Goal: Task Accomplishment & Management: Manage account settings

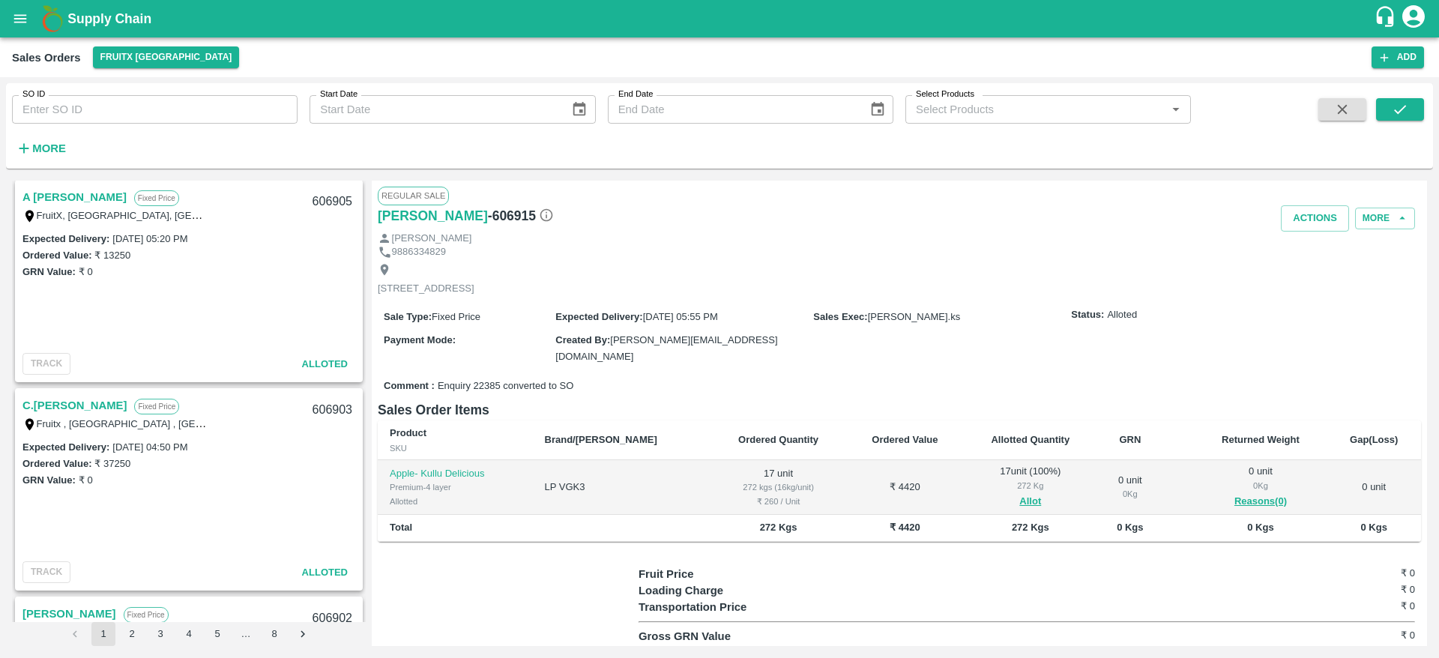
scroll to position [1672, 0]
click at [93, 401] on link "C.[PERSON_NAME]" at bounding box center [74, 403] width 104 height 19
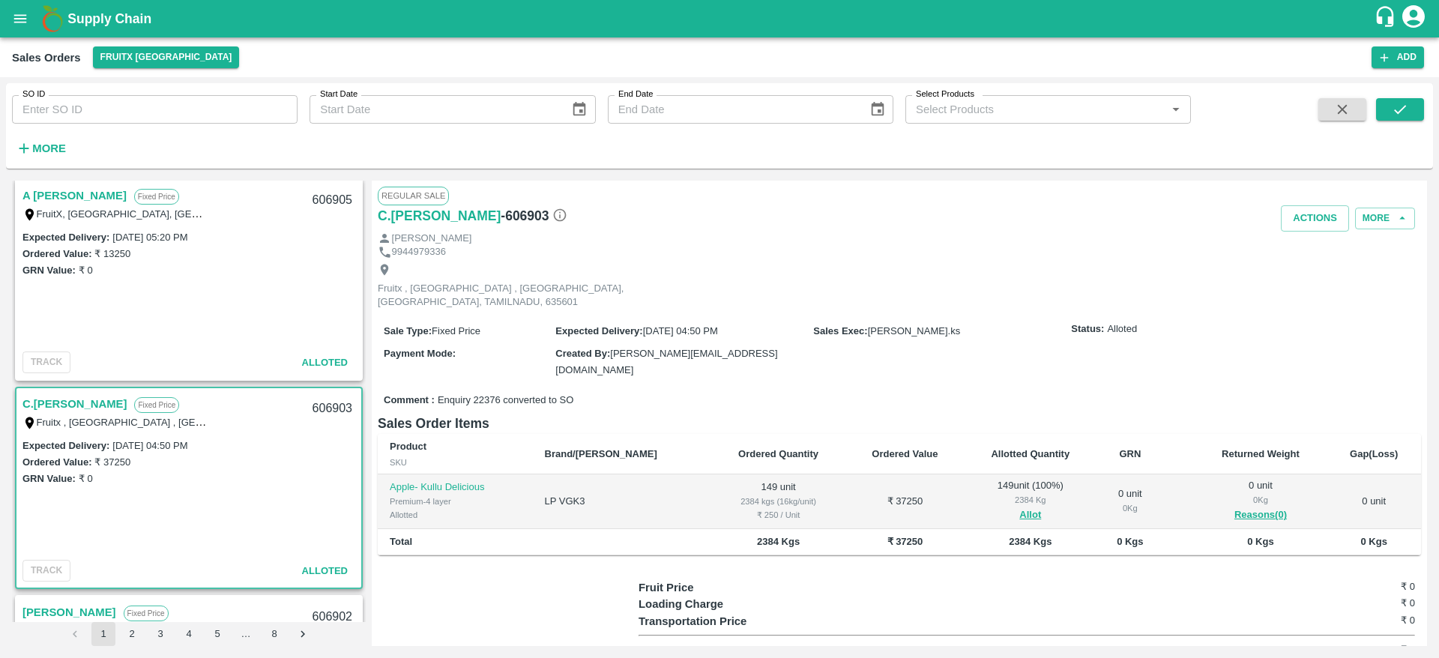
click at [135, 100] on input "SO ID" at bounding box center [155, 109] width 286 height 28
paste input "606915"
type input "606915"
click at [1401, 105] on icon "submit" at bounding box center [1400, 109] width 16 height 16
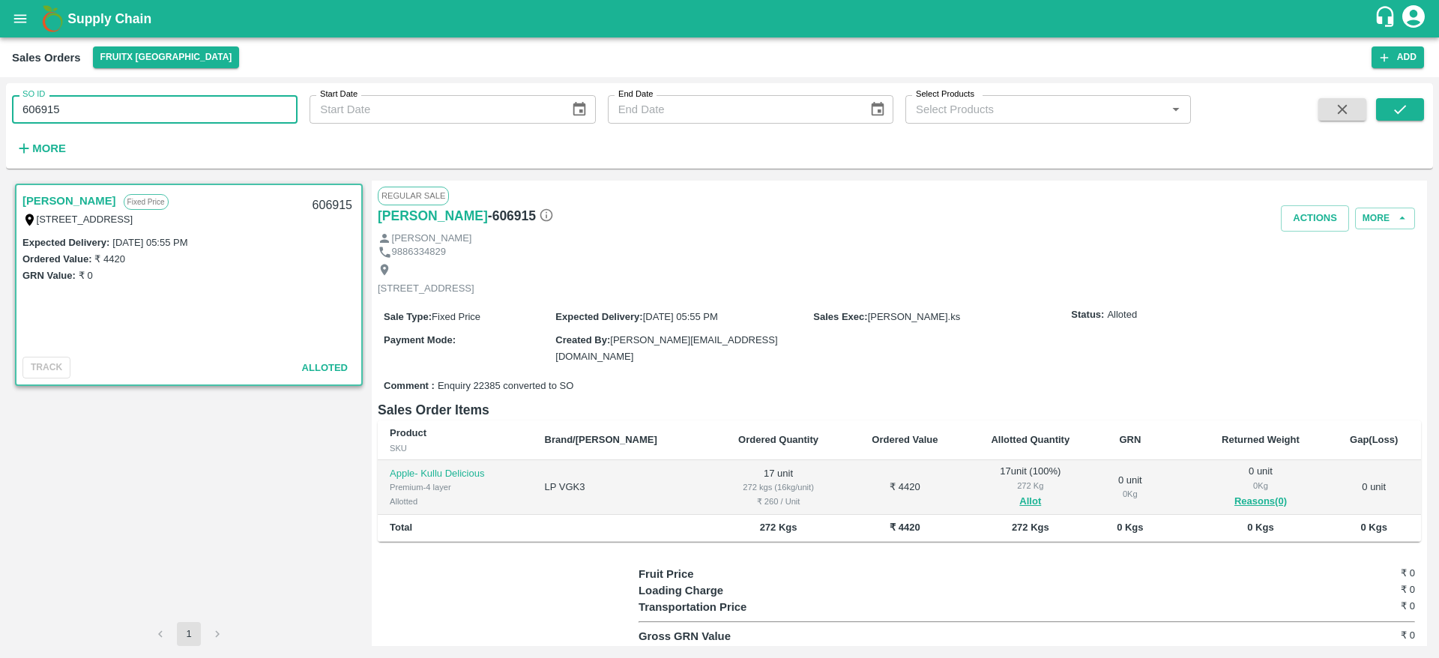
click at [154, 113] on input "606915" at bounding box center [155, 109] width 286 height 28
paste input "text"
click at [1397, 115] on icon "submit" at bounding box center [1400, 109] width 16 height 16
click at [186, 113] on input "606900" at bounding box center [155, 109] width 286 height 28
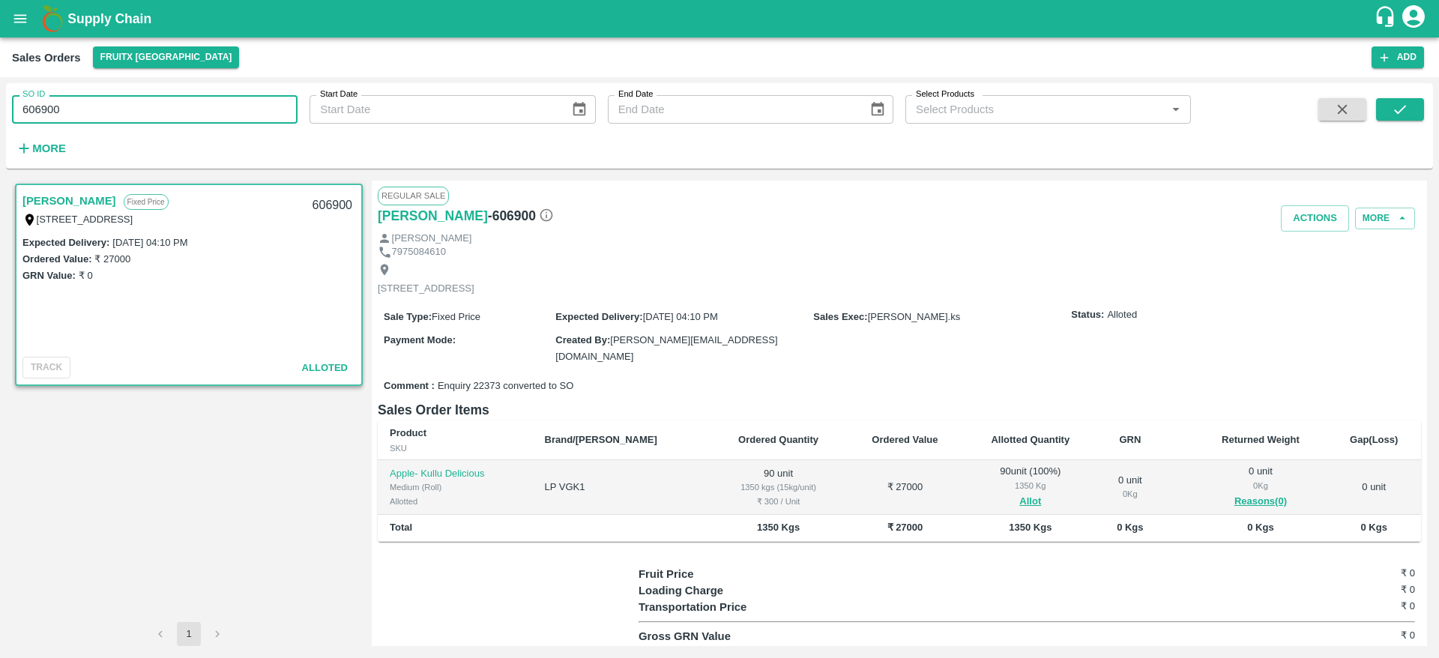
click at [186, 113] on input "606900" at bounding box center [155, 109] width 286 height 28
paste input "text"
click at [156, 121] on input "606903" at bounding box center [155, 109] width 286 height 28
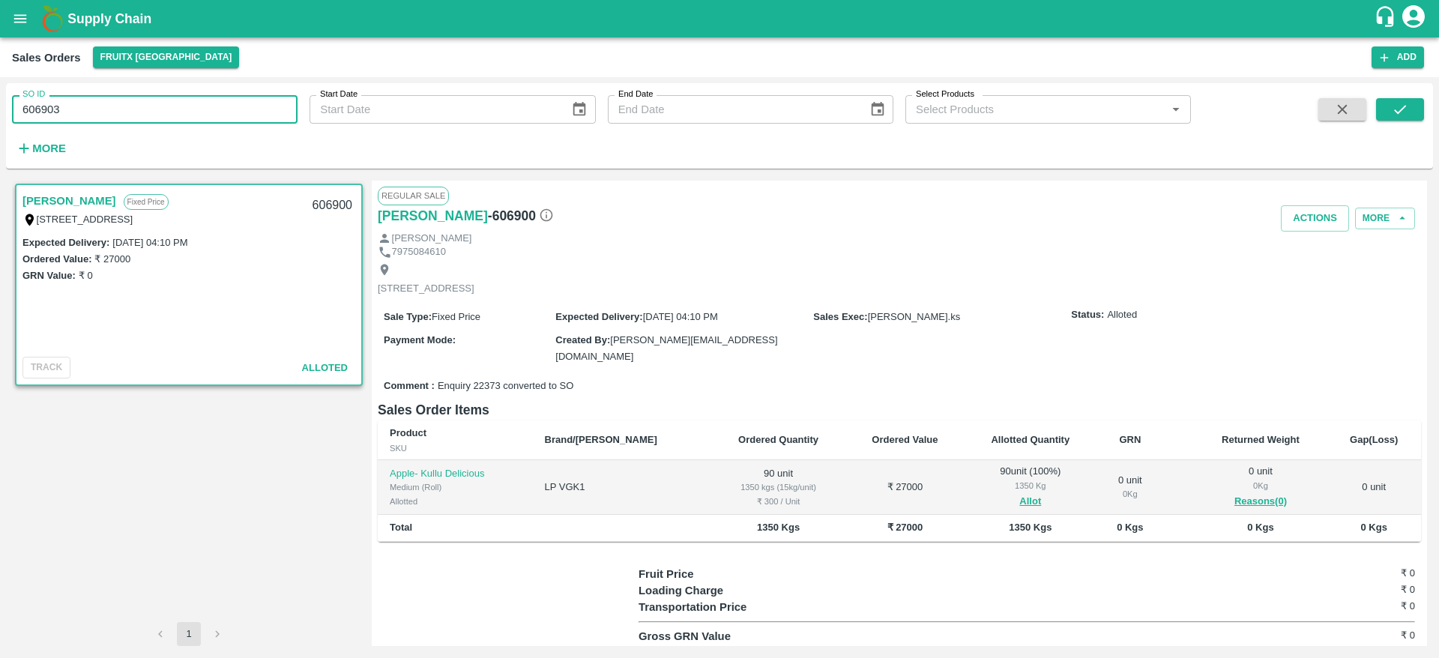
click at [156, 98] on input "606903" at bounding box center [155, 109] width 286 height 28
click at [1394, 114] on icon "submit" at bounding box center [1400, 109] width 16 height 16
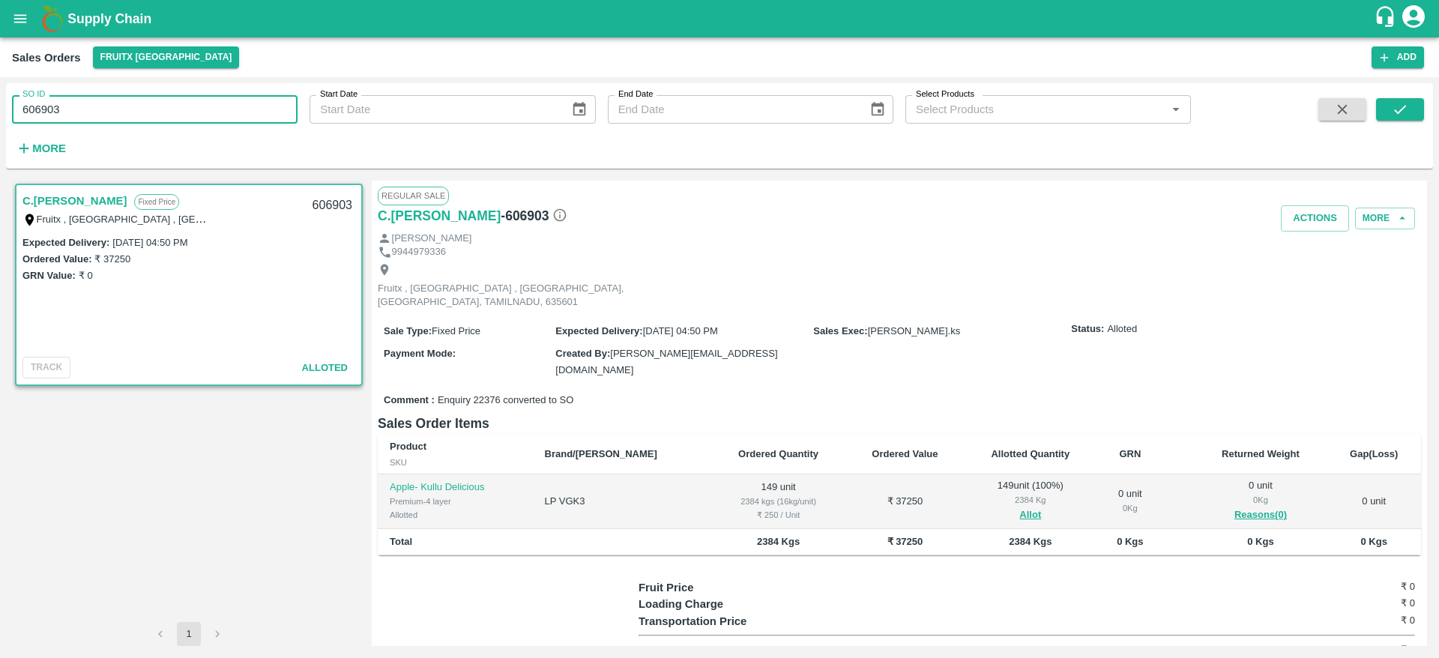
click at [200, 102] on input "606903" at bounding box center [155, 109] width 286 height 28
paste input "text"
click at [1404, 114] on icon "submit" at bounding box center [1400, 109] width 16 height 16
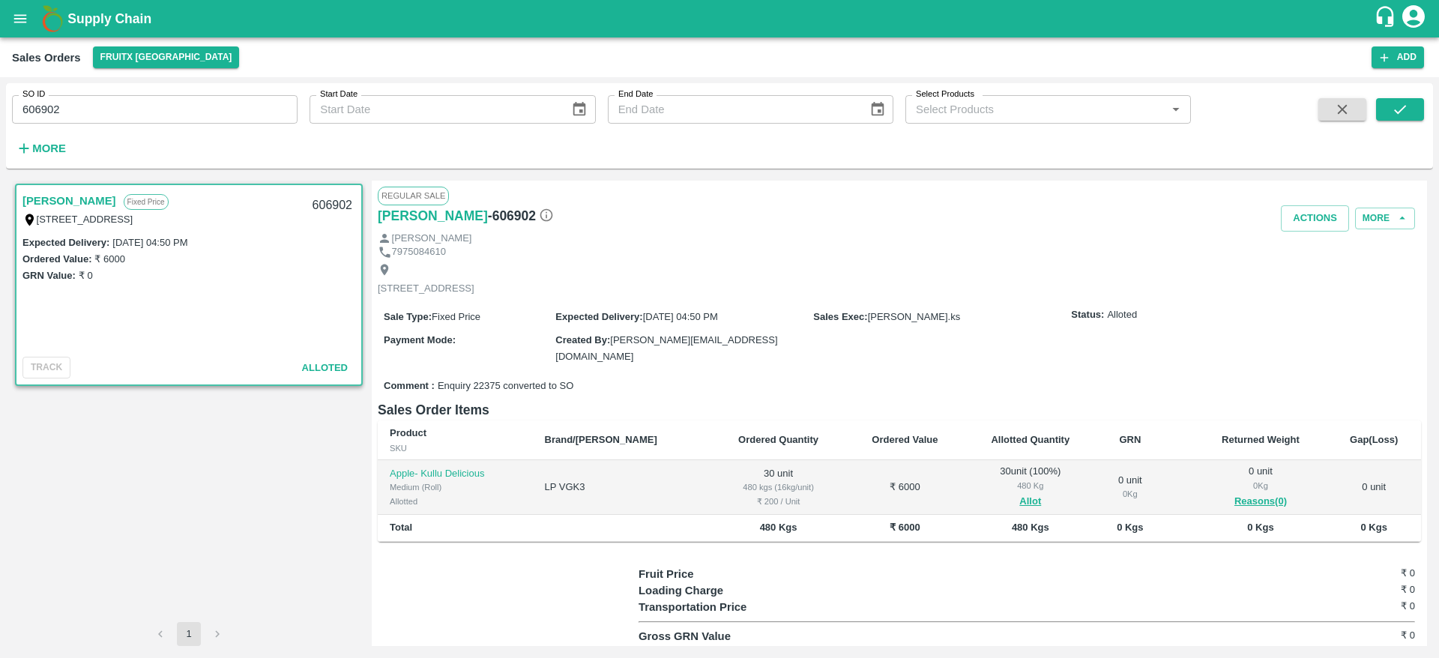
scroll to position [26, 0]
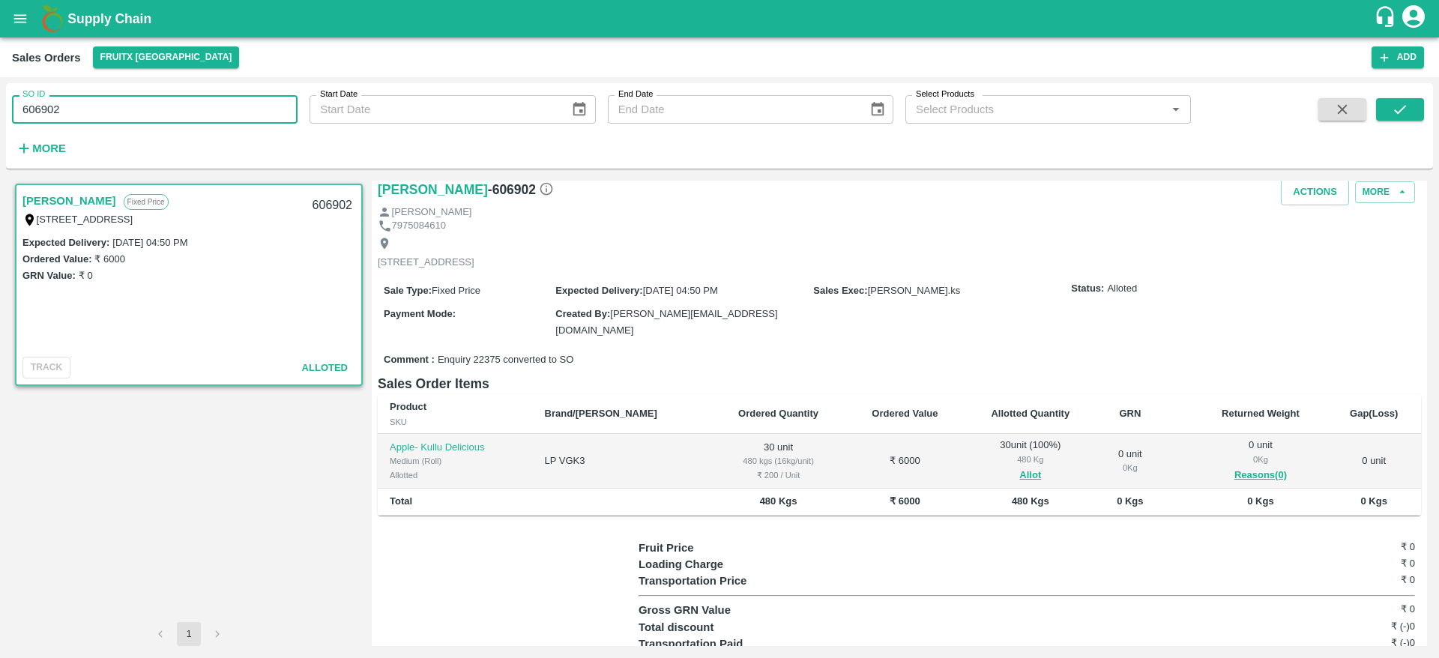
click at [227, 112] on input "606902" at bounding box center [155, 109] width 286 height 28
paste input "text"
type input "606720"
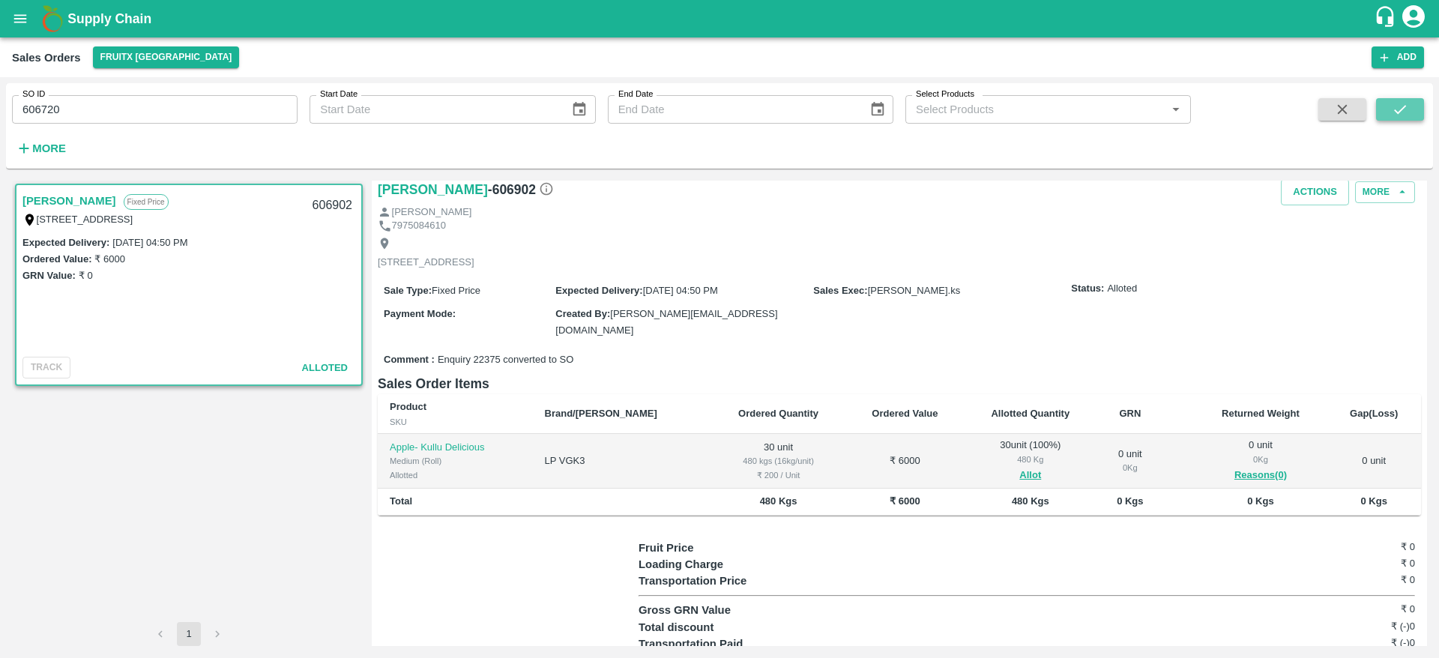
click at [1390, 114] on button "submit" at bounding box center [1400, 109] width 48 height 22
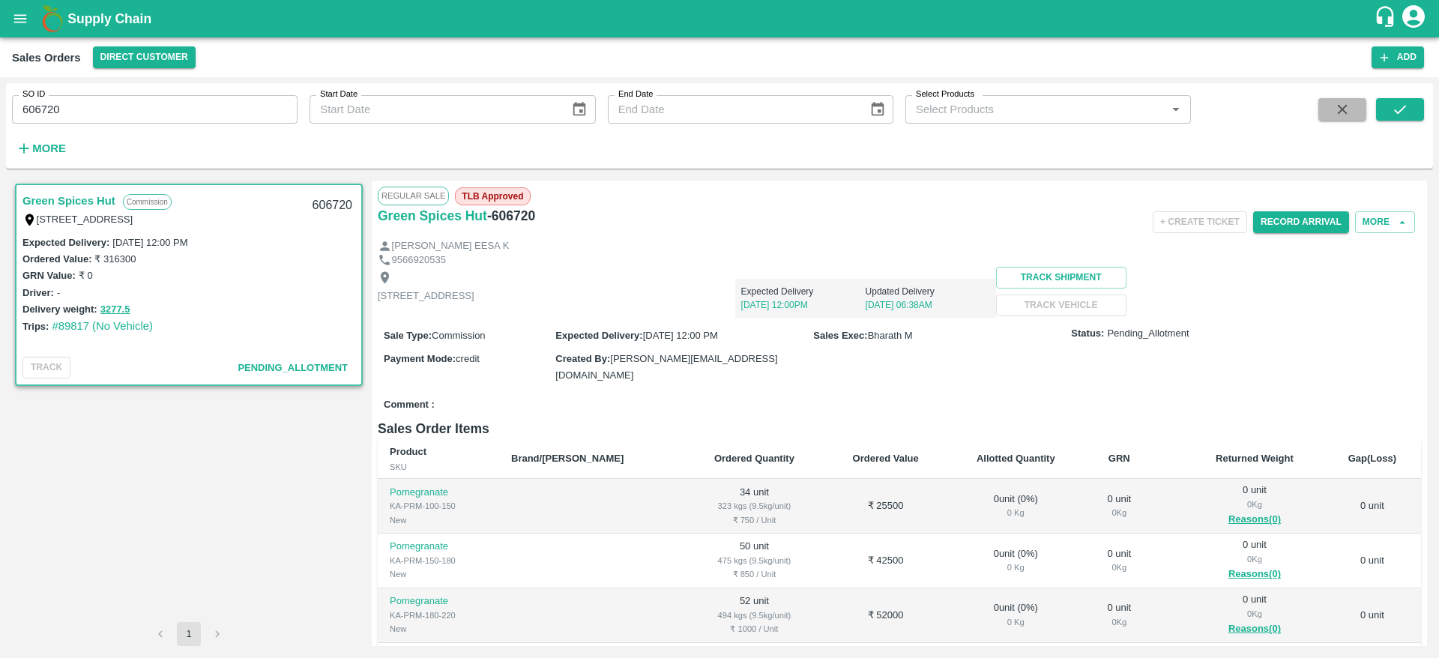
click at [1337, 115] on icon "button" at bounding box center [1342, 109] width 16 height 16
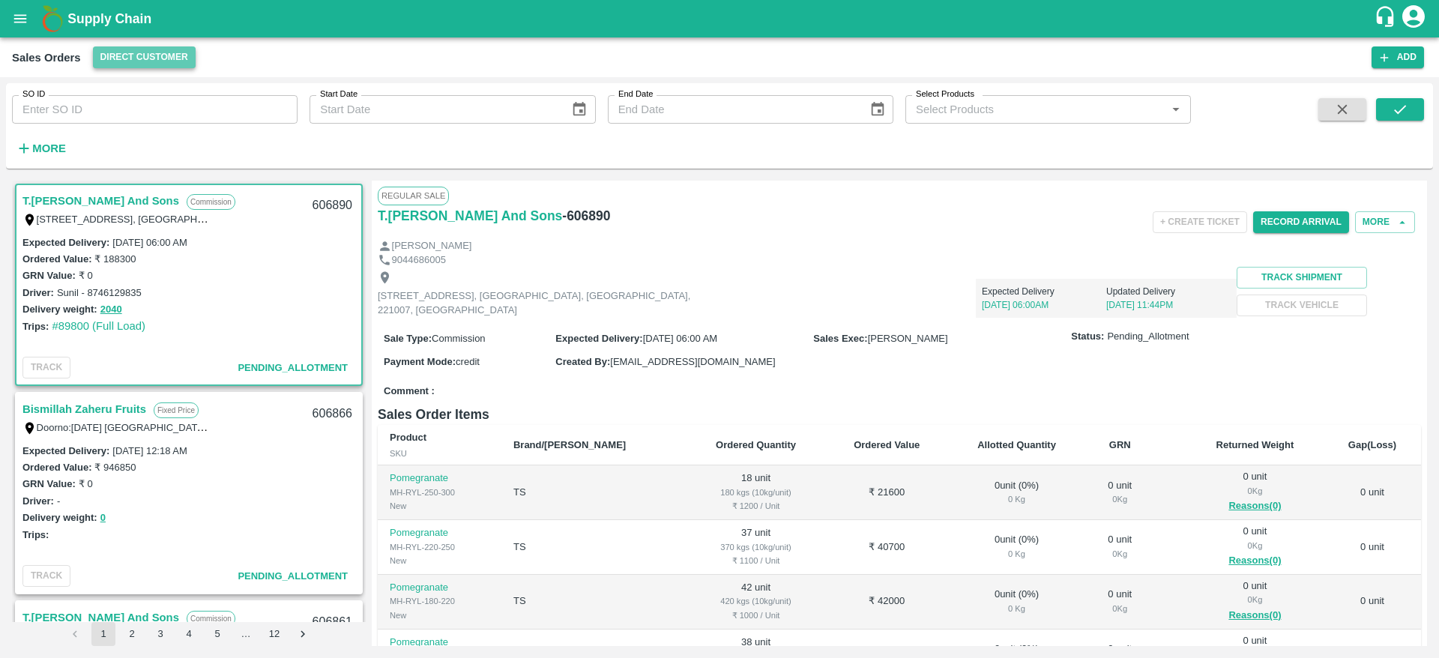
click at [151, 55] on button "Direct Customer" at bounding box center [144, 57] width 103 height 22
click at [152, 113] on li "FruitX [GEOGRAPHIC_DATA]" at bounding box center [177, 112] width 172 height 25
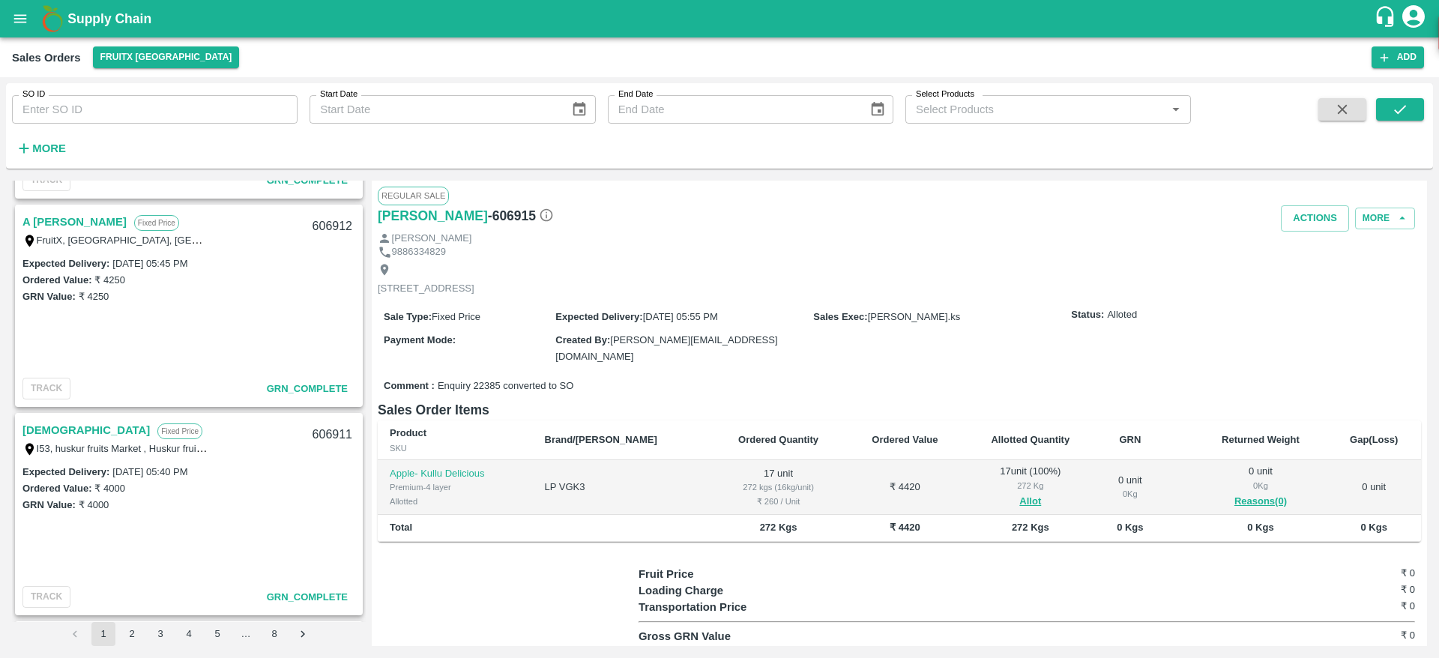
scroll to position [605, 0]
click at [67, 214] on link "A [PERSON_NAME]" at bounding box center [74, 220] width 104 height 19
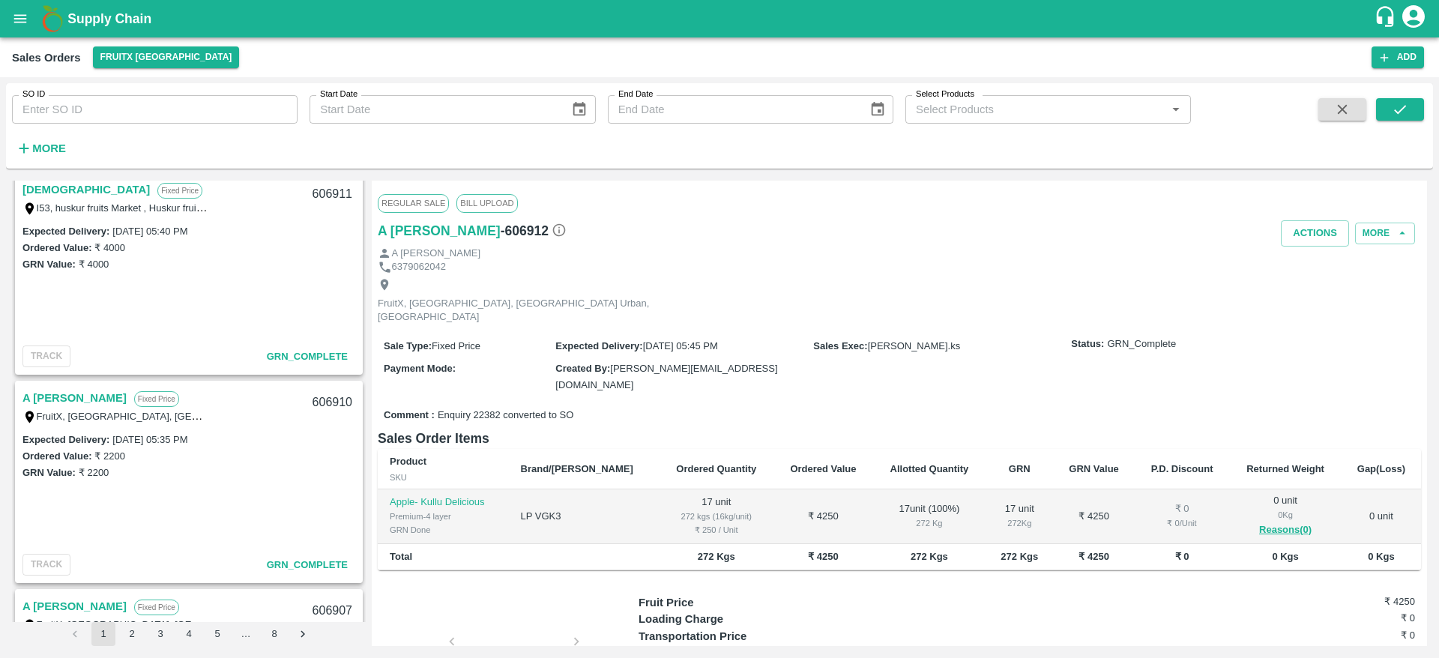
scroll to position [852, 0]
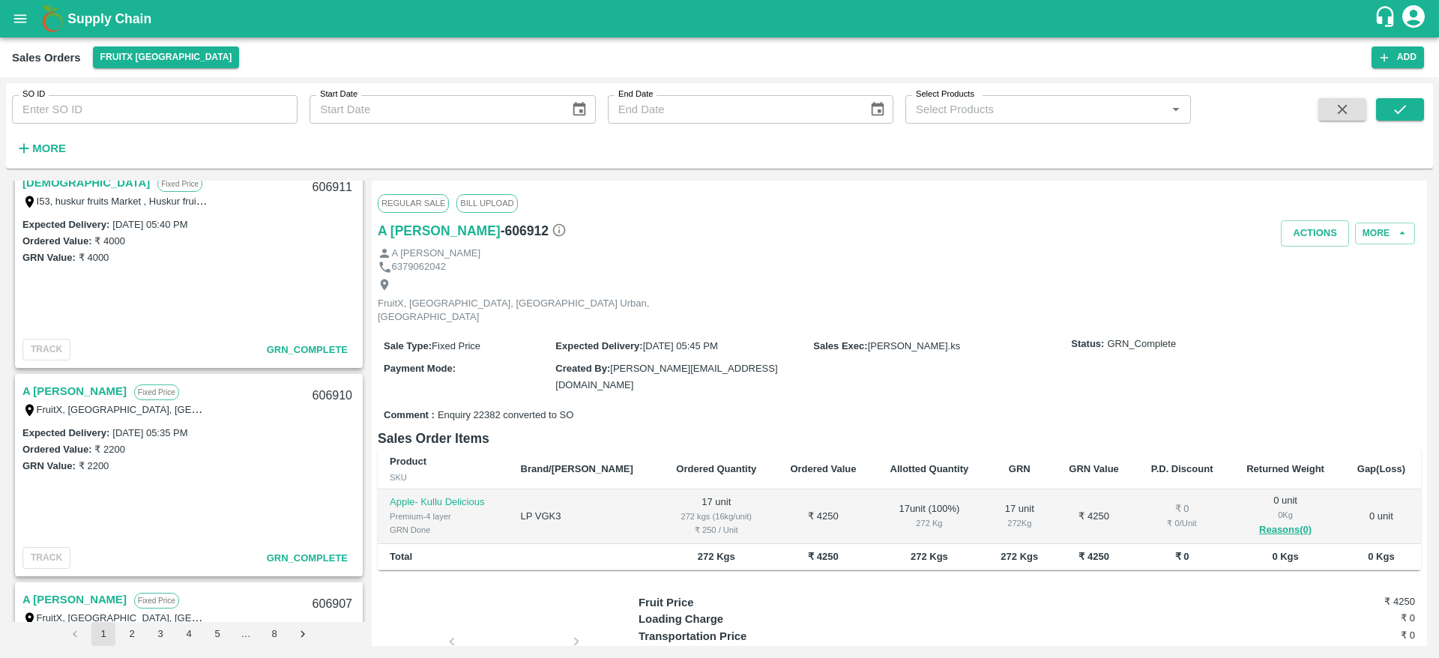
click at [72, 395] on link "A [PERSON_NAME]" at bounding box center [74, 391] width 104 height 19
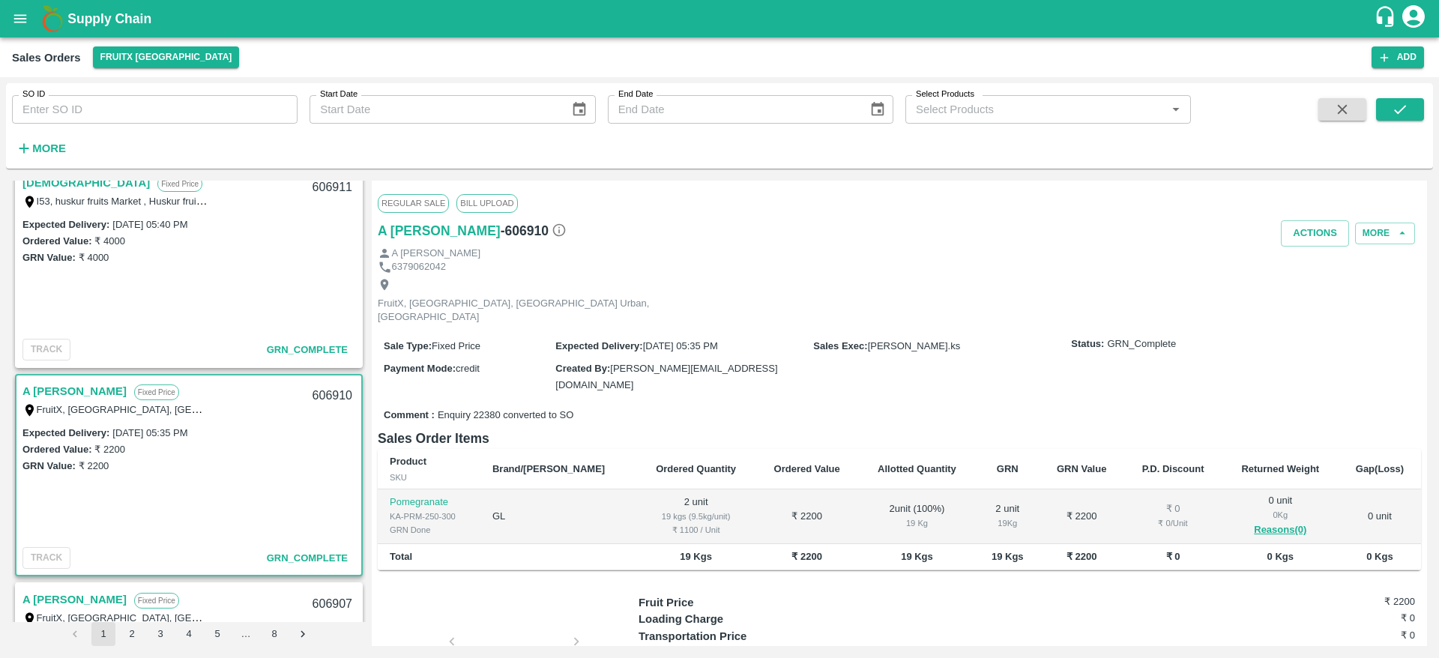
scroll to position [969, 0]
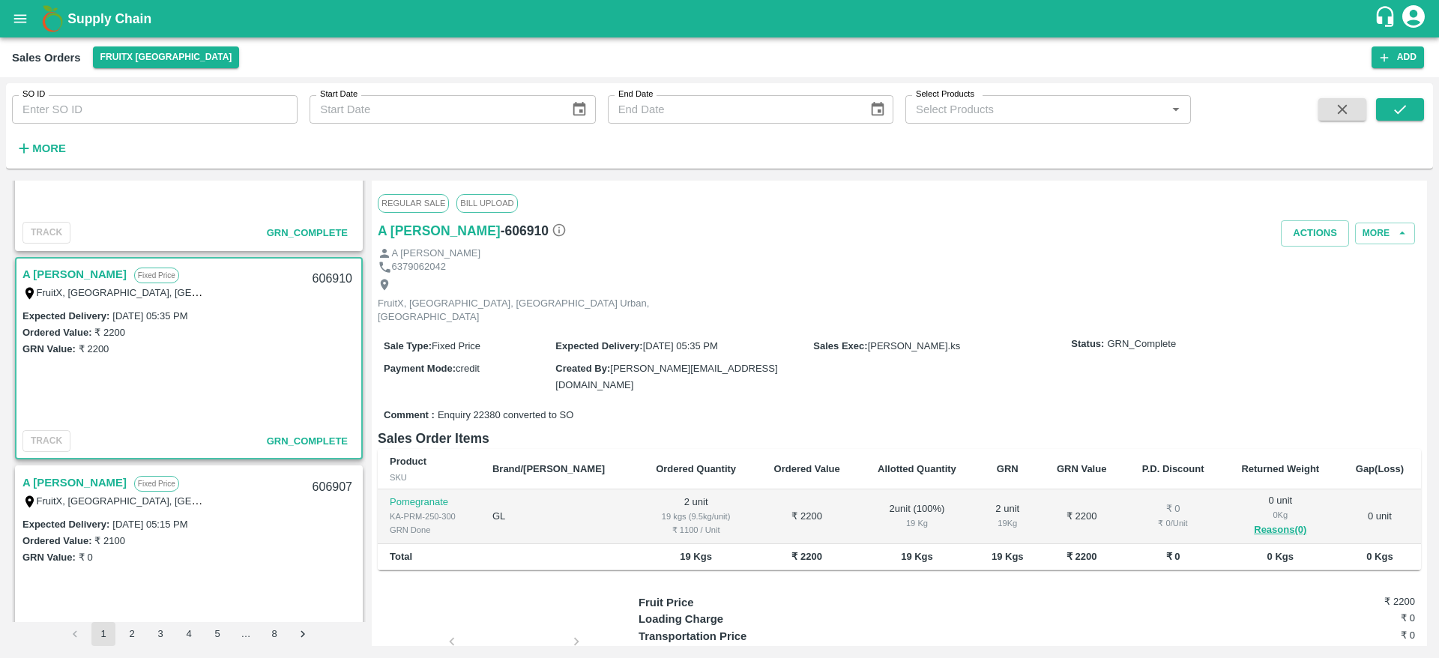
click at [67, 483] on link "A [PERSON_NAME]" at bounding box center [74, 482] width 104 height 19
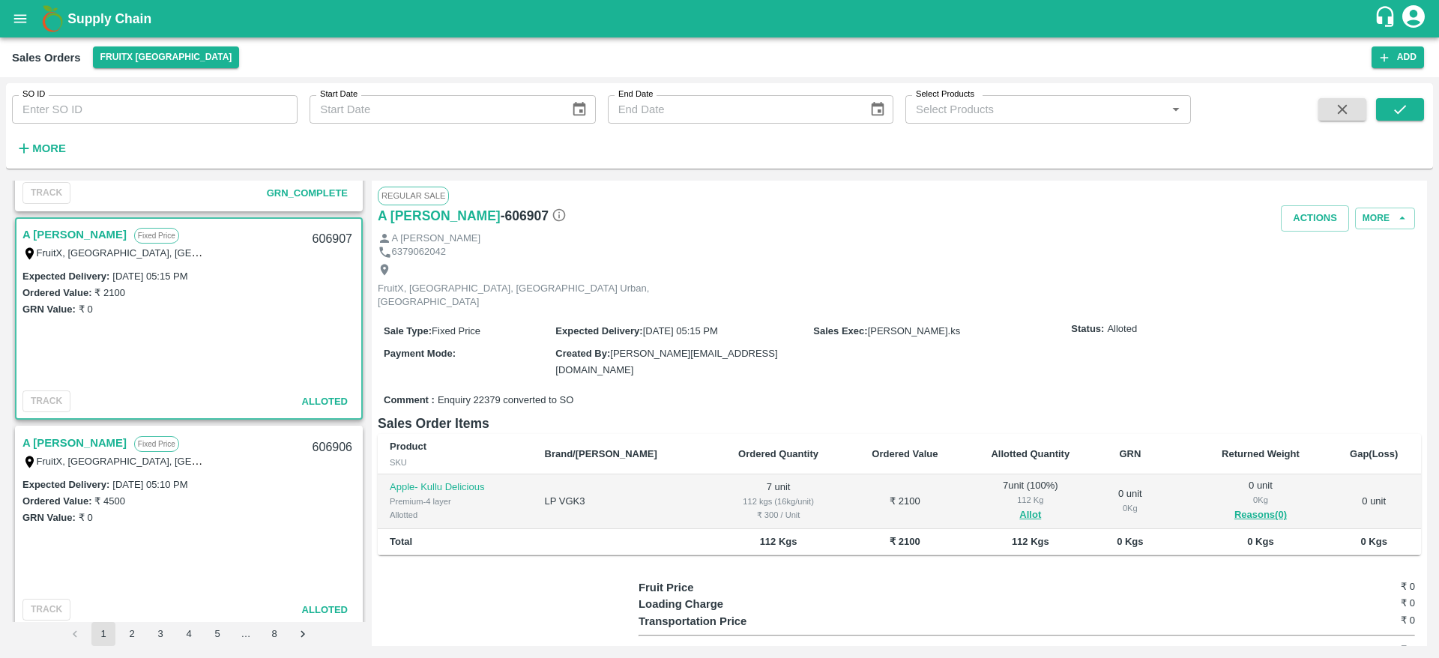
scroll to position [1223, 0]
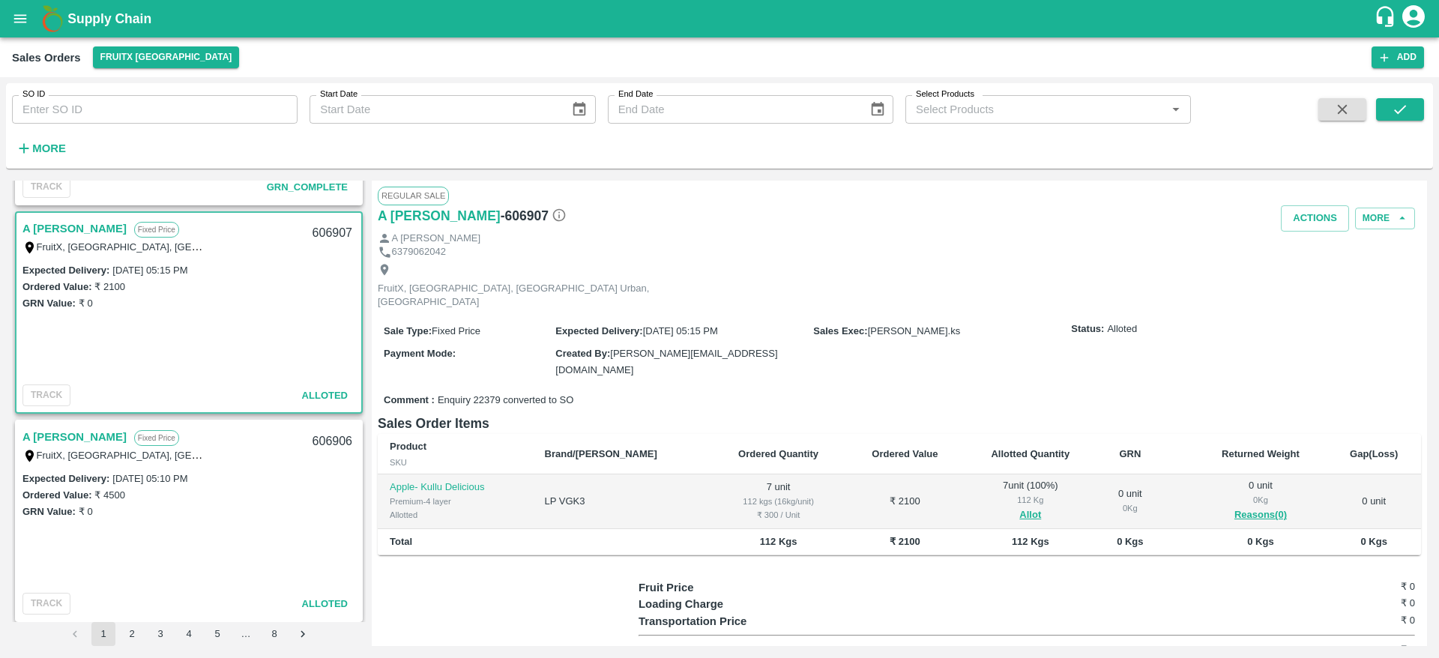
click at [70, 443] on link "A [PERSON_NAME]" at bounding box center [74, 436] width 104 height 19
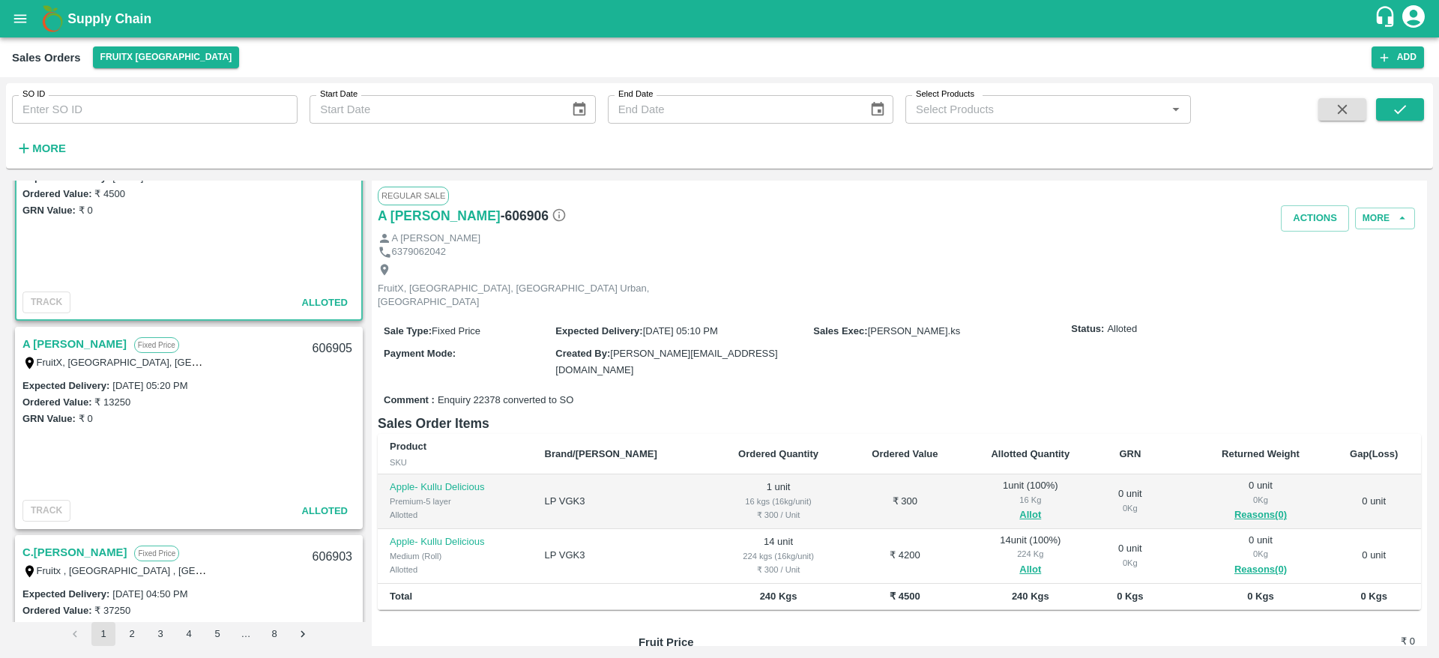
scroll to position [1528, 0]
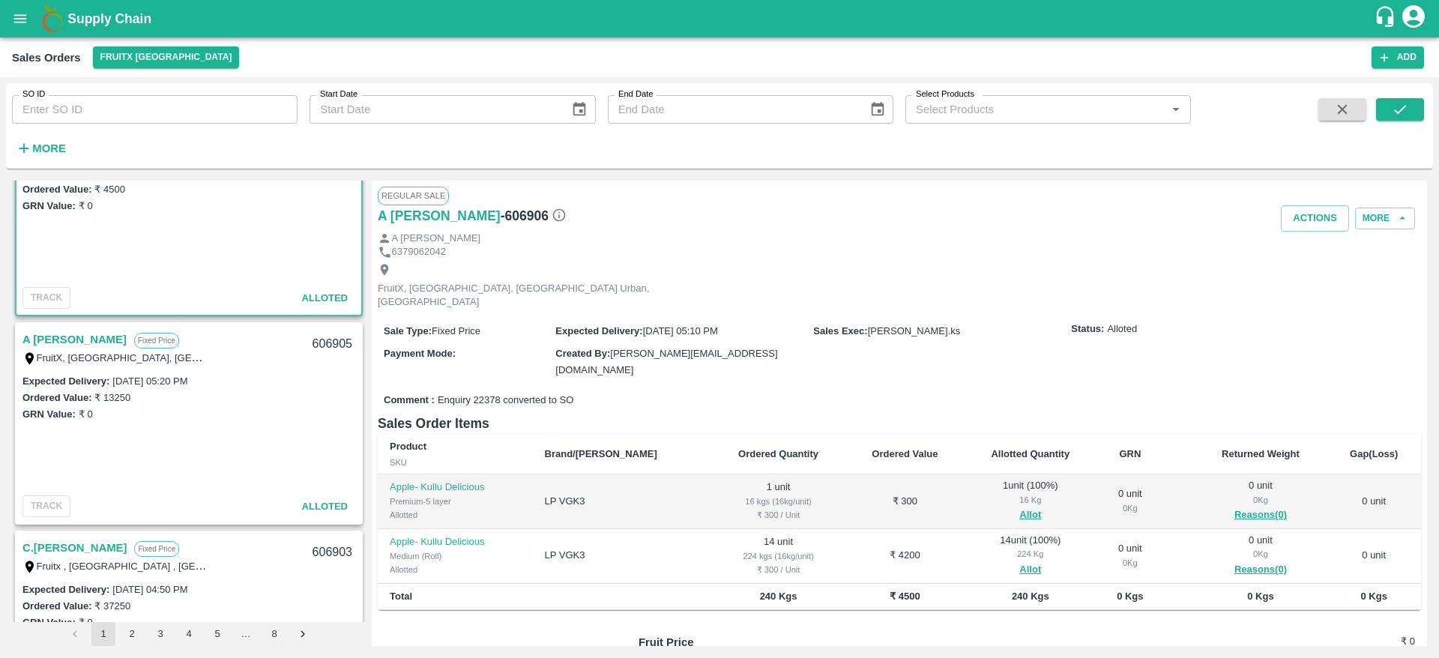
click at [61, 337] on link "A [PERSON_NAME]" at bounding box center [74, 339] width 104 height 19
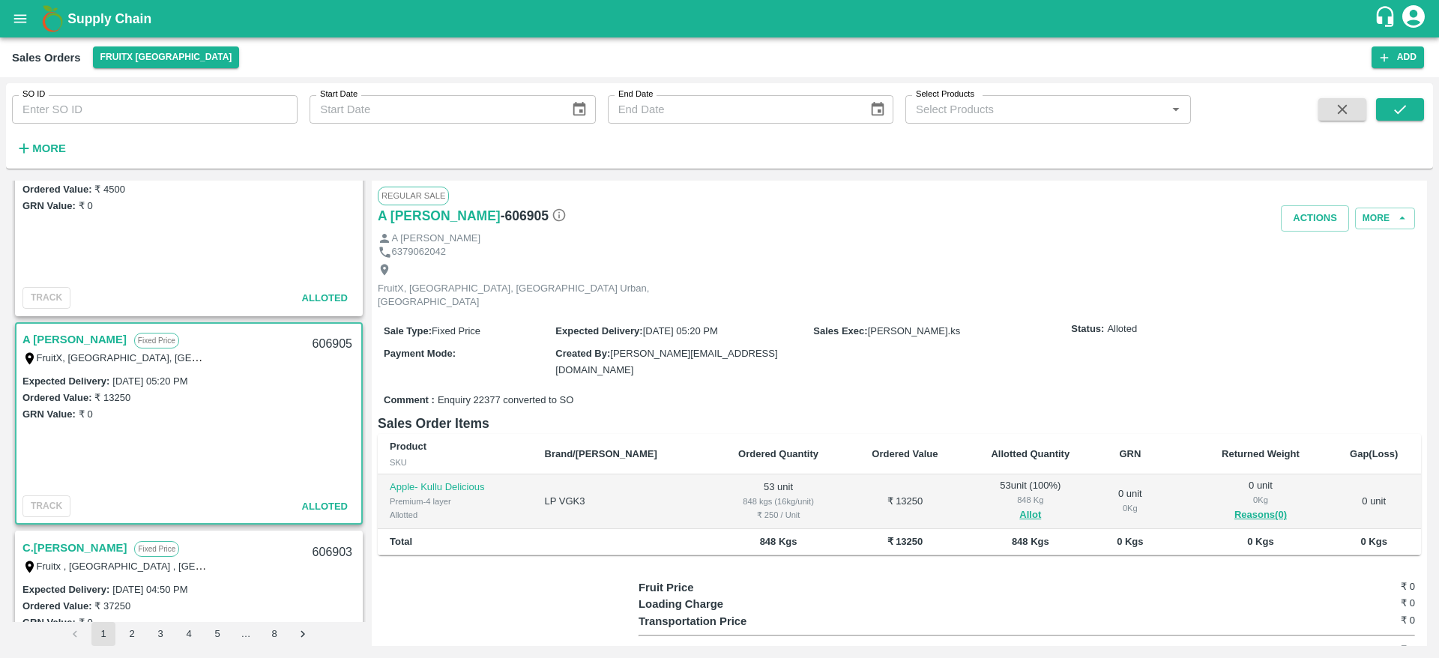
click at [336, 349] on div "606905" at bounding box center [333, 344] width 58 height 35
copy div "606905"
click at [200, 111] on input "SO ID" at bounding box center [155, 109] width 286 height 28
paste input "text"
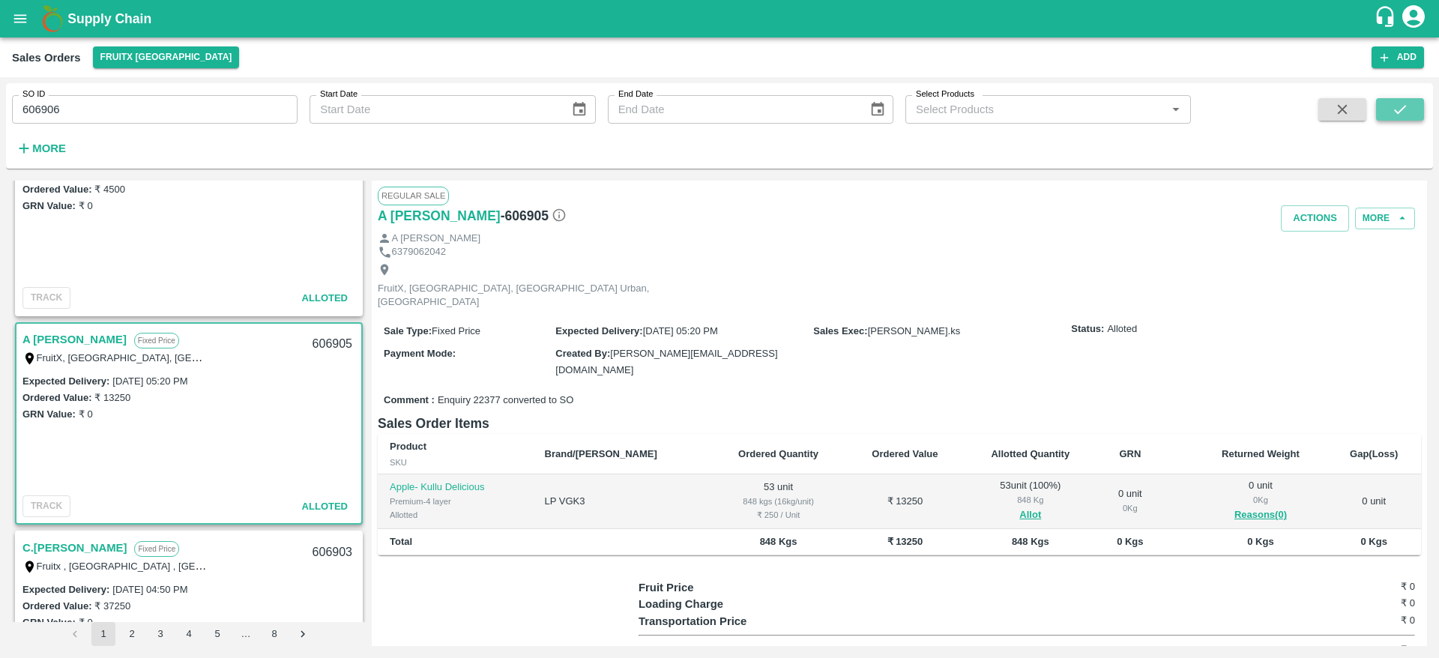
click at [1394, 113] on icon "submit" at bounding box center [1400, 109] width 16 height 16
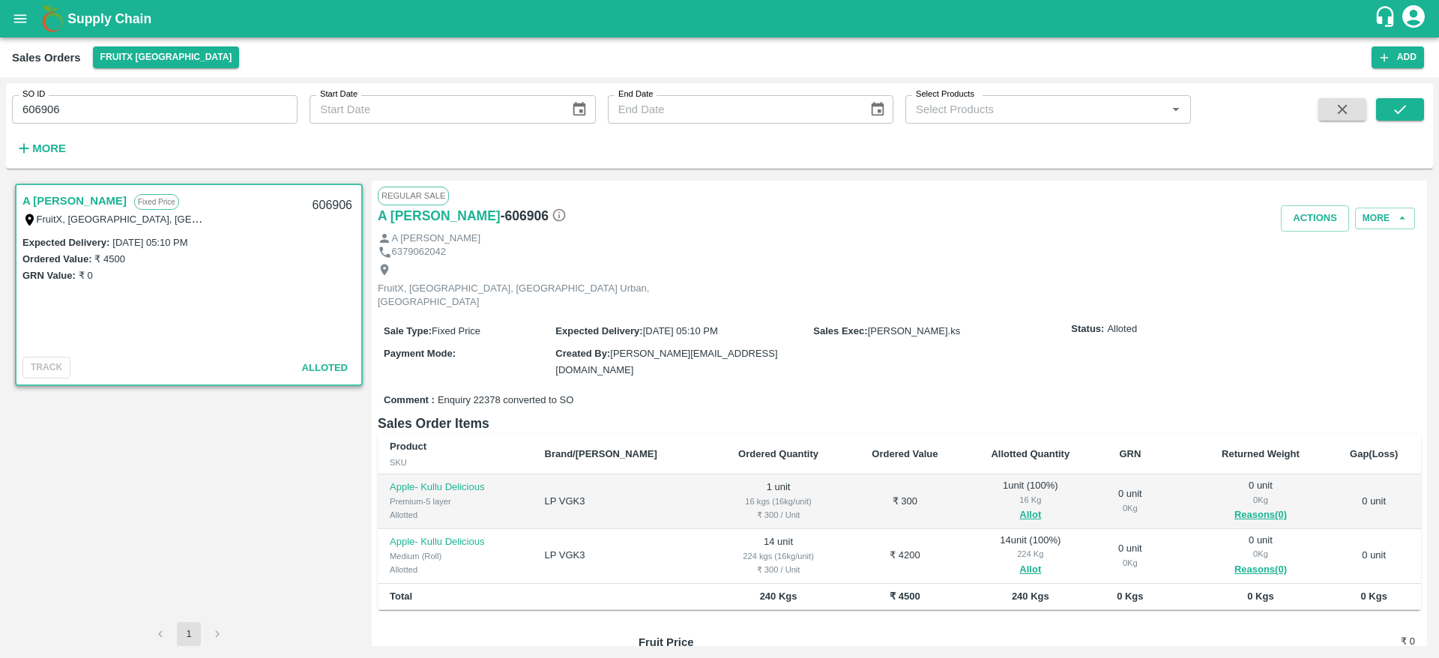
click at [240, 102] on input "606906" at bounding box center [155, 109] width 286 height 28
paste input "text"
click at [1408, 109] on icon "submit" at bounding box center [1400, 109] width 16 height 16
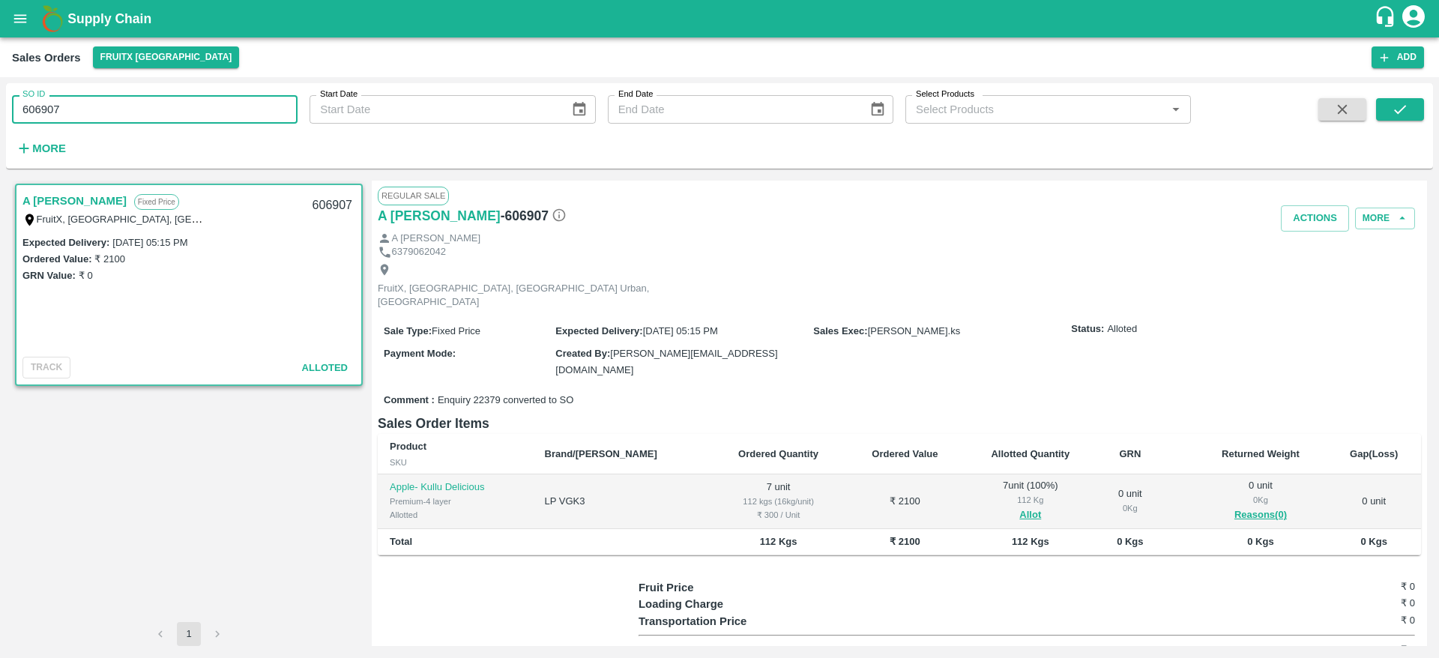
click at [107, 106] on input "606907" at bounding box center [155, 109] width 286 height 28
paste input "text"
type input "606905"
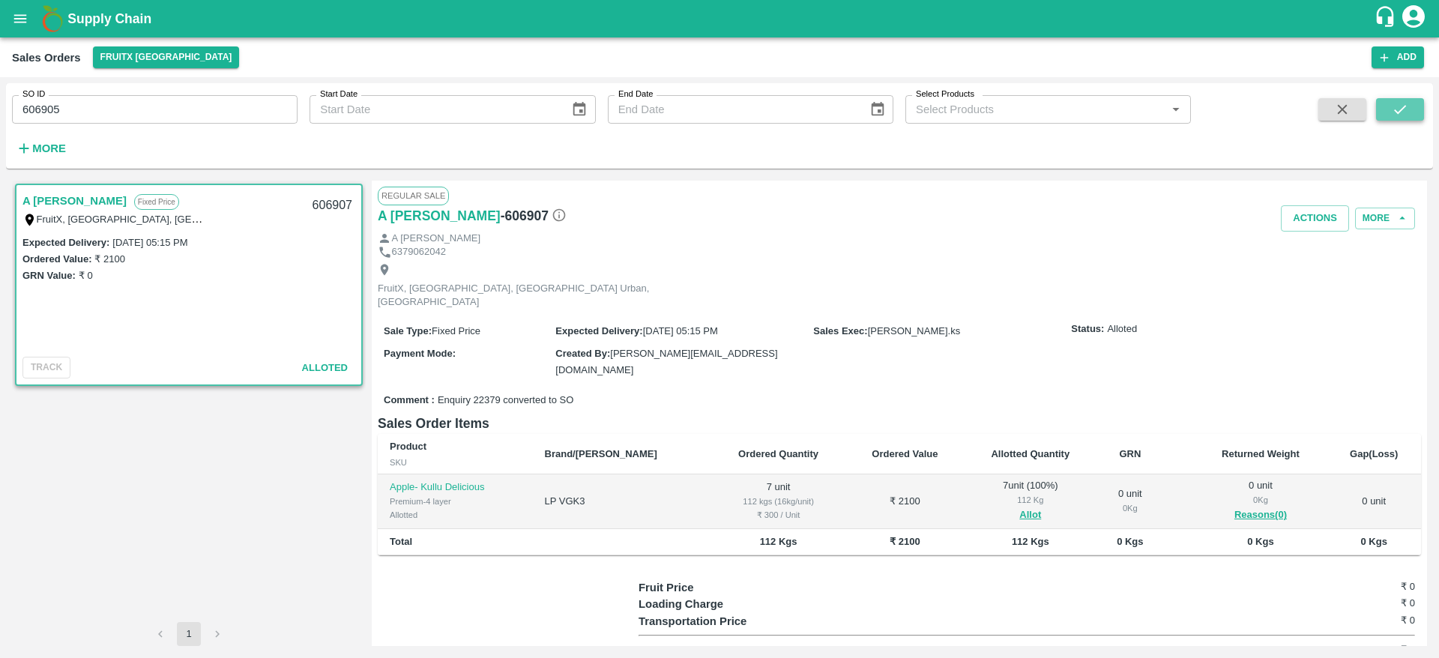
click at [1399, 112] on icon "submit" at bounding box center [1400, 109] width 12 height 9
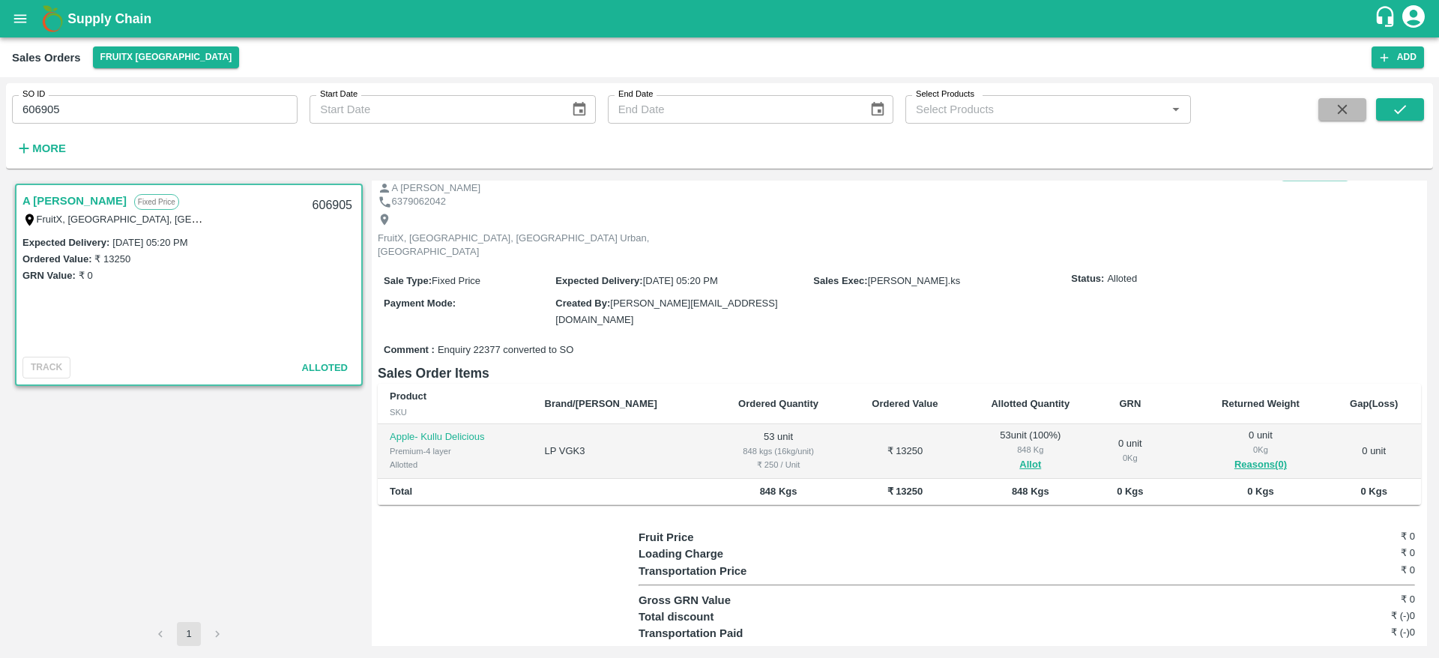
click at [1341, 111] on icon "button" at bounding box center [1343, 110] width 10 height 10
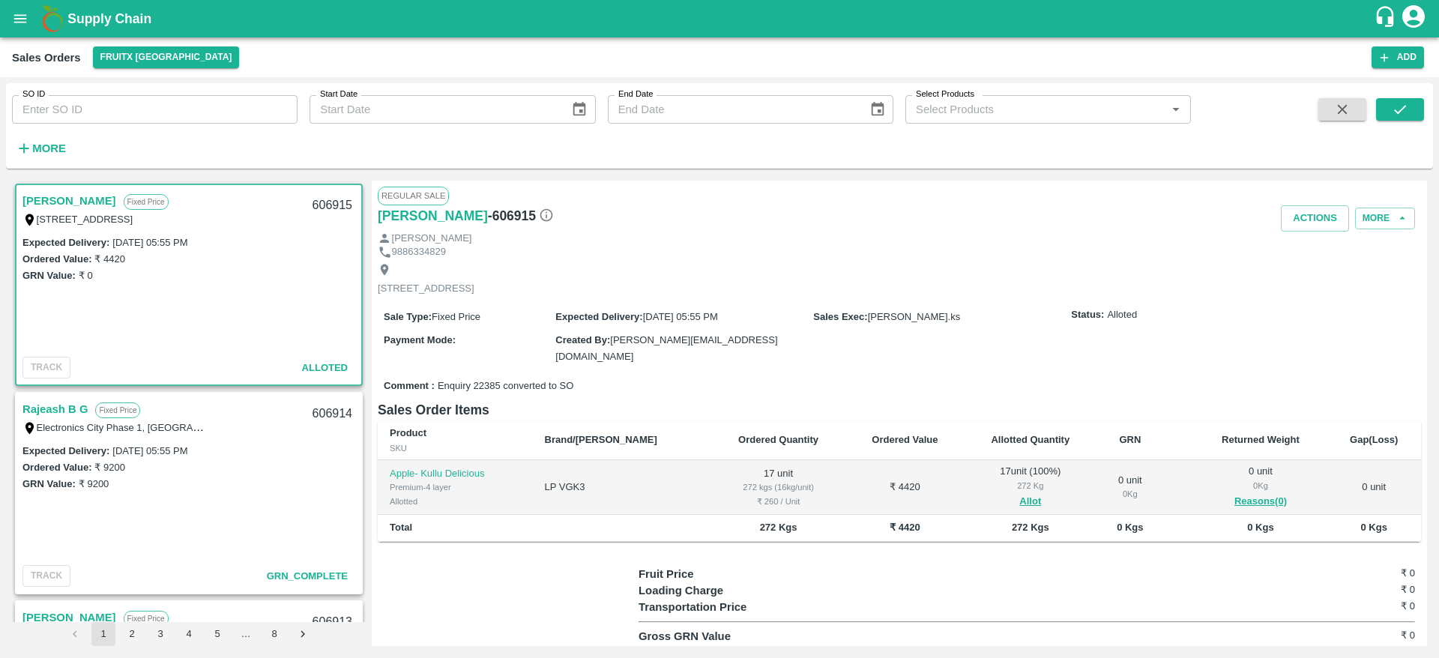
click at [61, 194] on link "[PERSON_NAME]" at bounding box center [69, 200] width 94 height 19
click at [50, 415] on link "Rajeash B G" at bounding box center [54, 409] width 65 height 19
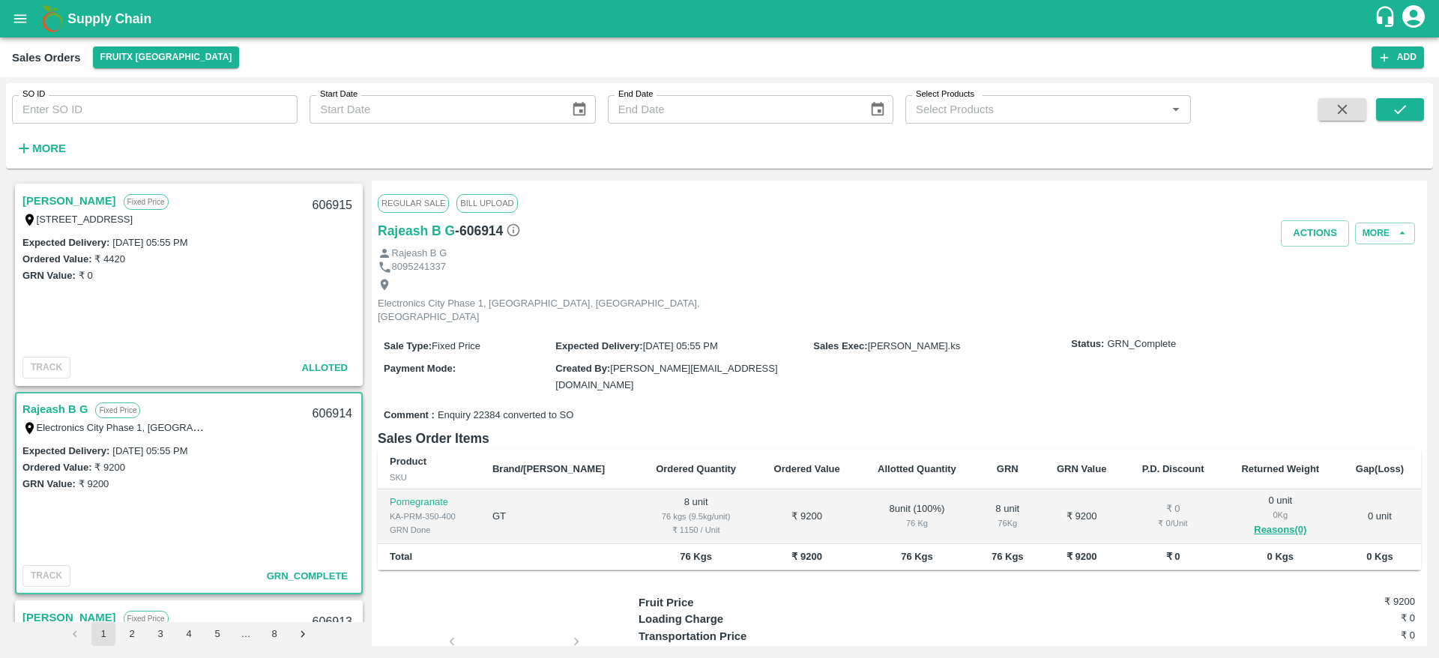
scroll to position [160, 0]
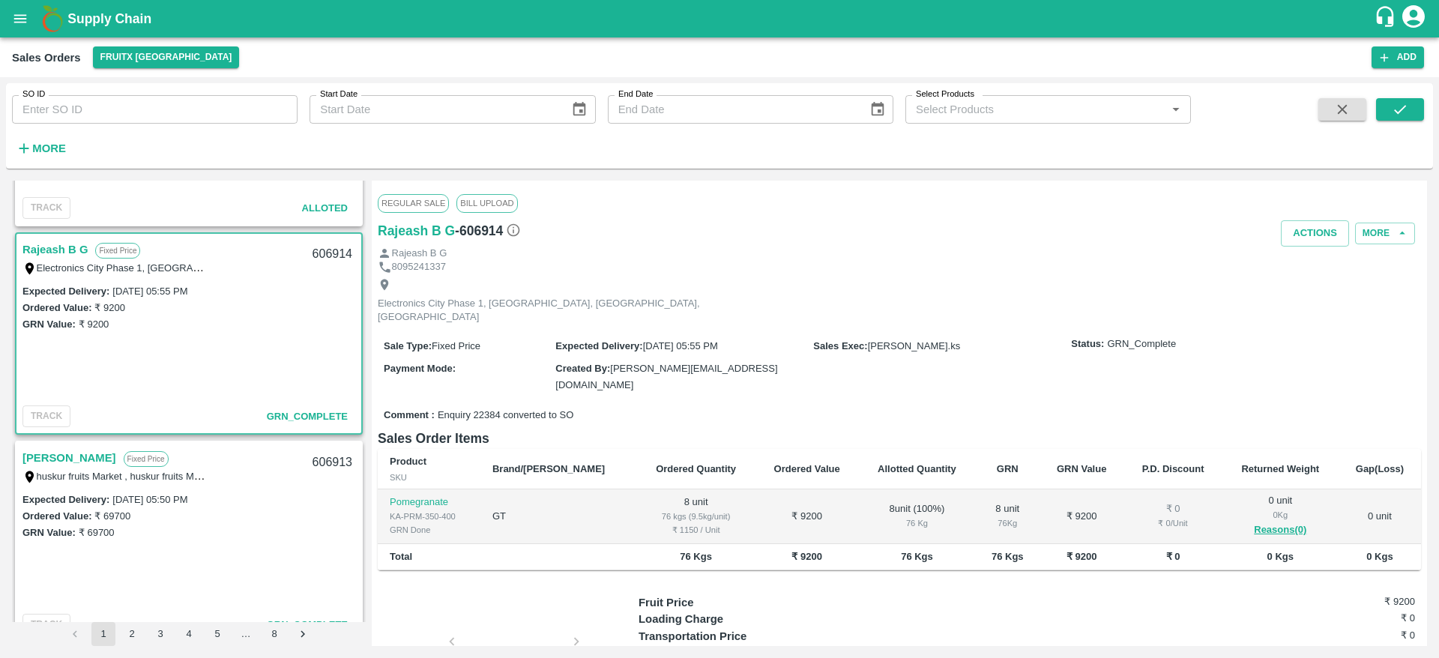
click at [80, 457] on link "[PERSON_NAME]" at bounding box center [69, 457] width 94 height 19
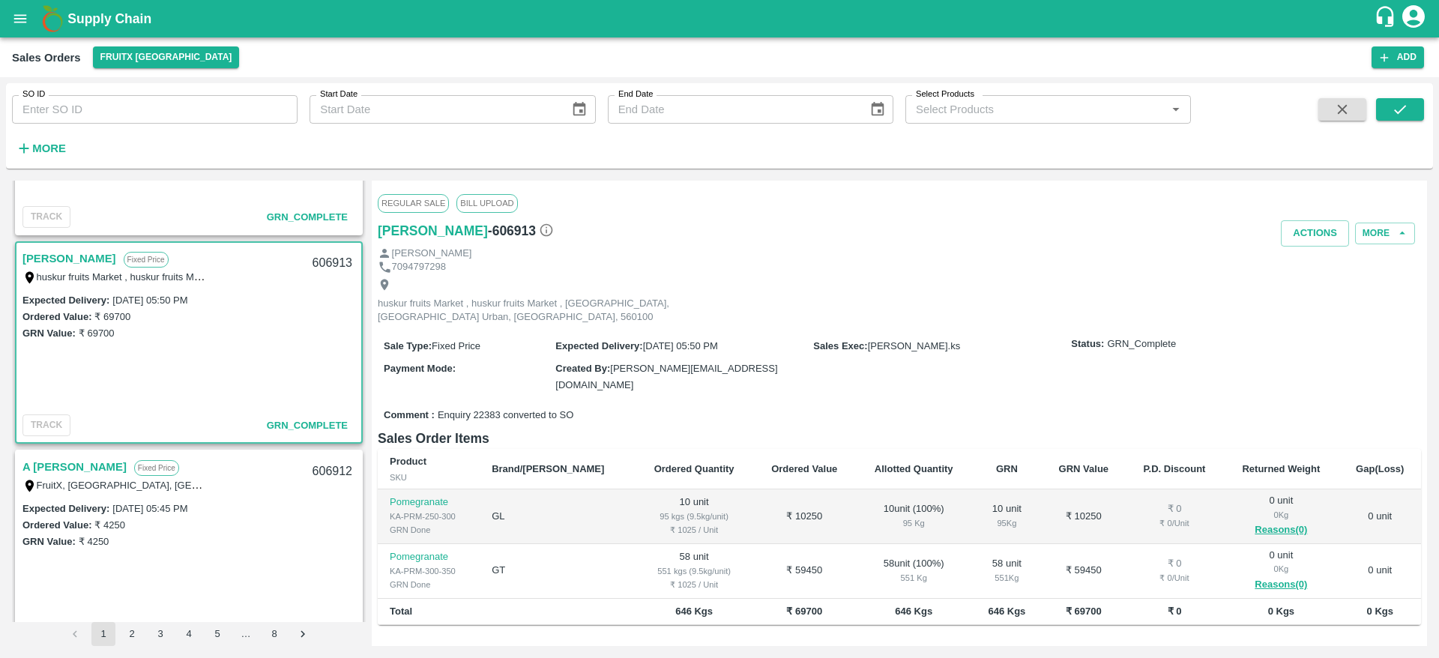
scroll to position [362, 0]
click at [52, 469] on link "A [PERSON_NAME]" at bounding box center [74, 463] width 104 height 19
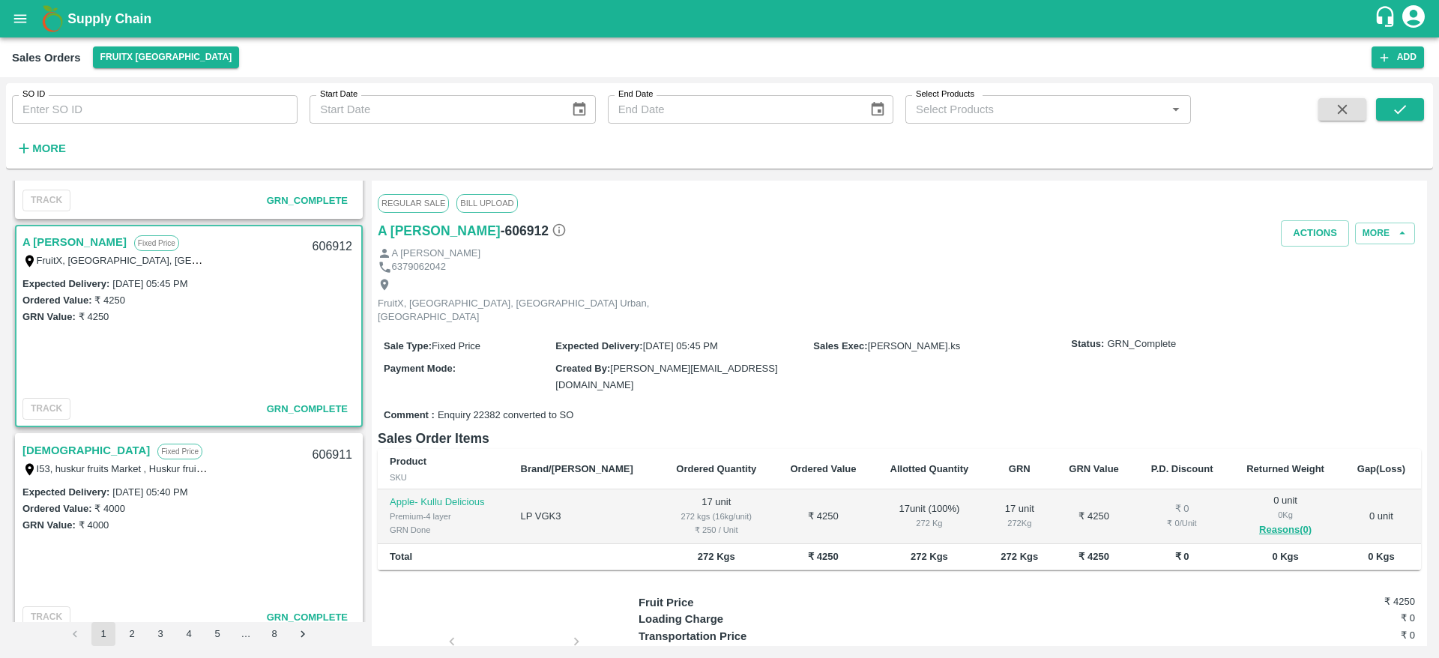
scroll to position [585, 0]
click at [54, 450] on link "[DEMOGRAPHIC_DATA]" at bounding box center [85, 449] width 127 height 19
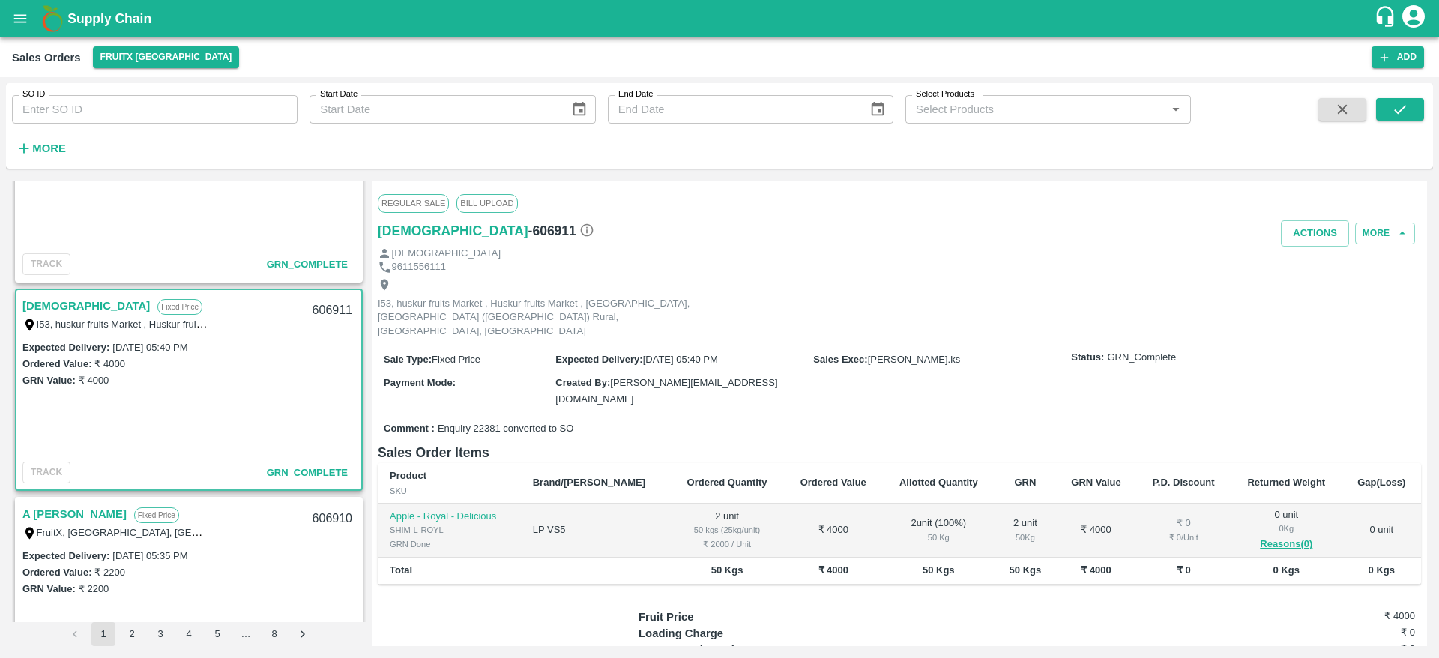
scroll to position [836, 0]
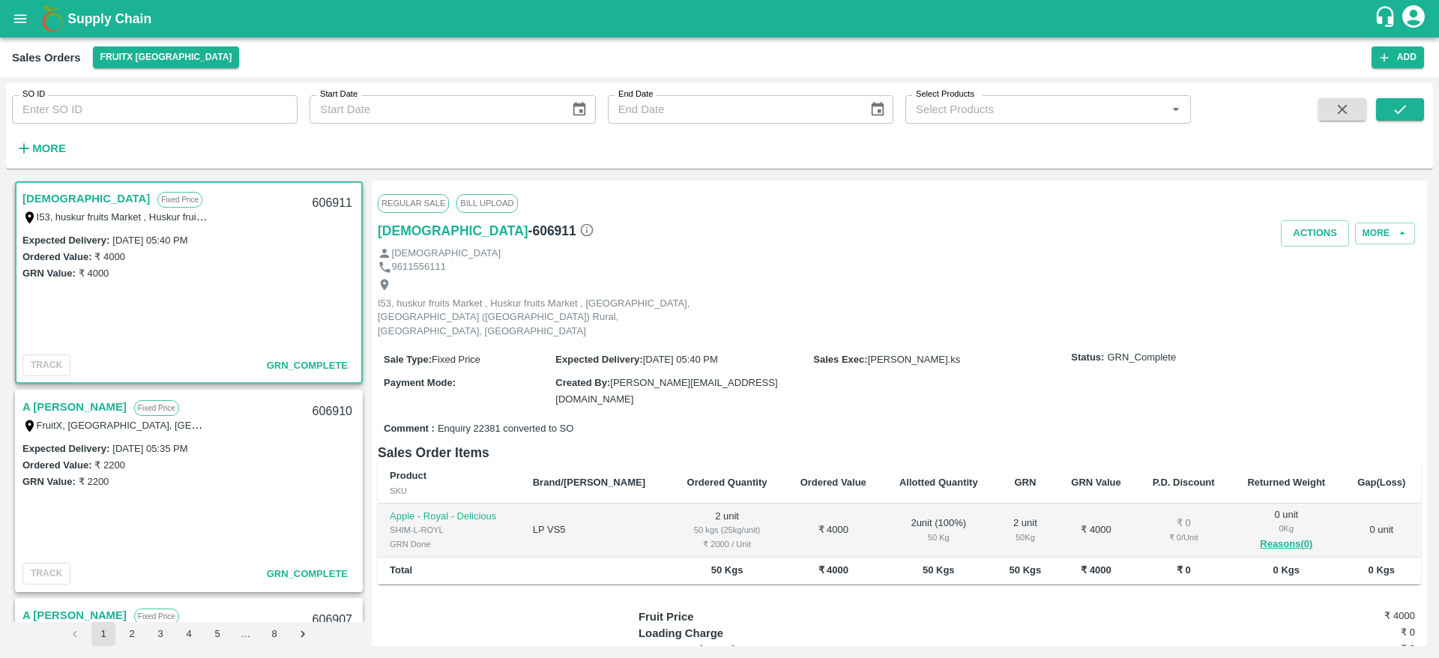
click at [62, 397] on link "A [PERSON_NAME]" at bounding box center [74, 406] width 104 height 19
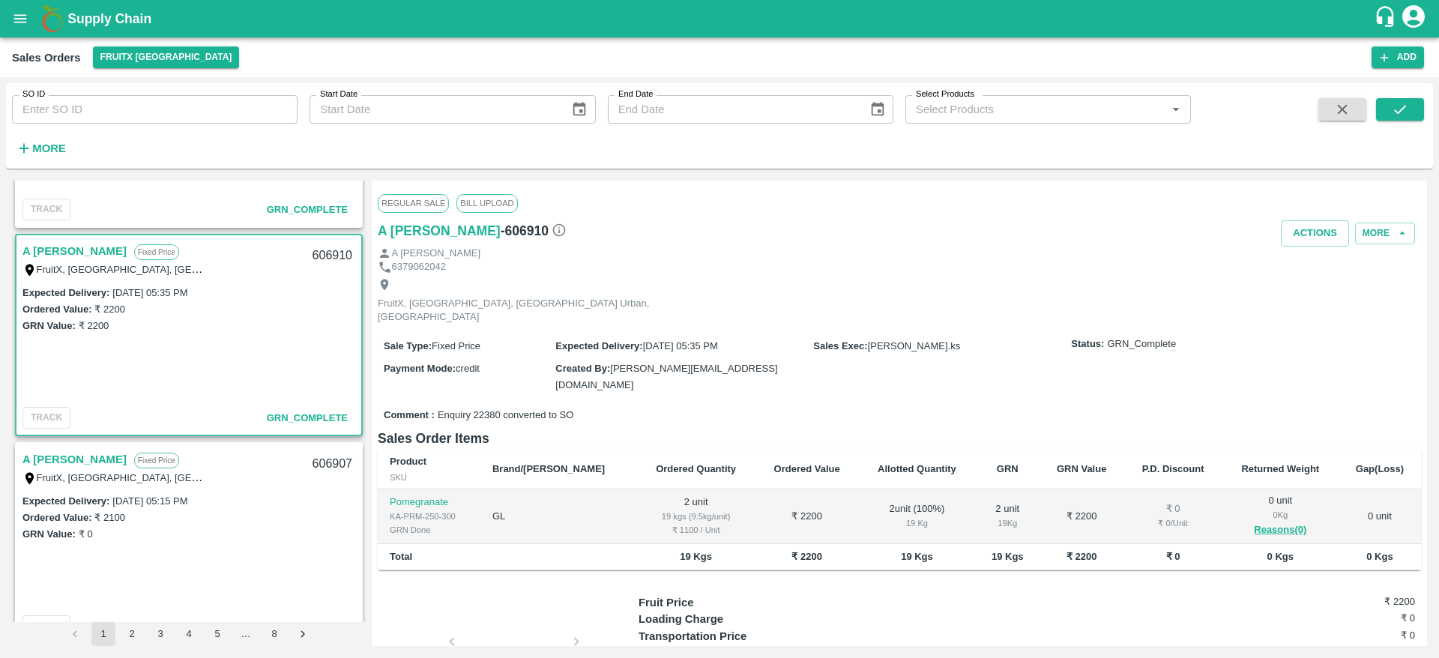
scroll to position [993, 0]
click at [66, 454] on link "A [PERSON_NAME]" at bounding box center [74, 457] width 104 height 19
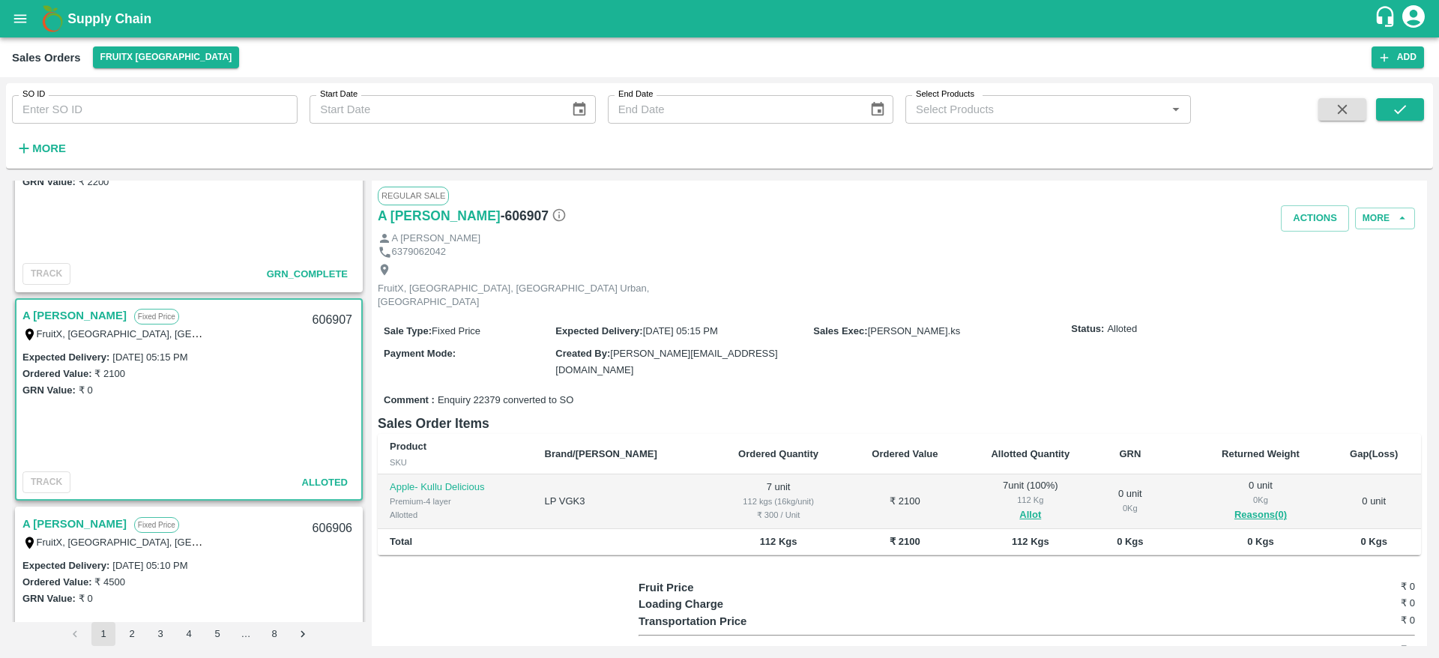
scroll to position [1259, 0]
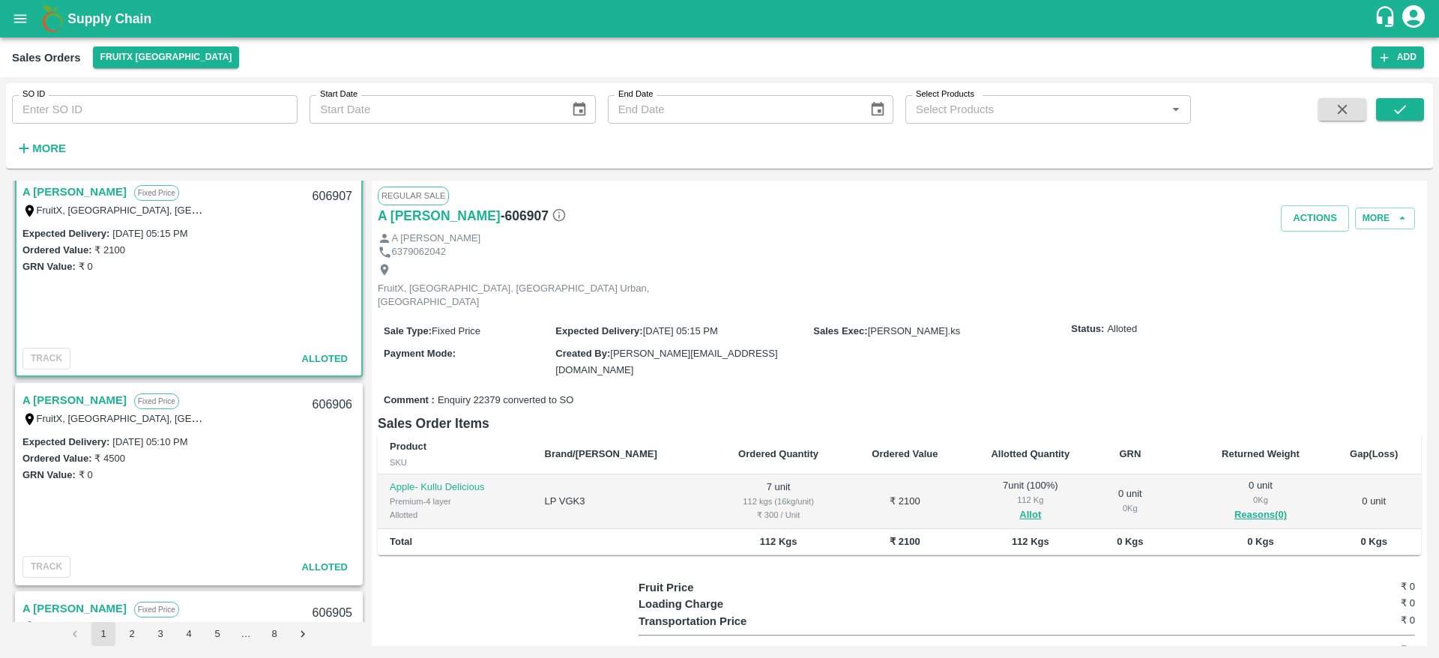
click at [81, 403] on link "A [PERSON_NAME]" at bounding box center [74, 400] width 104 height 19
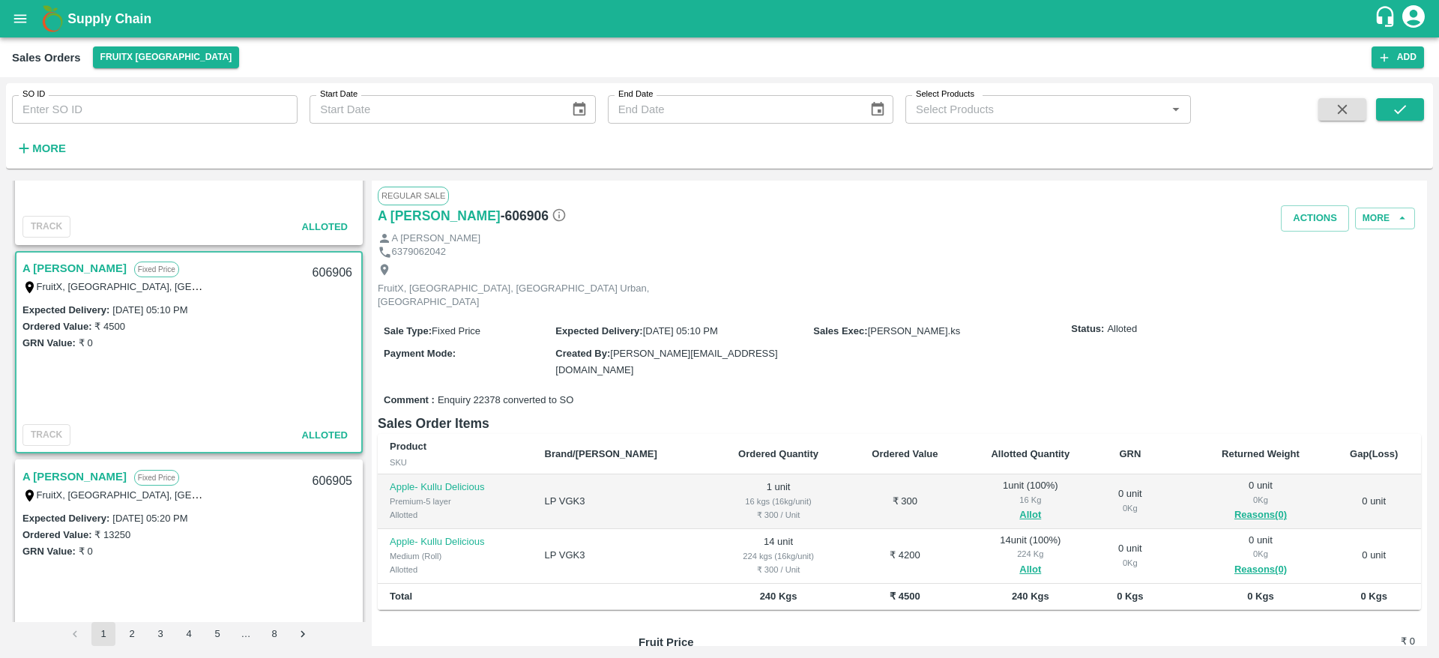
scroll to position [1392, 0]
click at [61, 475] on link "A [PERSON_NAME]" at bounding box center [74, 475] width 104 height 19
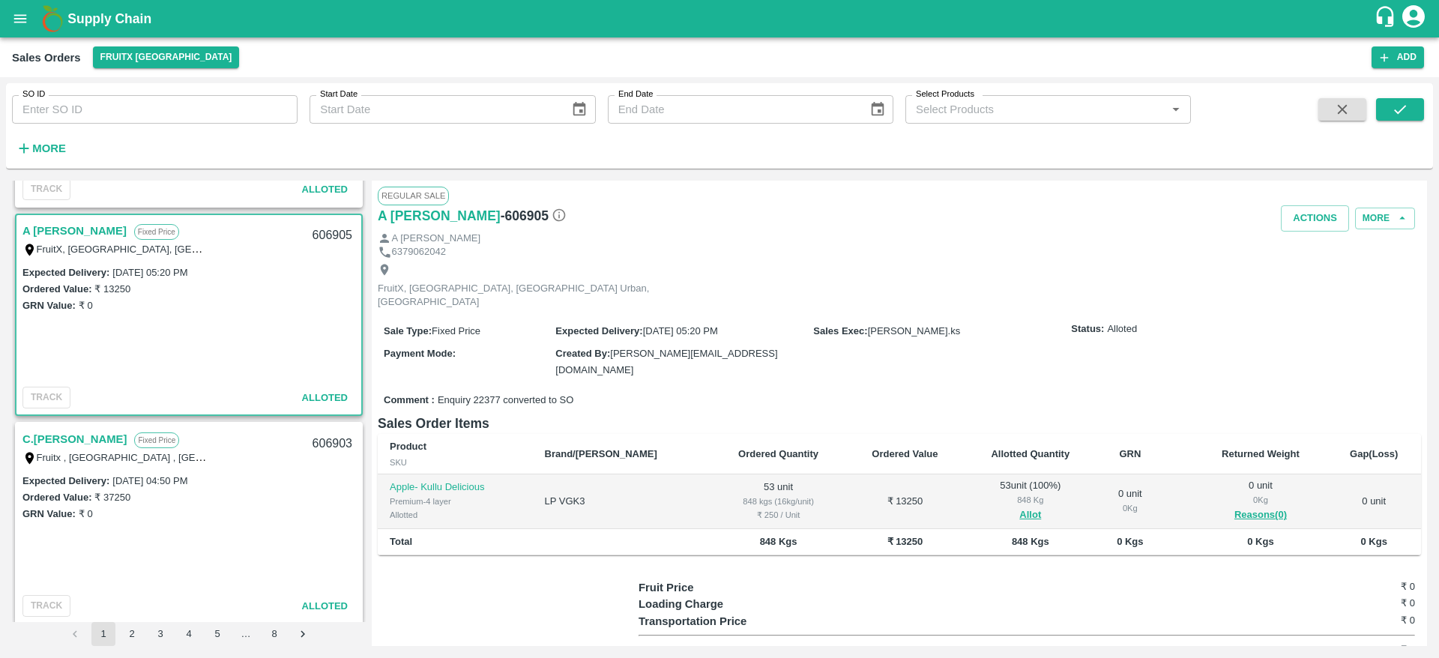
scroll to position [1641, 0]
click at [67, 440] on link "C.[PERSON_NAME]" at bounding box center [74, 435] width 104 height 19
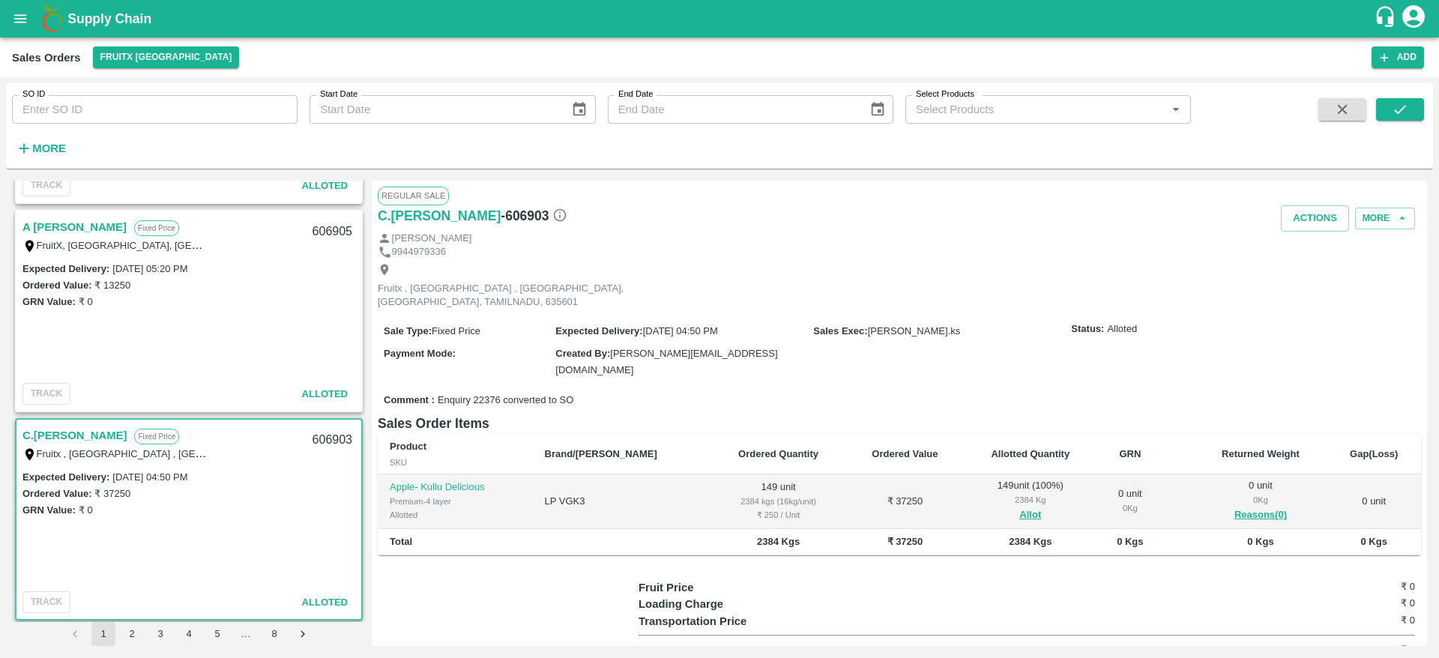
scroll to position [1720, 0]
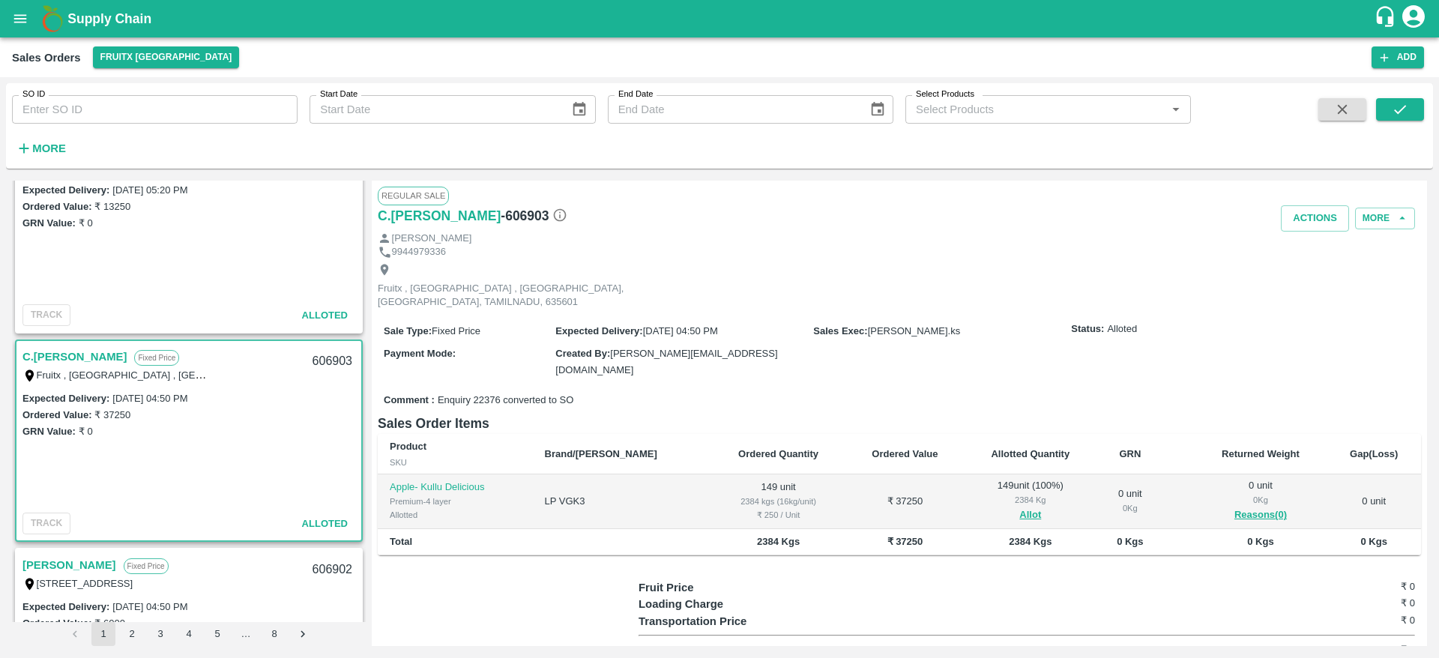
click at [307, 402] on div "Expected Delivery : 10 Oct 2025, 04:50 PM" at bounding box center [188, 398] width 333 height 16
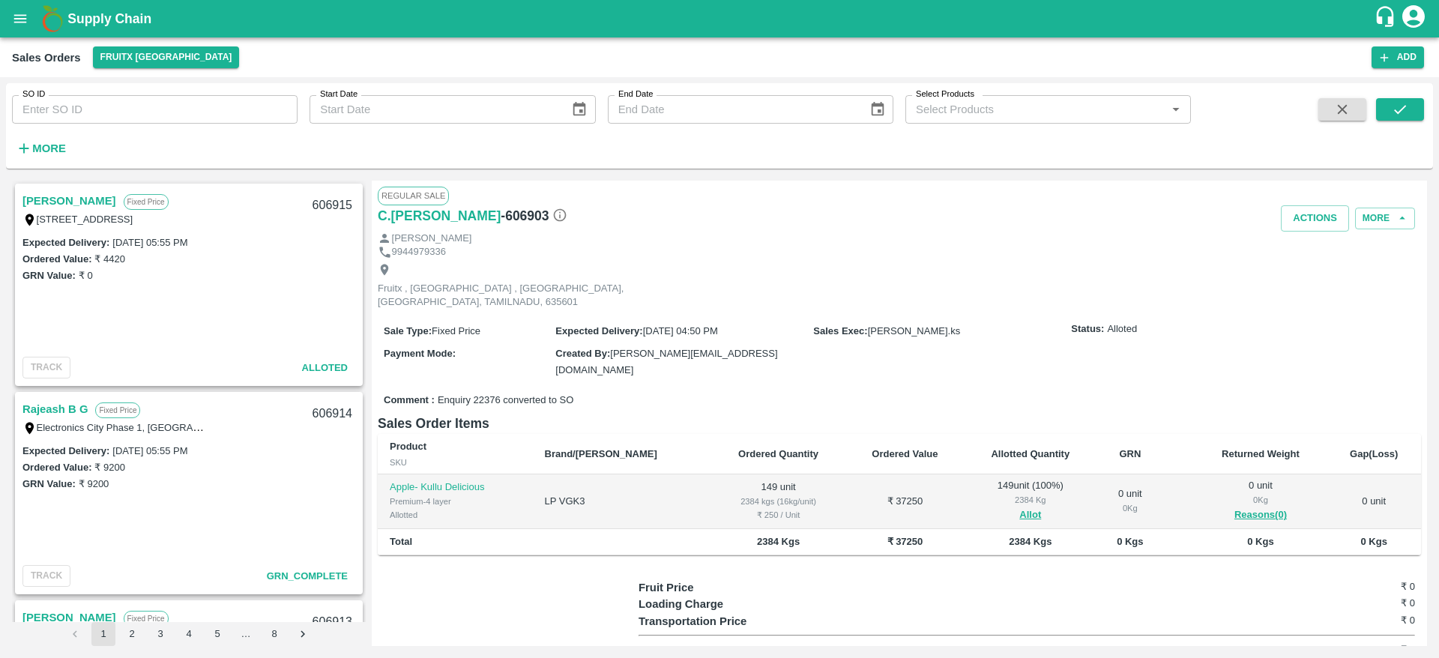
scroll to position [87, 0]
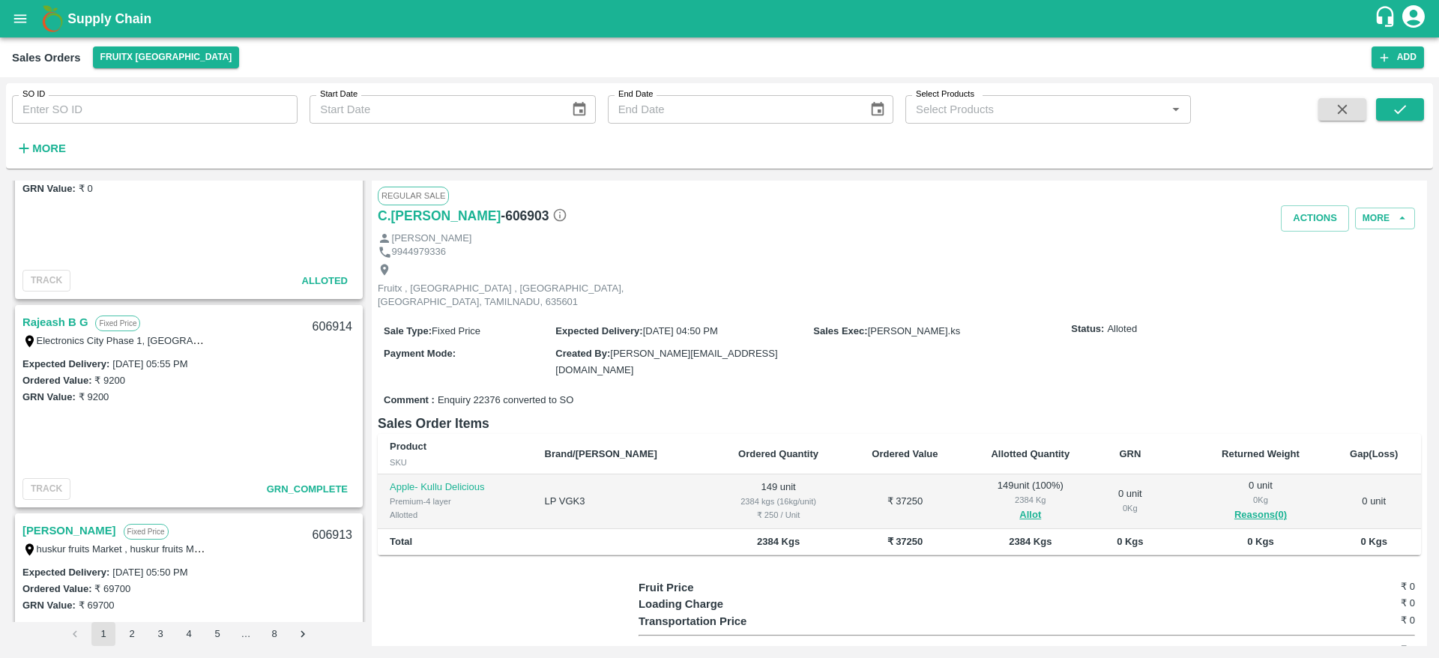
click at [78, 322] on link "Rajeash B G" at bounding box center [54, 322] width 65 height 19
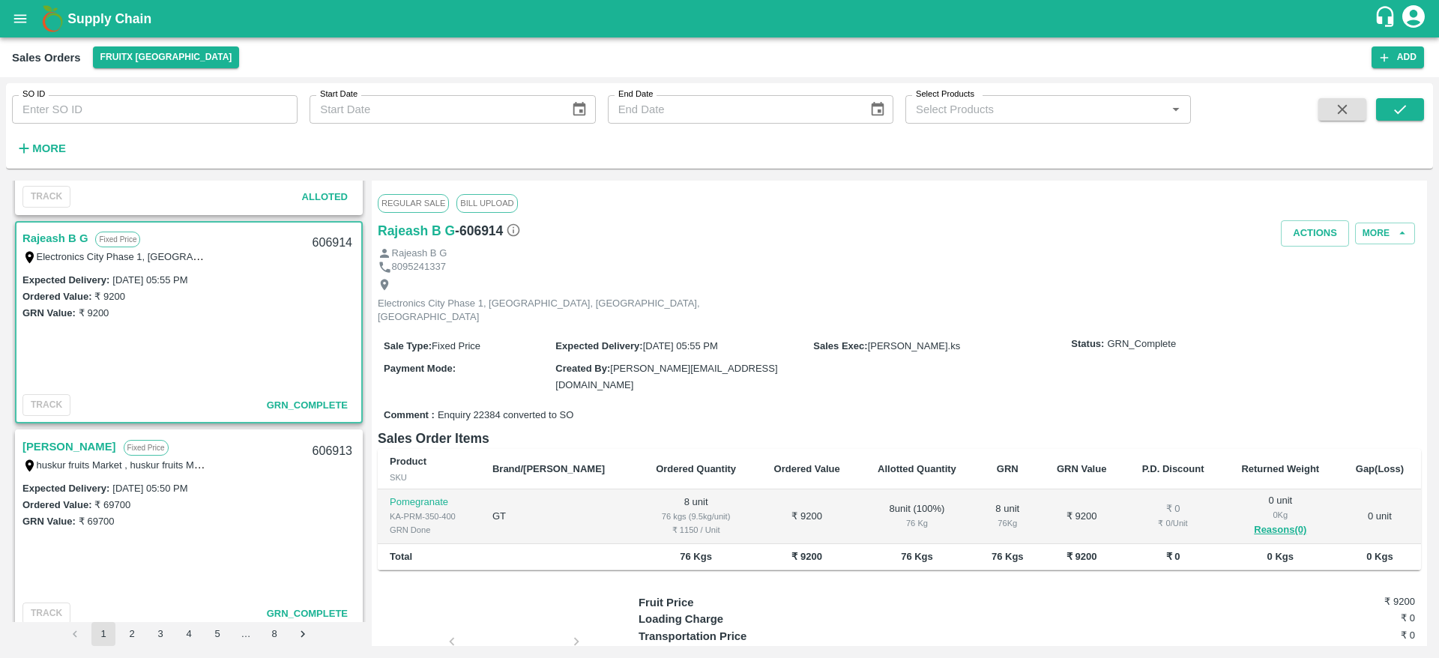
scroll to position [172, 0]
click at [46, 448] on link "[PERSON_NAME]" at bounding box center [69, 445] width 94 height 19
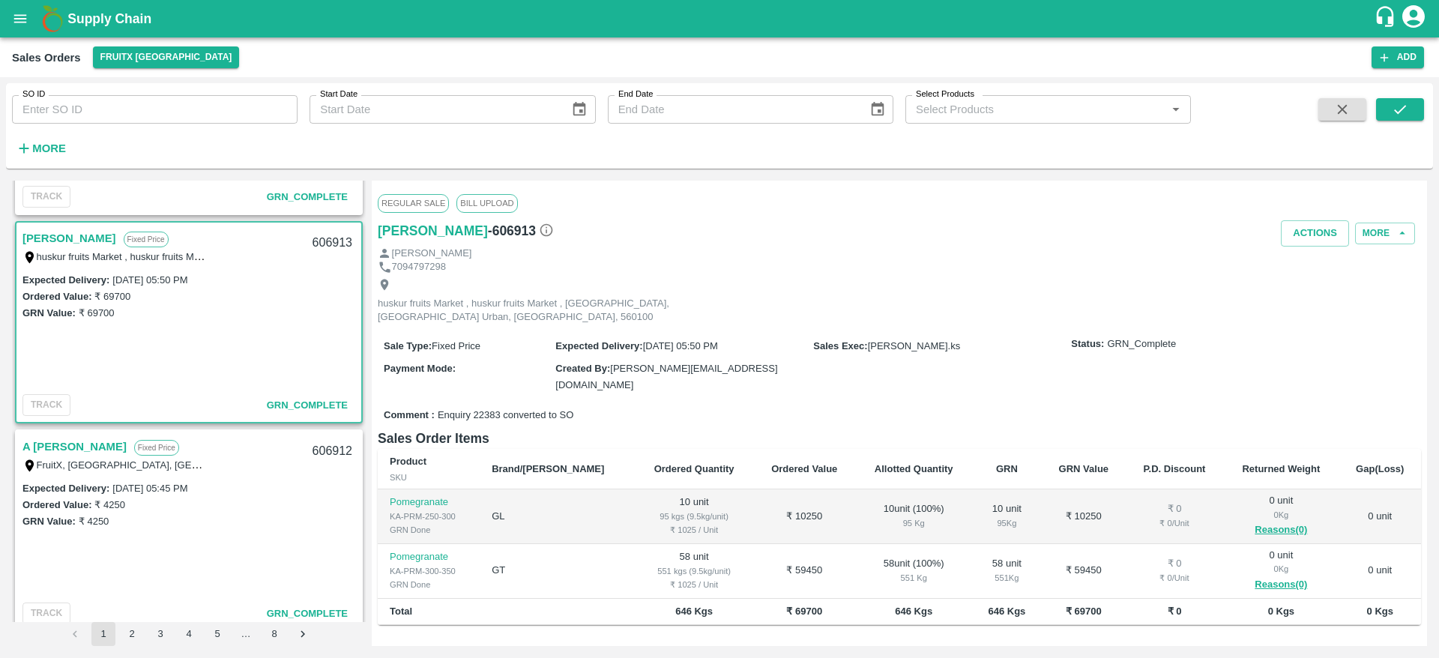
scroll to position [380, 0]
click at [63, 436] on link "A [PERSON_NAME]" at bounding box center [74, 445] width 104 height 19
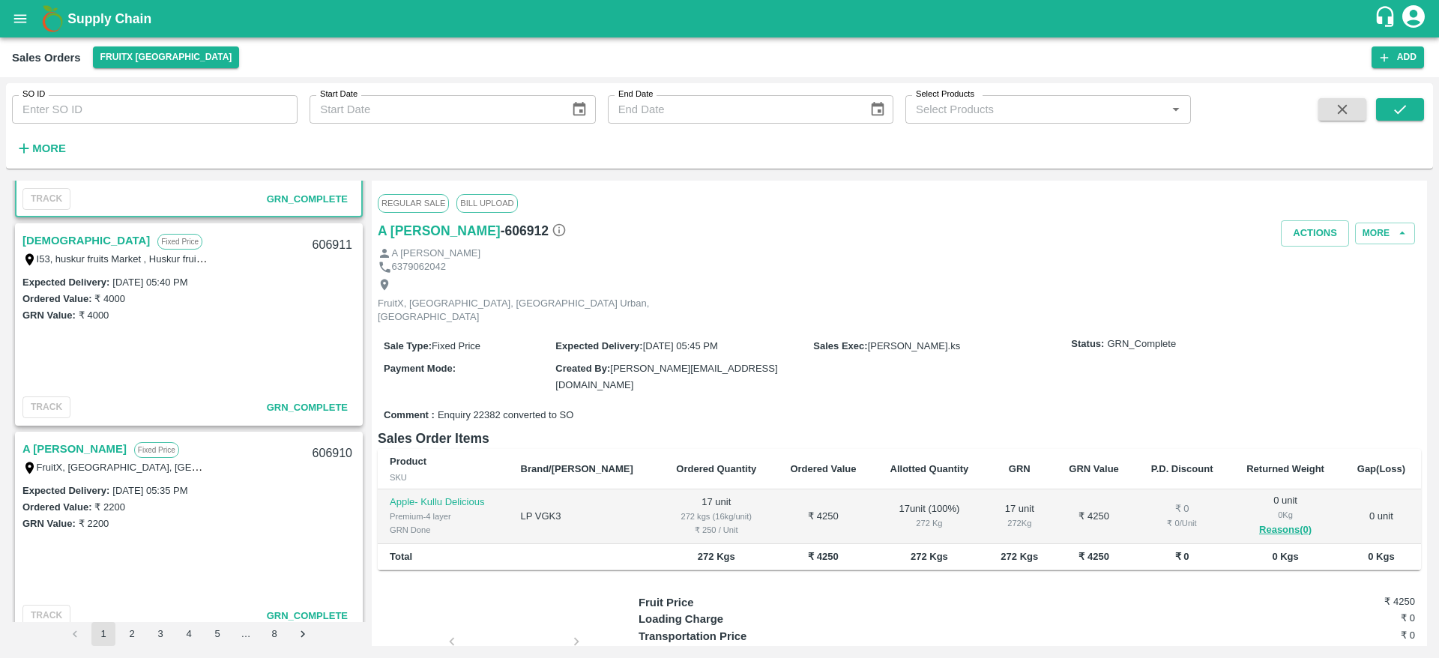
scroll to position [795, 0]
click at [86, 447] on link "A [PERSON_NAME]" at bounding box center [74, 447] width 104 height 19
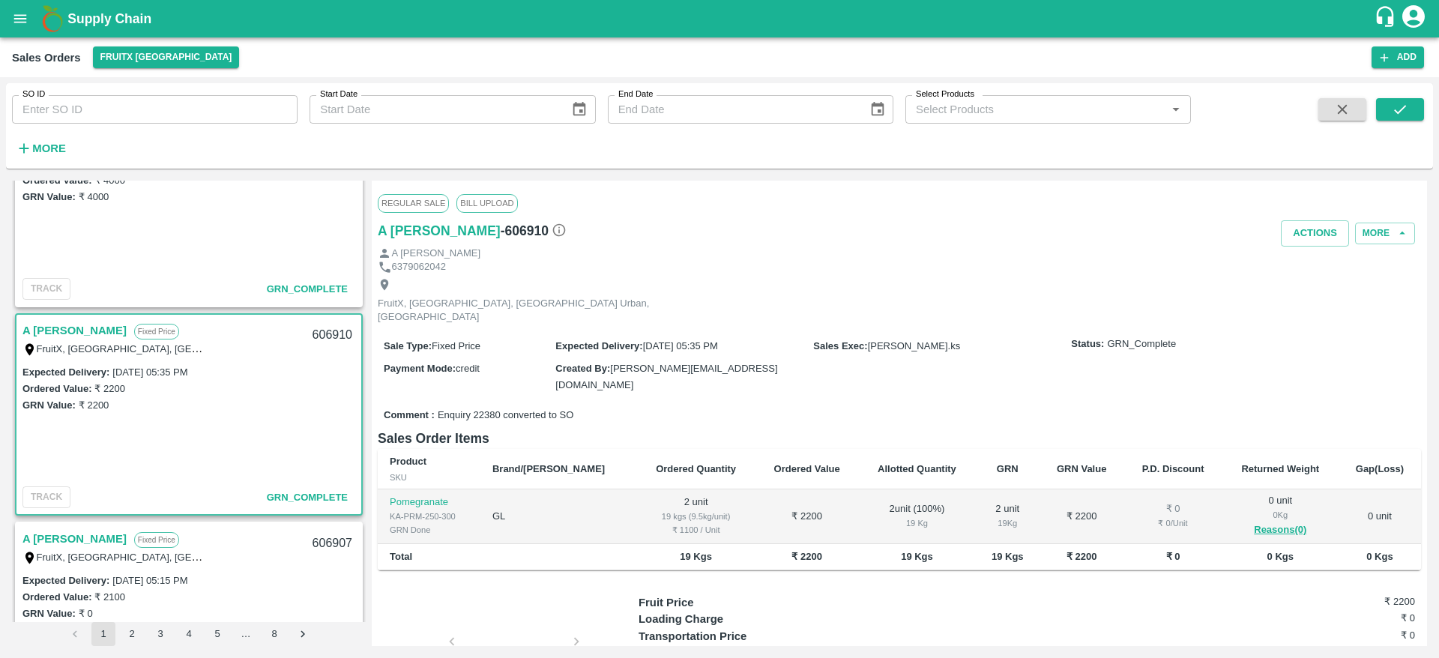
scroll to position [948, 0]
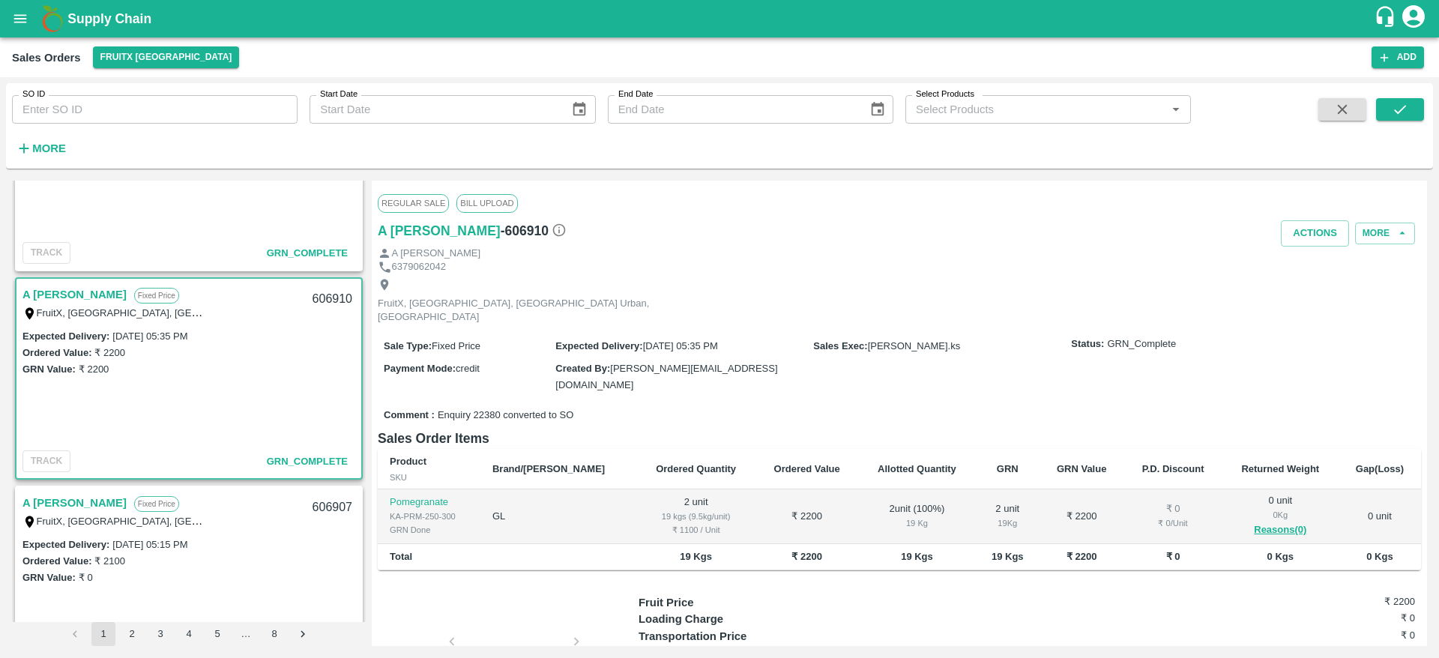
click at [63, 503] on link "A [PERSON_NAME]" at bounding box center [74, 502] width 104 height 19
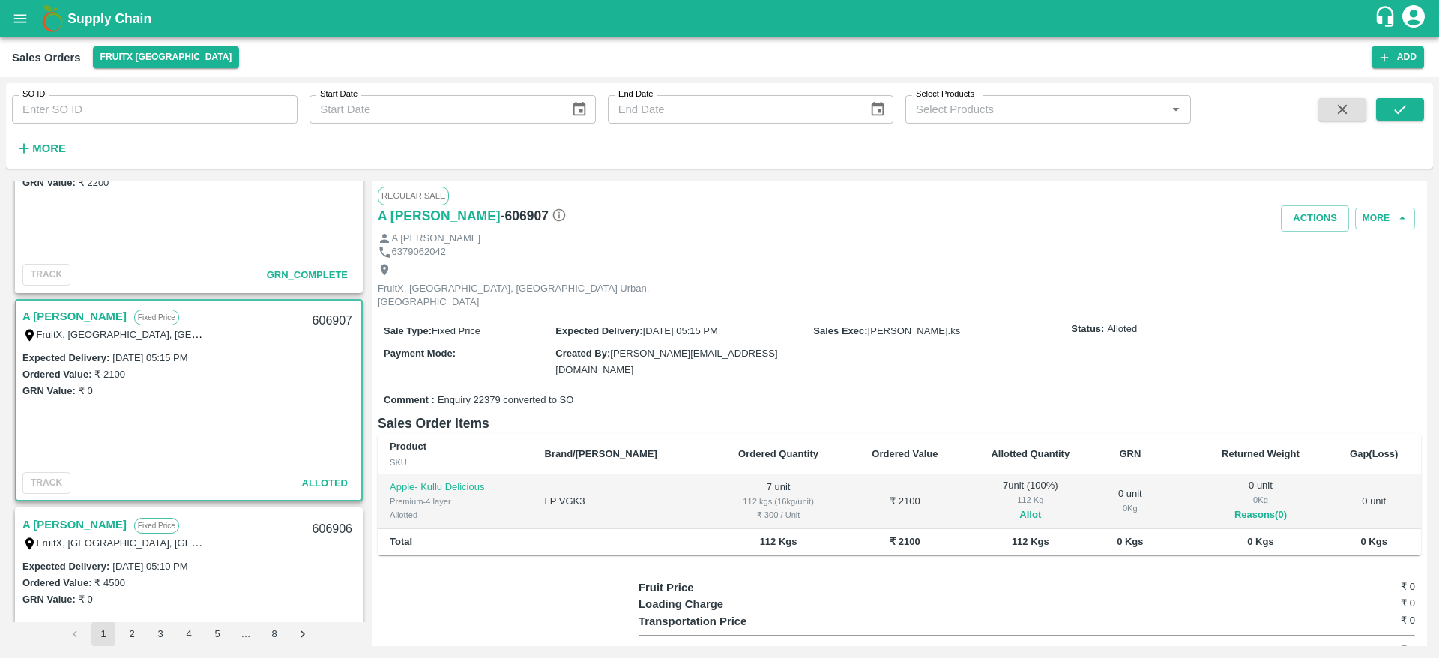
scroll to position [1272, 0]
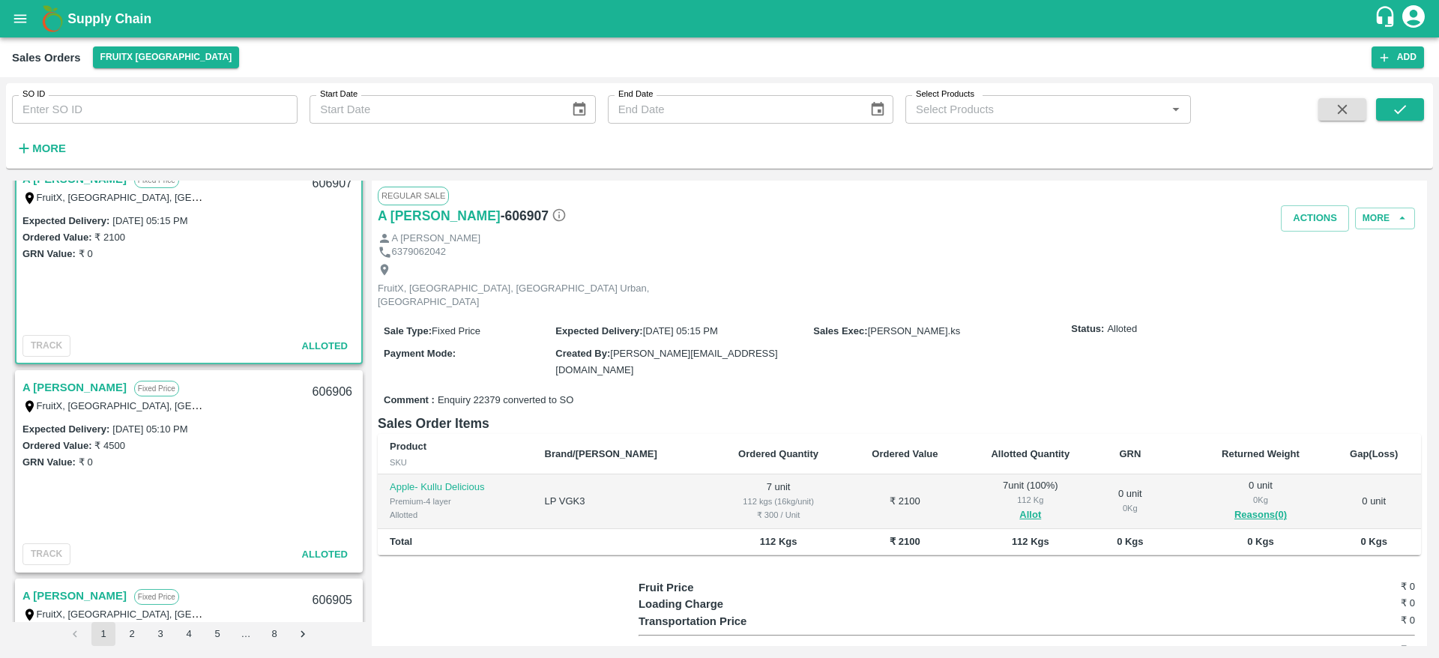
click at [73, 379] on link "A [PERSON_NAME]" at bounding box center [74, 387] width 104 height 19
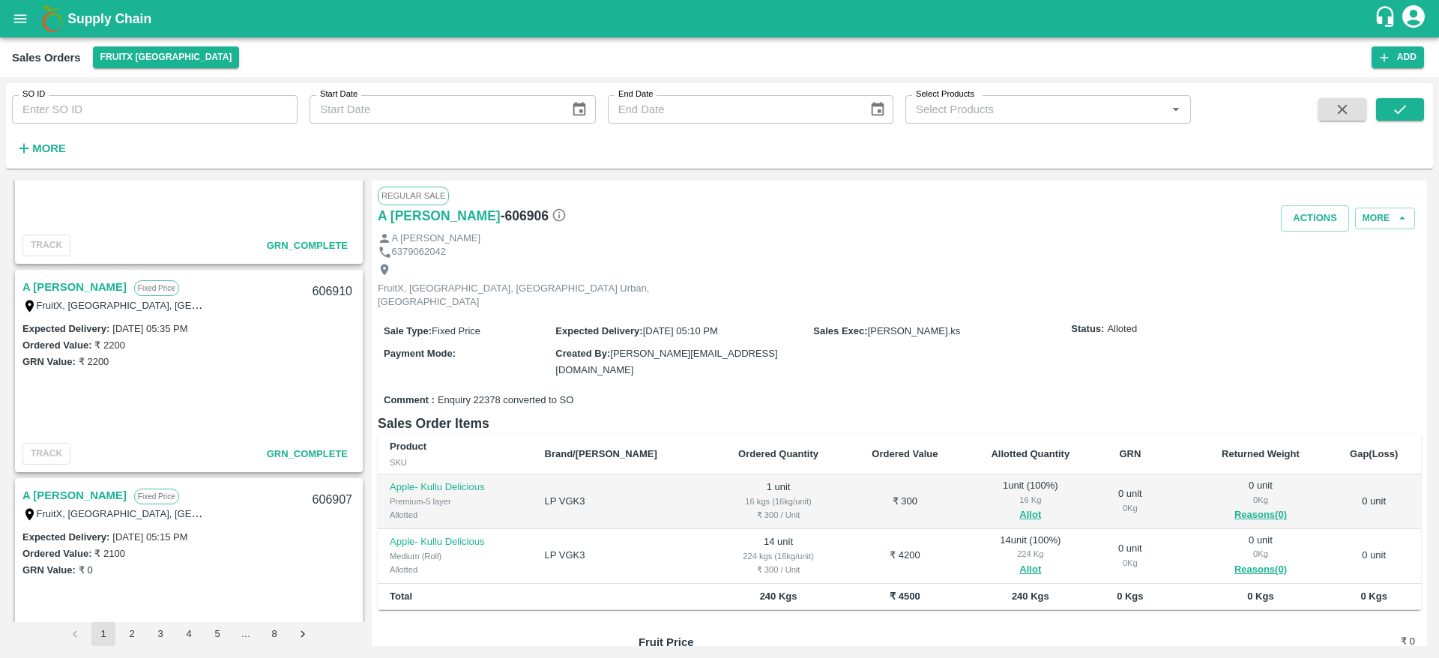
scroll to position [879, 0]
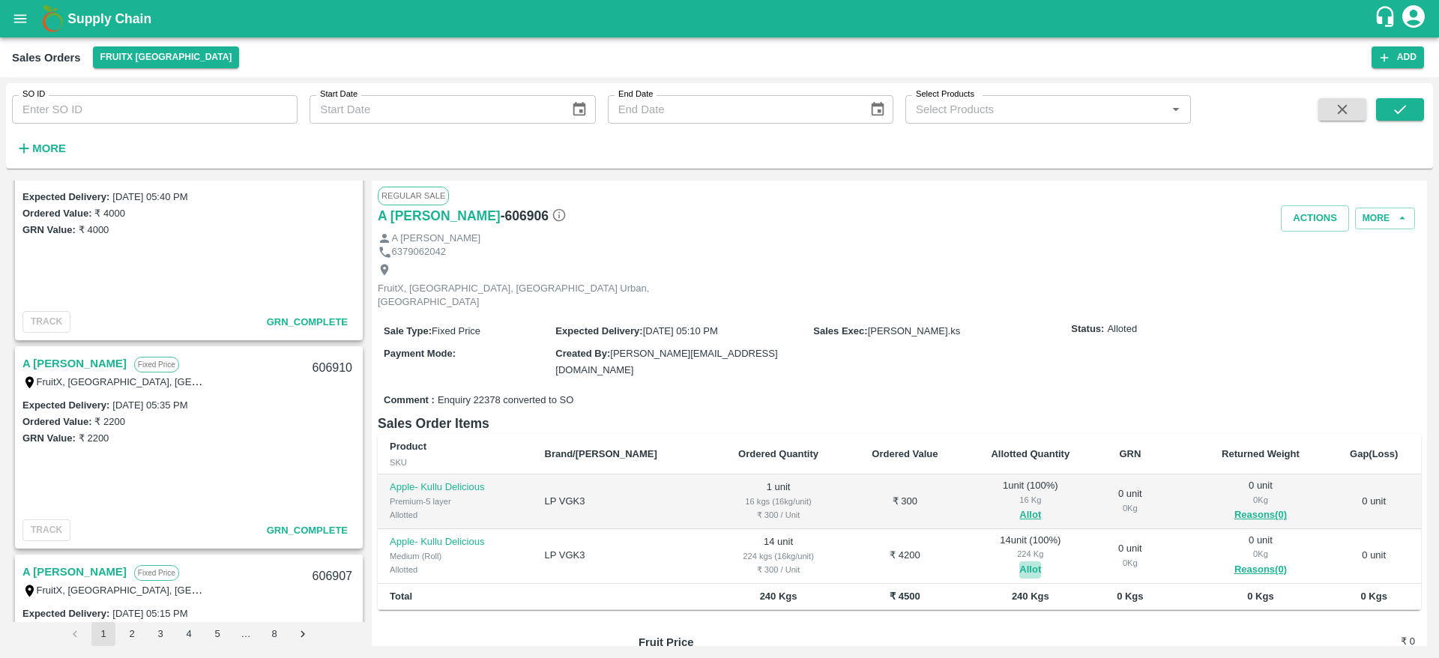
click at [1019, 561] on button "Allot" at bounding box center [1030, 569] width 22 height 17
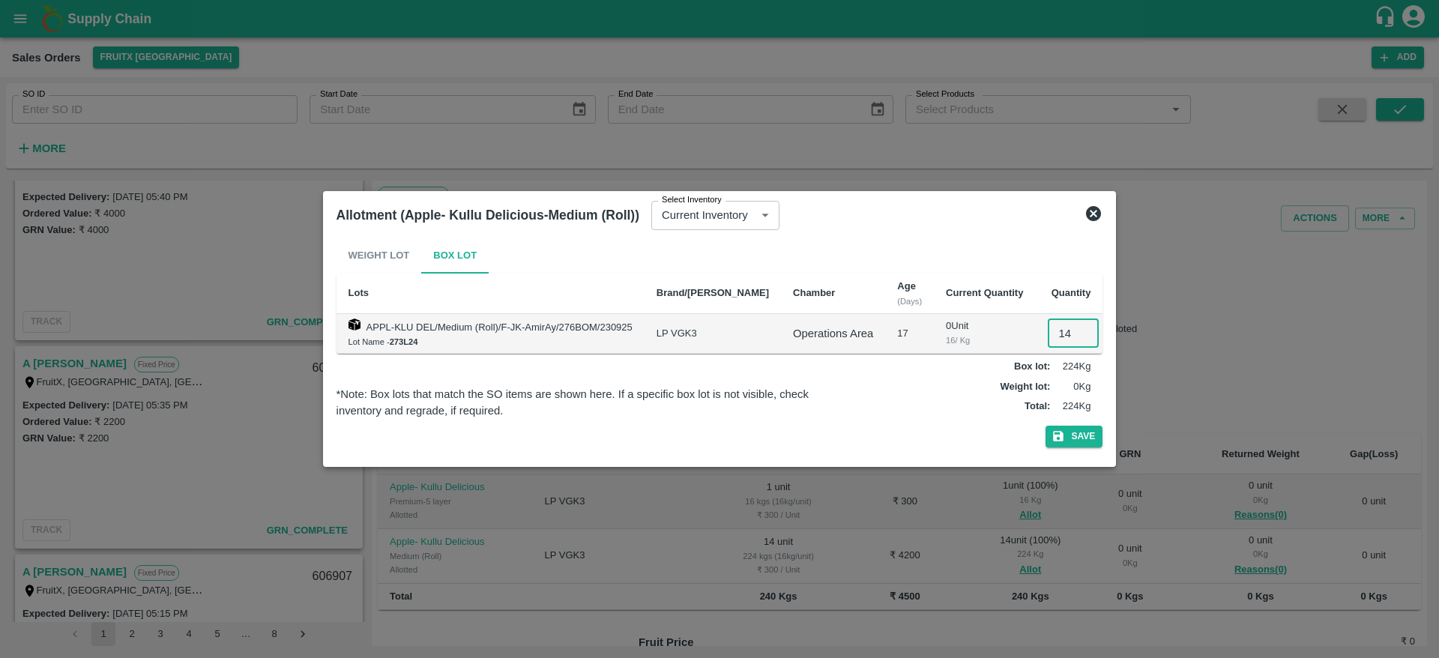
click at [1064, 340] on input "14" at bounding box center [1073, 333] width 51 height 28
type input "06"
click at [1075, 428] on button "Save" at bounding box center [1074, 437] width 57 height 22
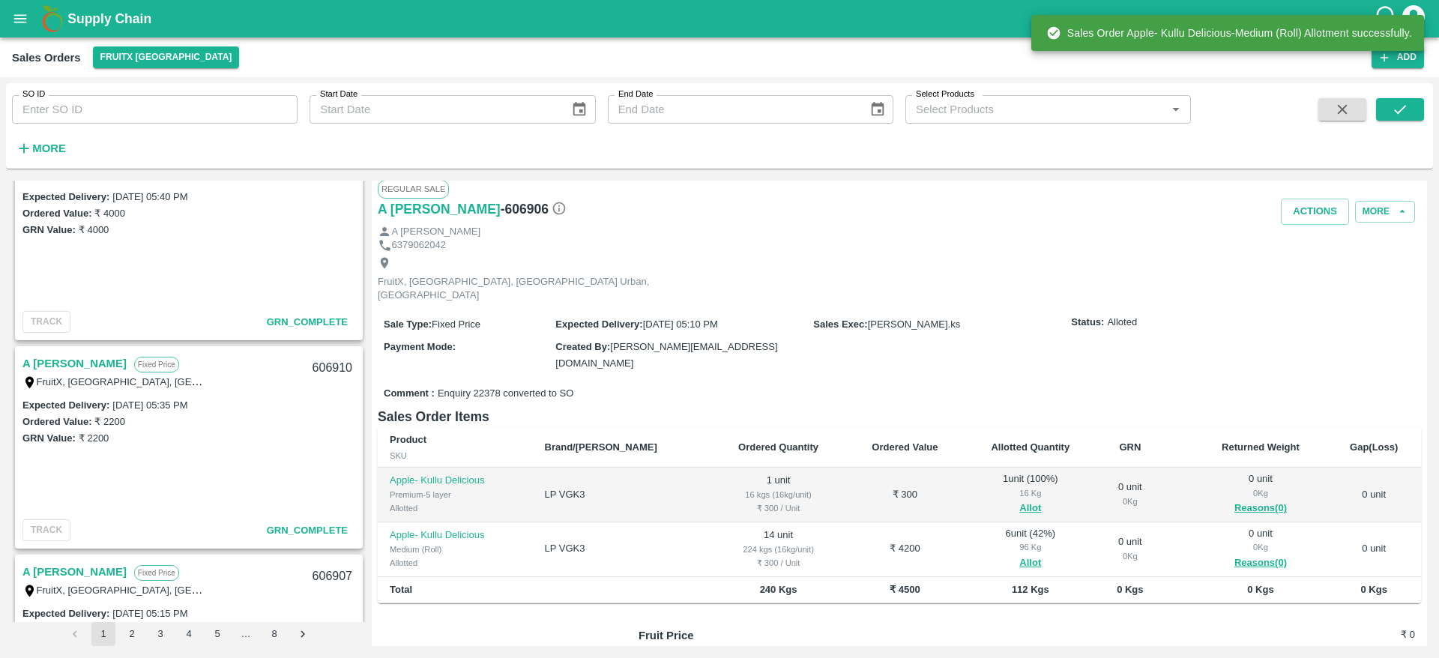
scroll to position [8, 0]
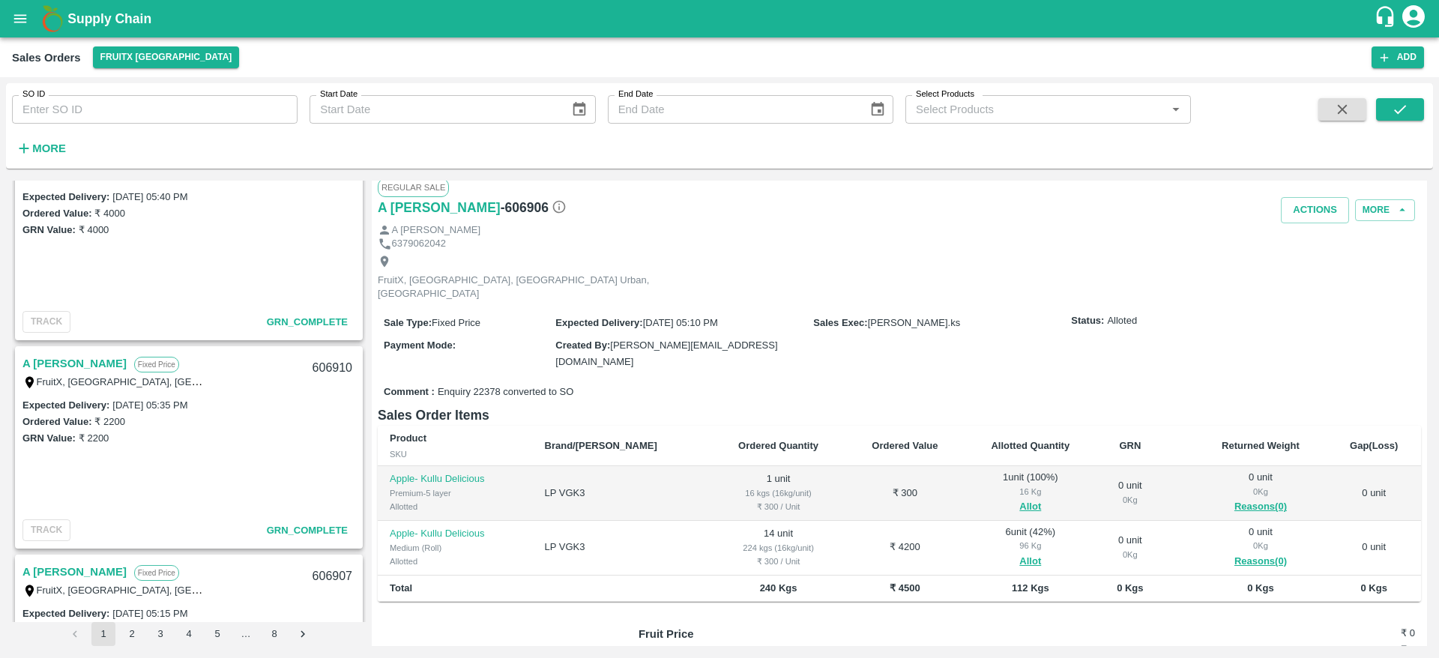
click at [501, 210] on h6 "- 606906" at bounding box center [534, 207] width 66 height 21
copy h6 "606906"
click at [144, 107] on input "SO ID" at bounding box center [155, 109] width 286 height 28
paste input "text"
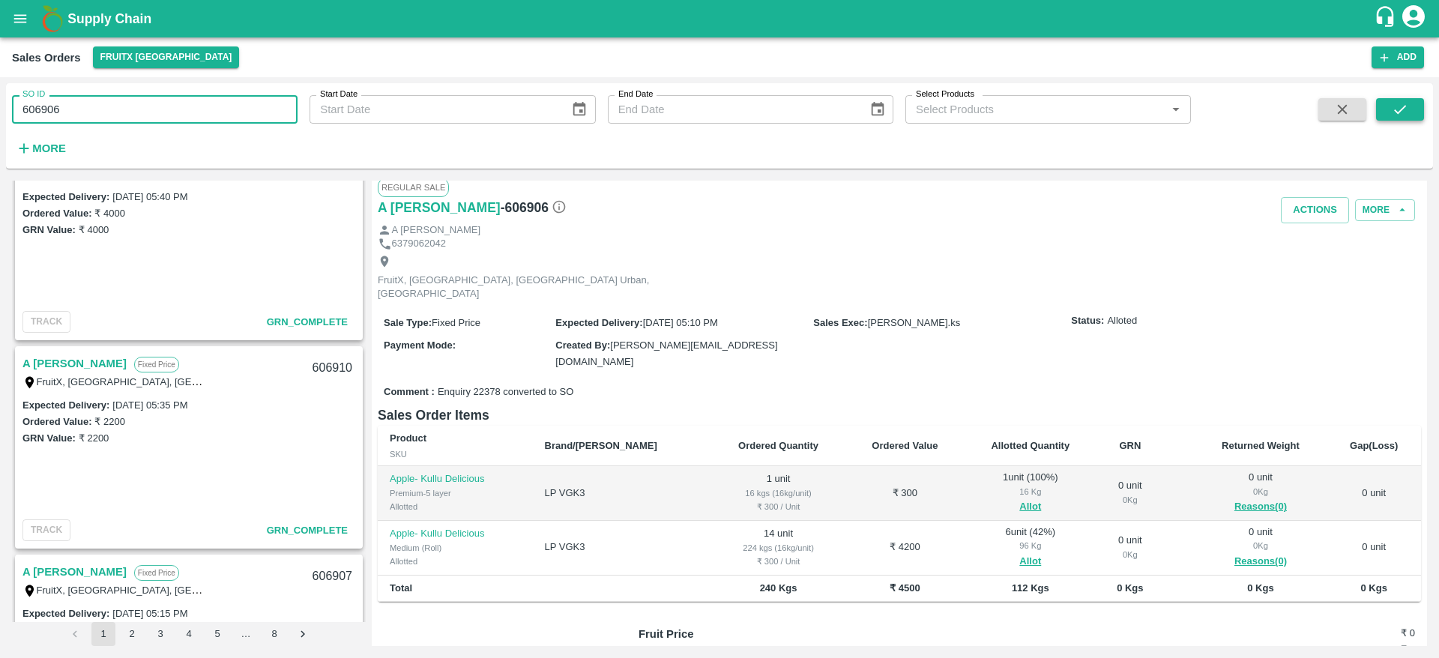
type input "606906"
click at [1406, 104] on icon "submit" at bounding box center [1400, 109] width 16 height 16
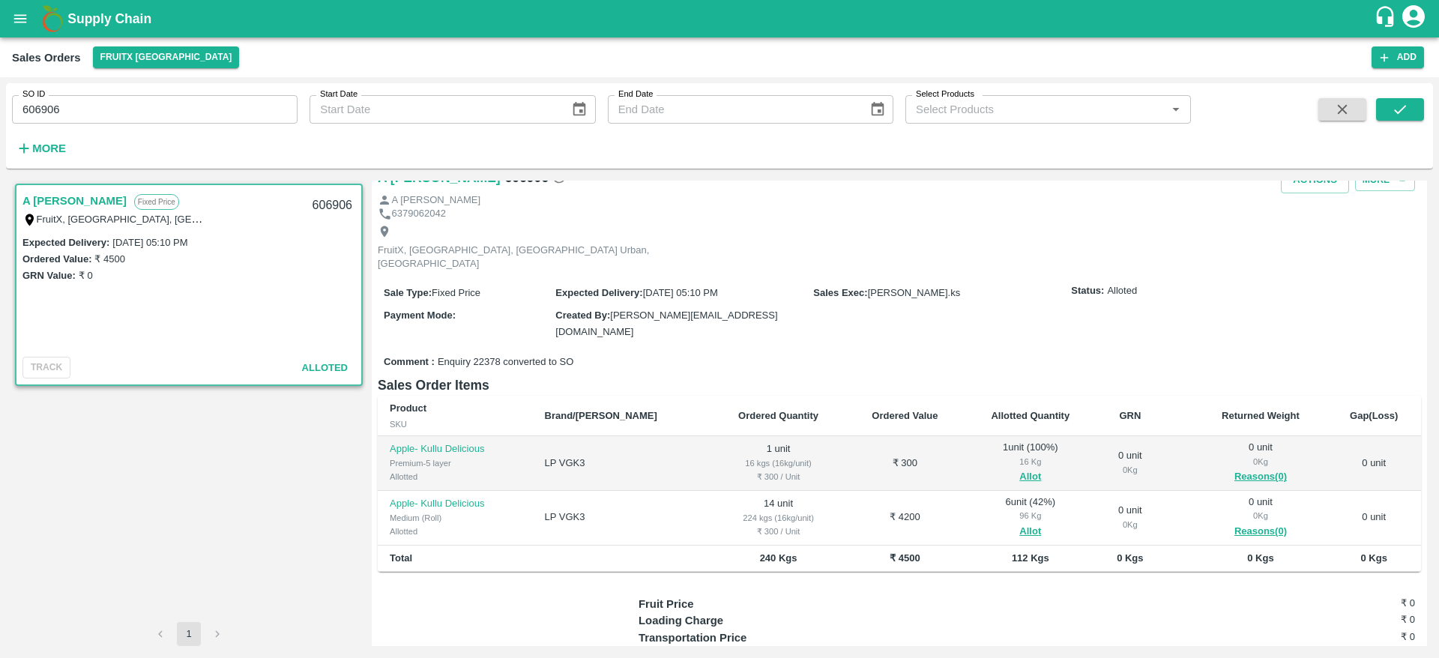
scroll to position [42, 0]
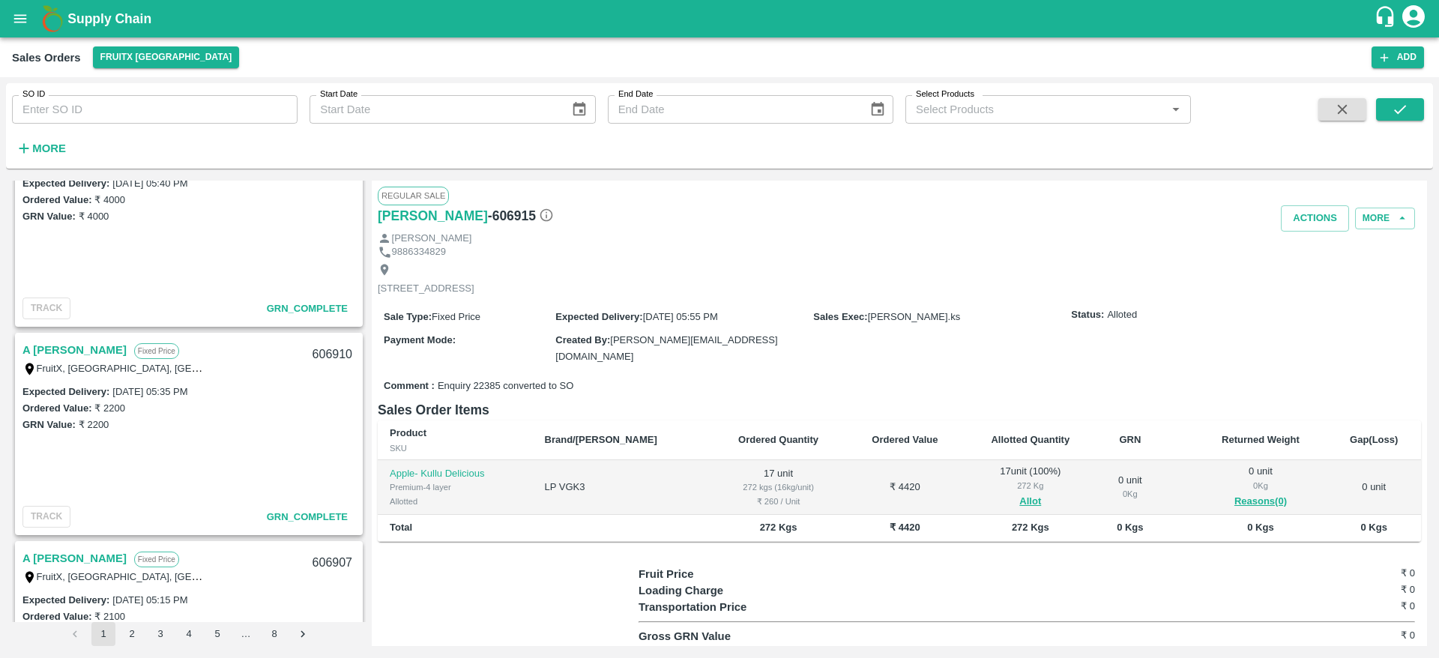
scroll to position [998, 0]
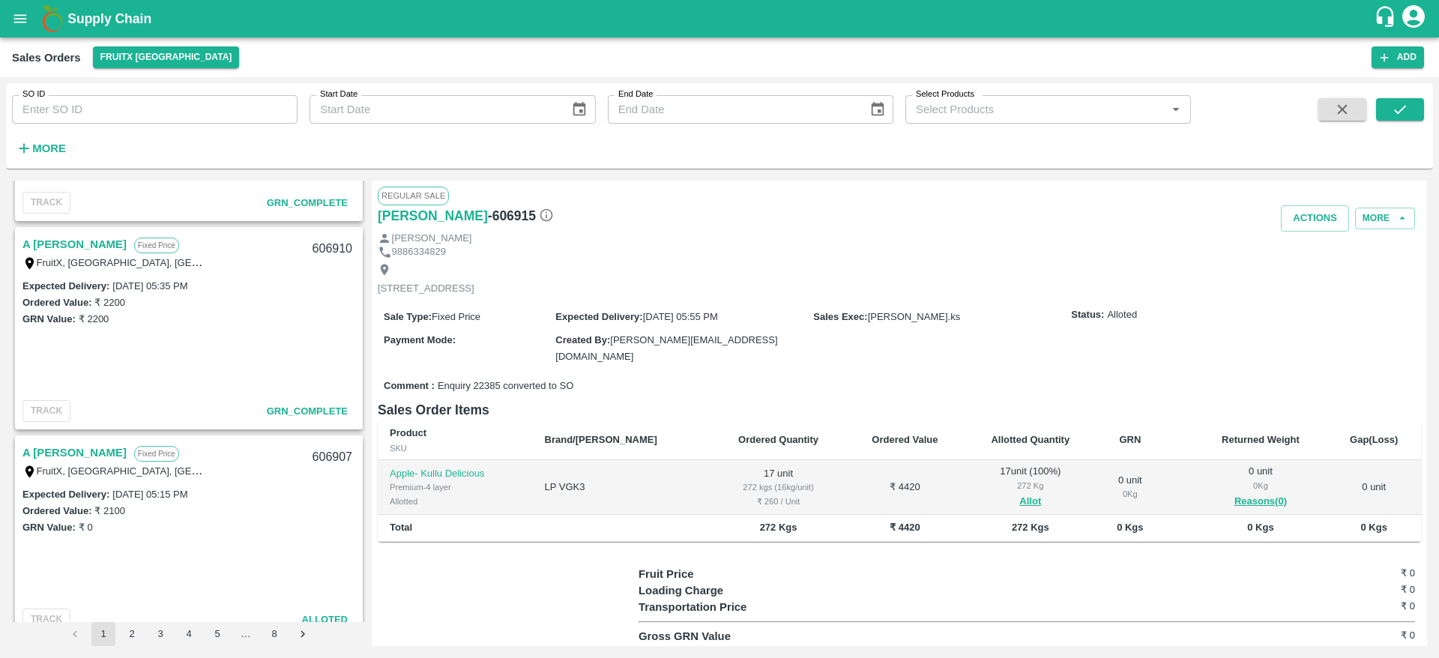
click at [60, 235] on link "A [PERSON_NAME]" at bounding box center [74, 244] width 104 height 19
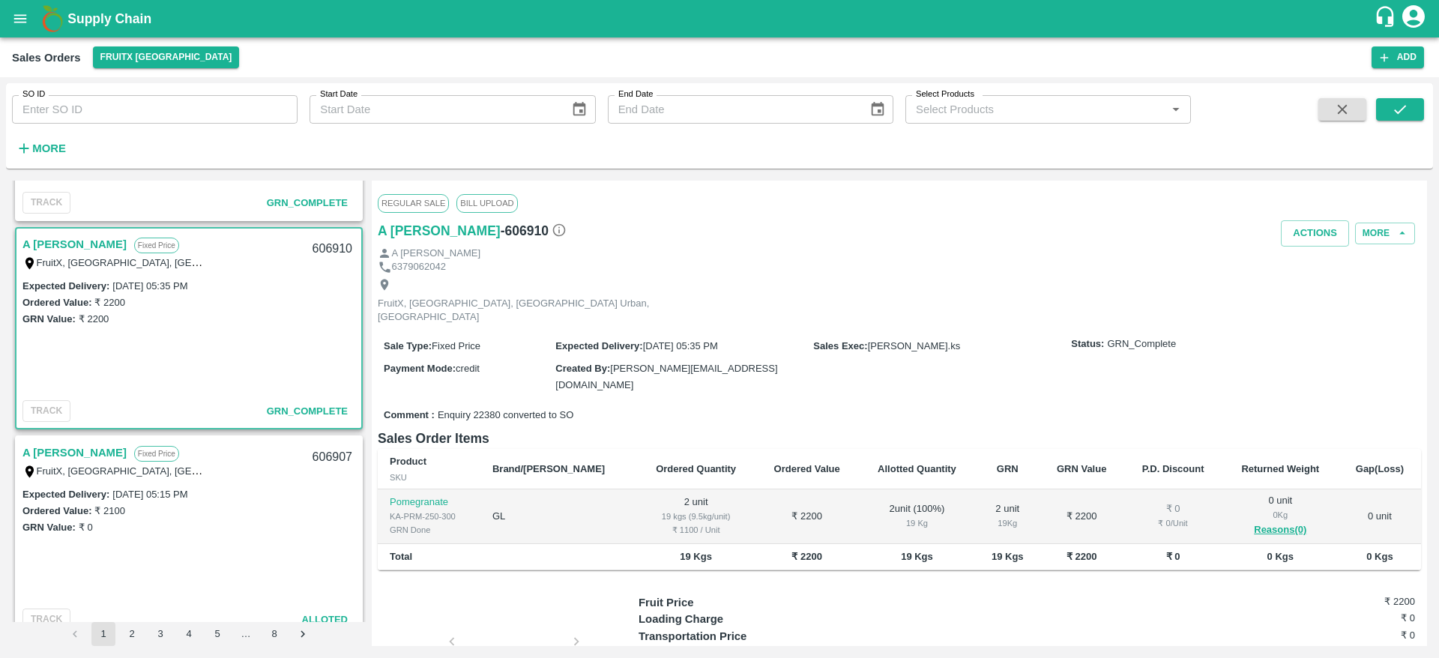
click at [61, 460] on link "A [PERSON_NAME]" at bounding box center [74, 452] width 104 height 19
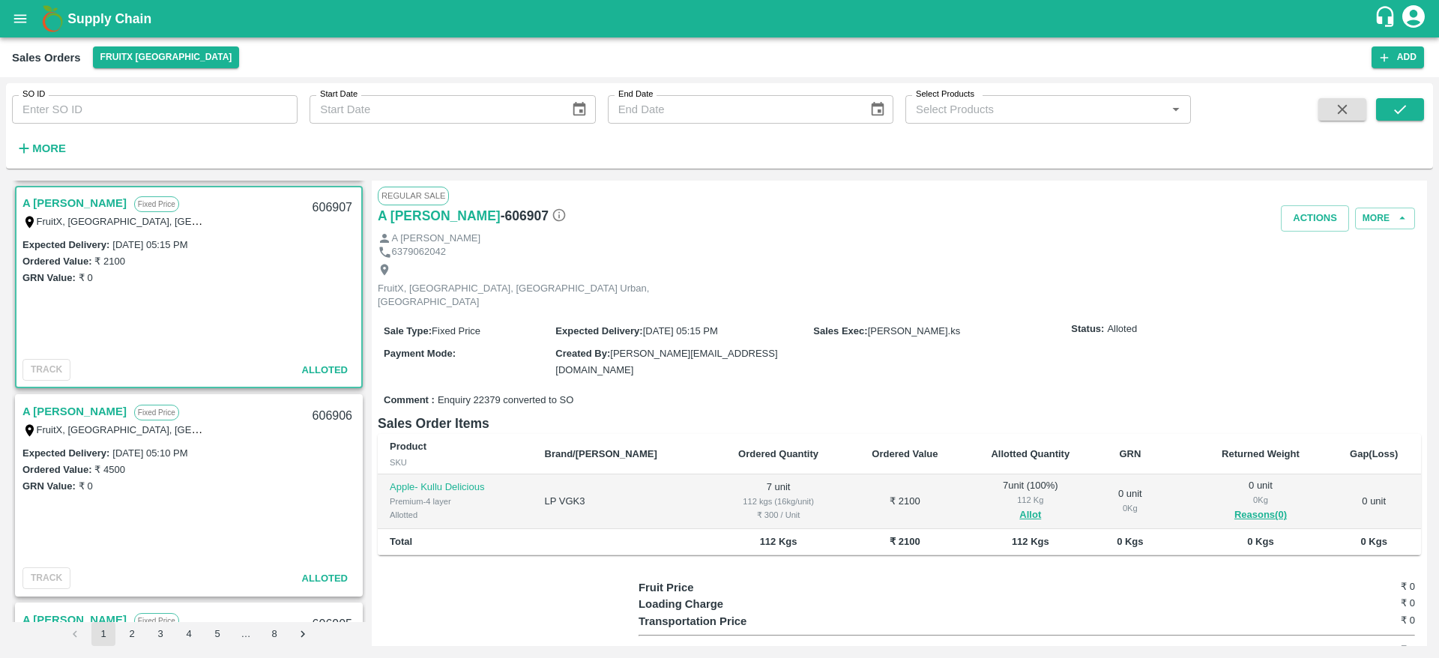
scroll to position [1250, 0]
click at [65, 421] on div "FruitX, [GEOGRAPHIC_DATA], [GEOGRAPHIC_DATA] Urban, [GEOGRAPHIC_DATA]" at bounding box center [115, 427] width 187 height 16
click at [63, 413] on link "A [PERSON_NAME]" at bounding box center [74, 409] width 104 height 19
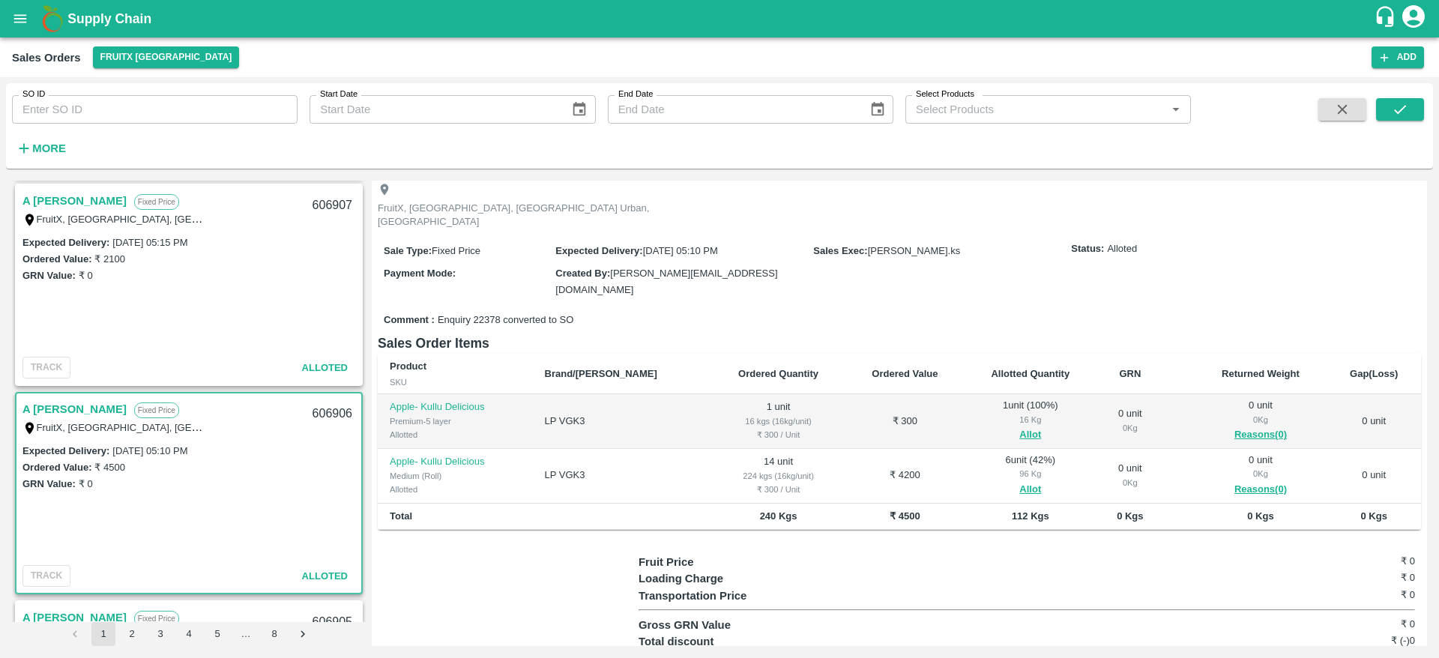
scroll to position [81, 0]
click at [1019, 481] on button "Allot" at bounding box center [1030, 489] width 22 height 17
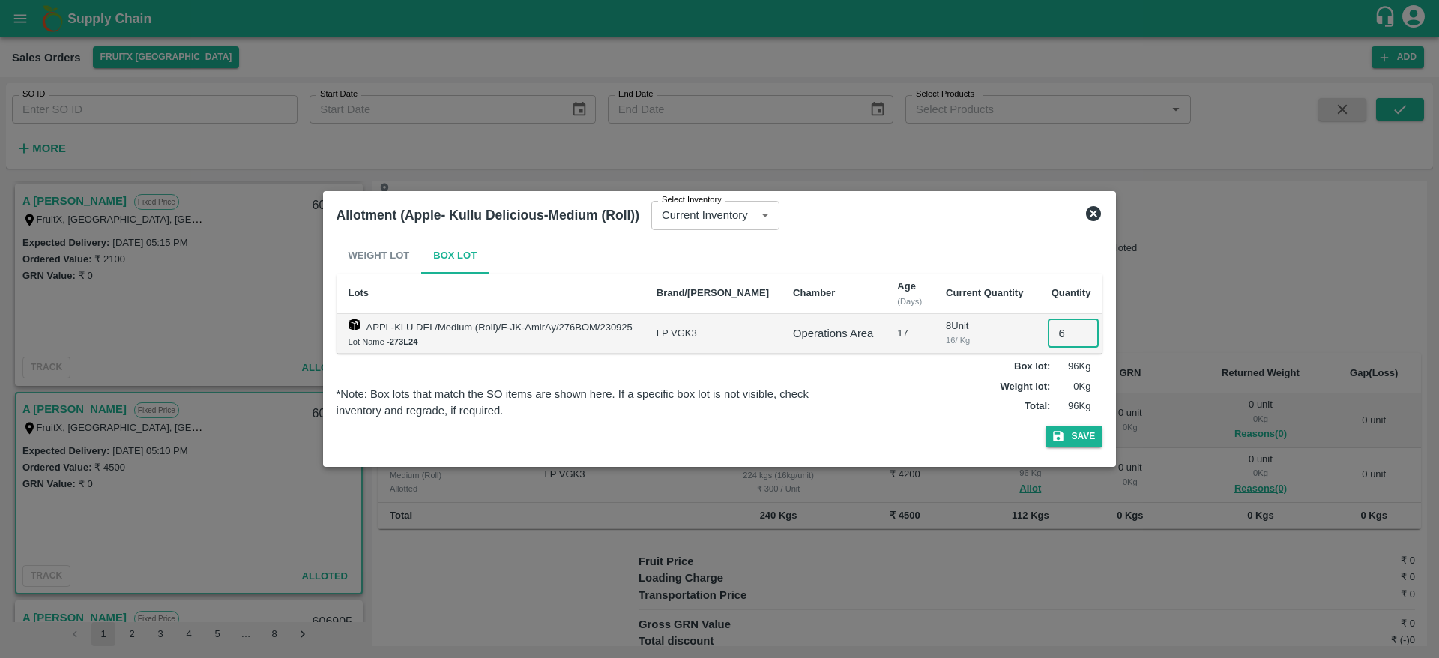
click at [1057, 337] on input "6" at bounding box center [1073, 333] width 51 height 28
type input "14"
click at [1077, 433] on button "Save" at bounding box center [1074, 437] width 57 height 22
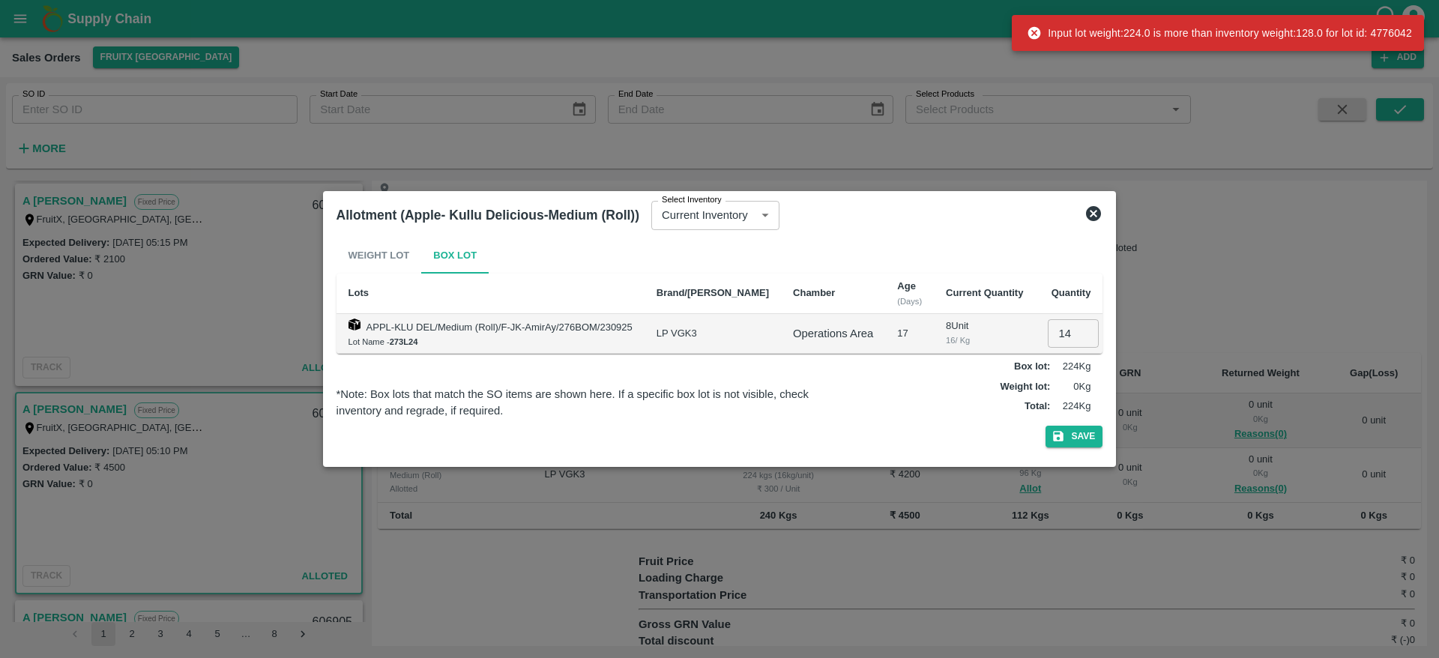
click at [1086, 209] on icon at bounding box center [1093, 213] width 15 height 15
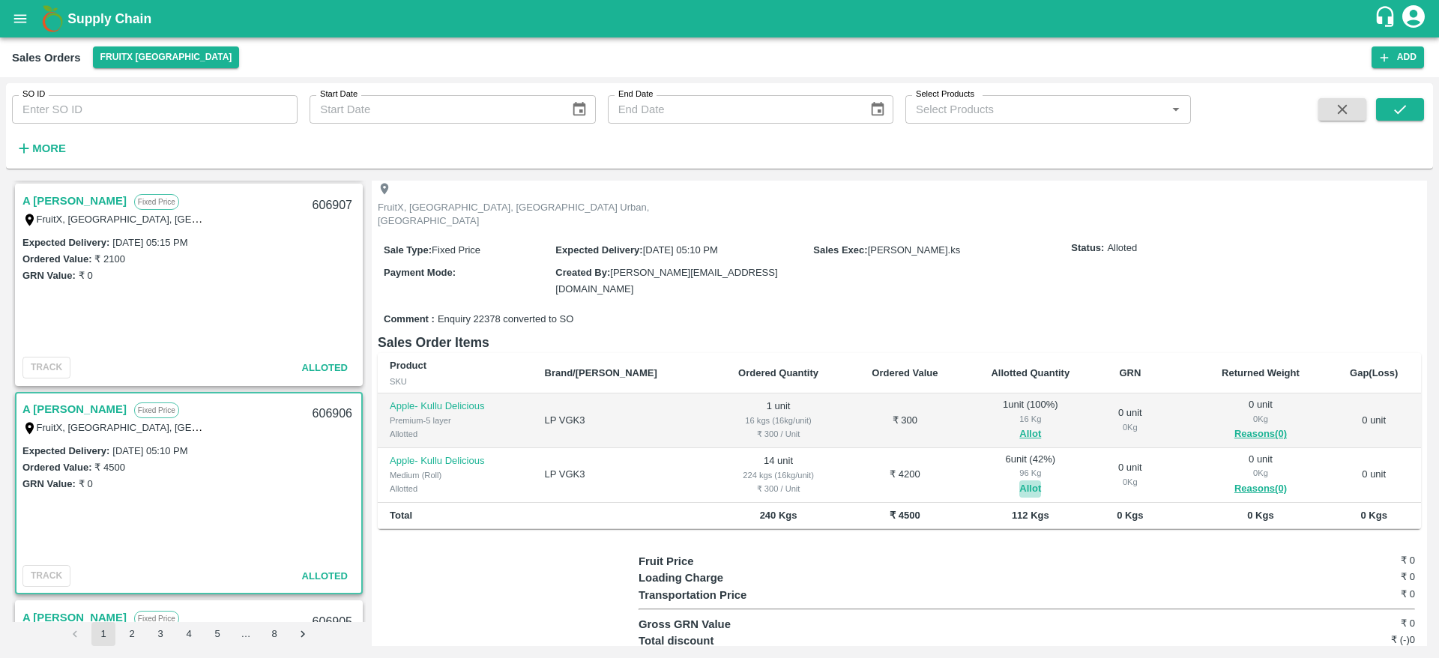
click at [1019, 481] on button "Allot" at bounding box center [1030, 489] width 22 height 17
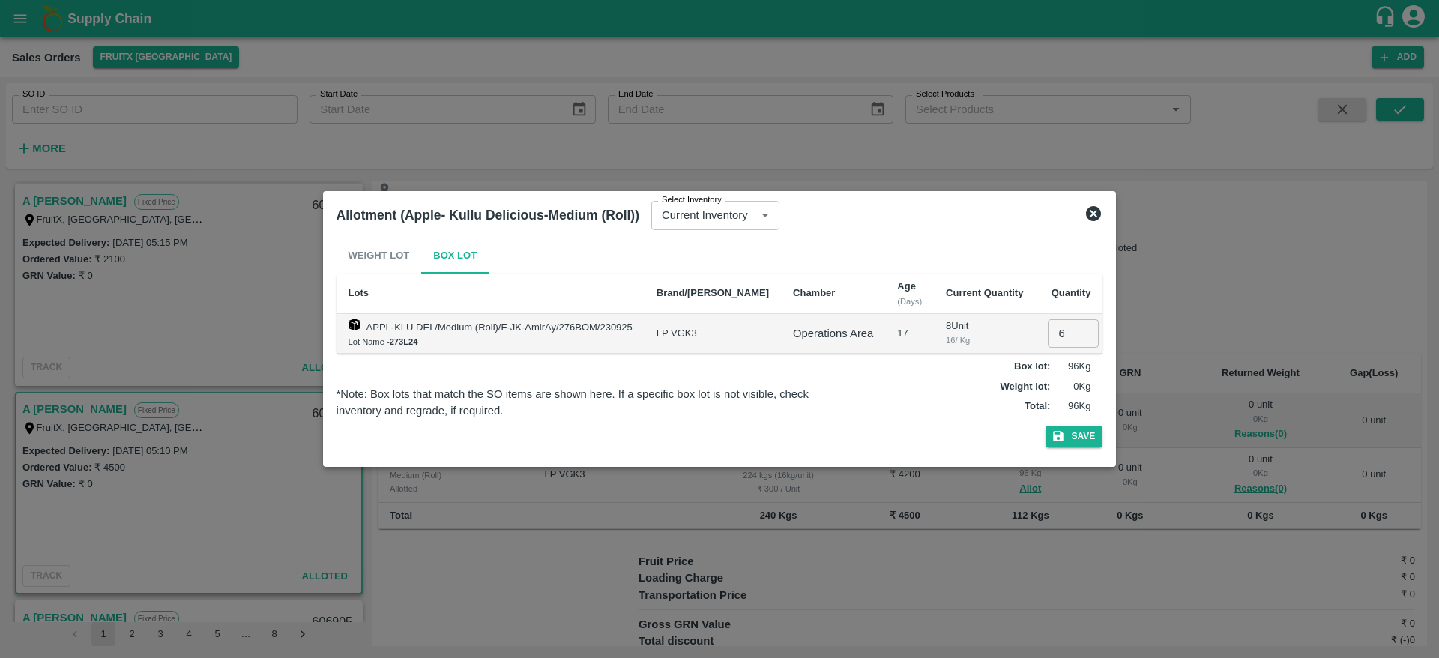
click at [1055, 328] on input "6" at bounding box center [1073, 333] width 51 height 28
type input "00"
click at [1067, 435] on button "Save" at bounding box center [1074, 437] width 57 height 22
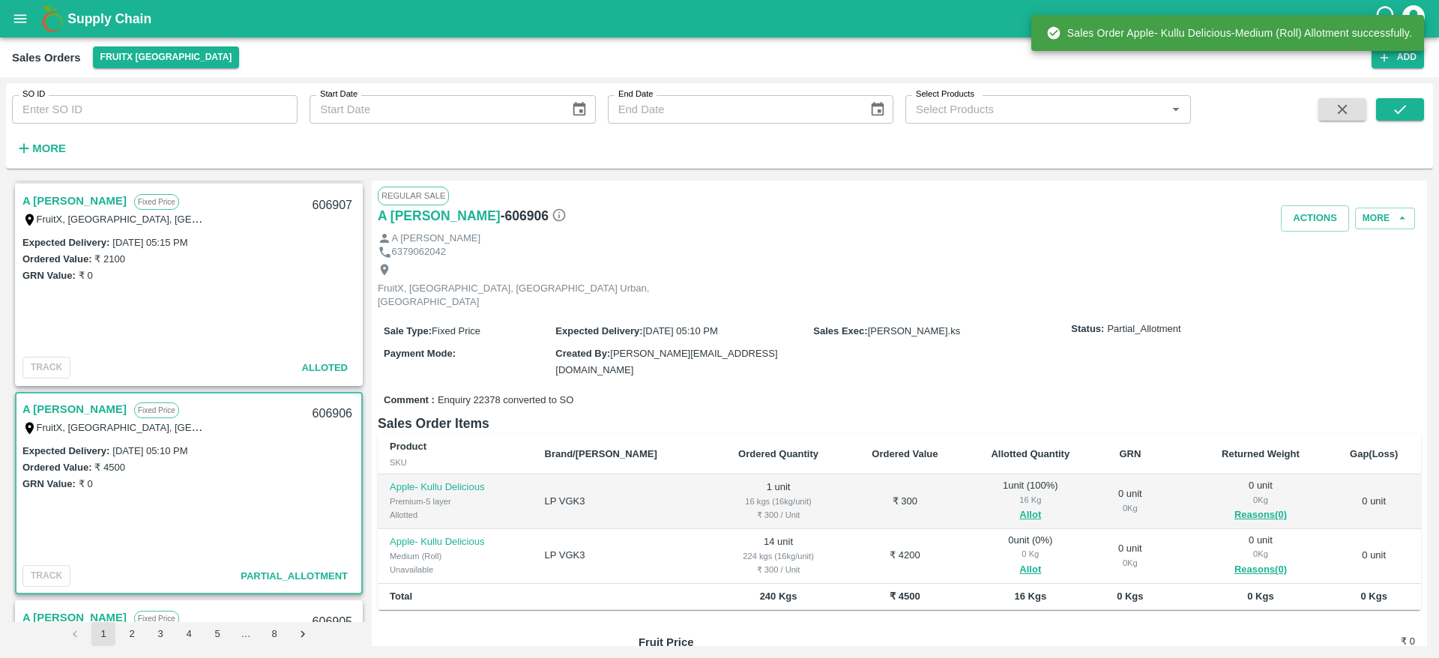
scroll to position [67, 0]
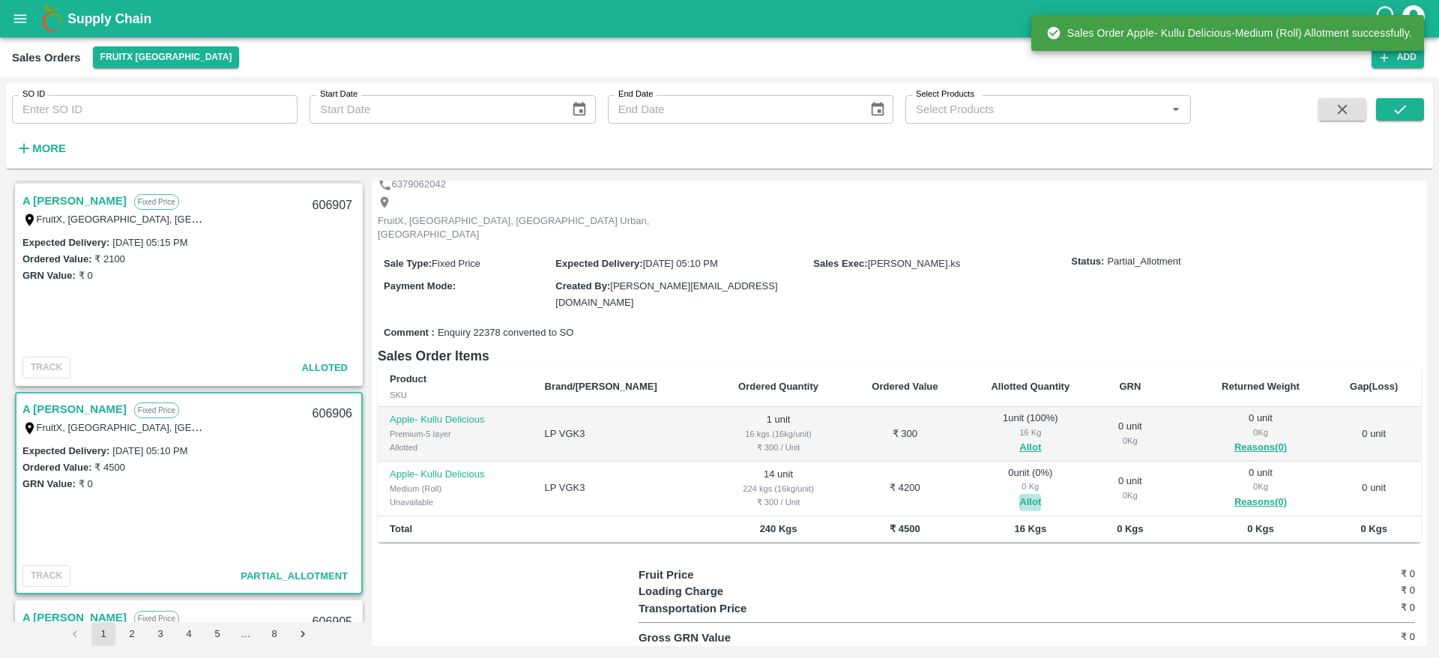
click at [1019, 494] on button "Allot" at bounding box center [1030, 502] width 22 height 17
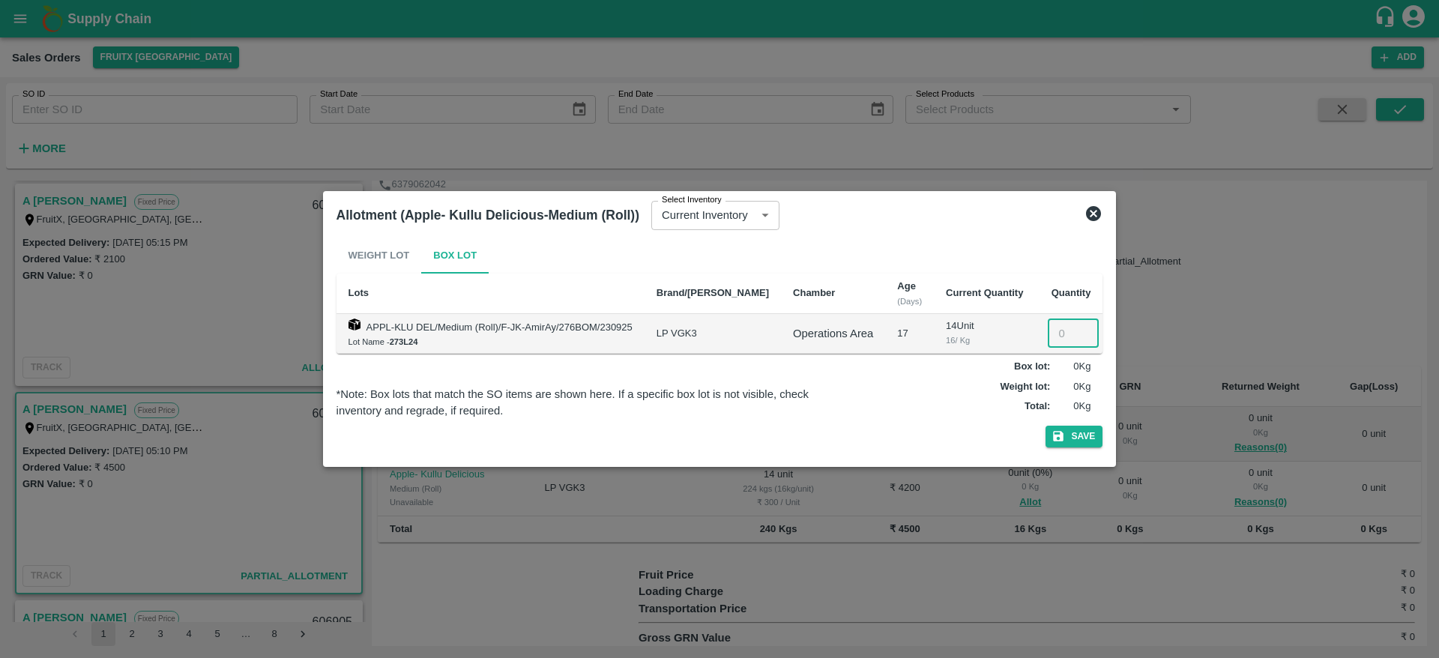
click at [1048, 335] on input "number" at bounding box center [1073, 333] width 51 height 28
type input "14"
click at [1084, 438] on button "Save" at bounding box center [1074, 437] width 57 height 22
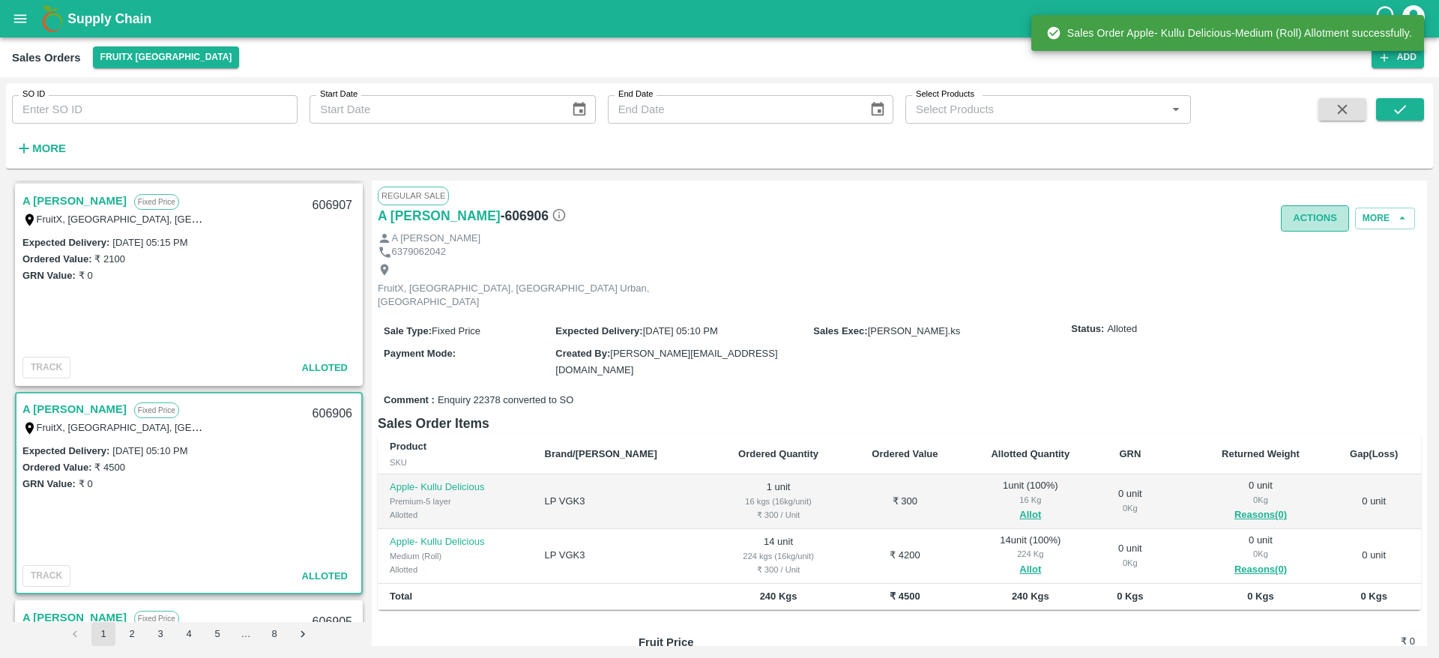
click at [1303, 208] on button "Actions" at bounding box center [1315, 218] width 68 height 26
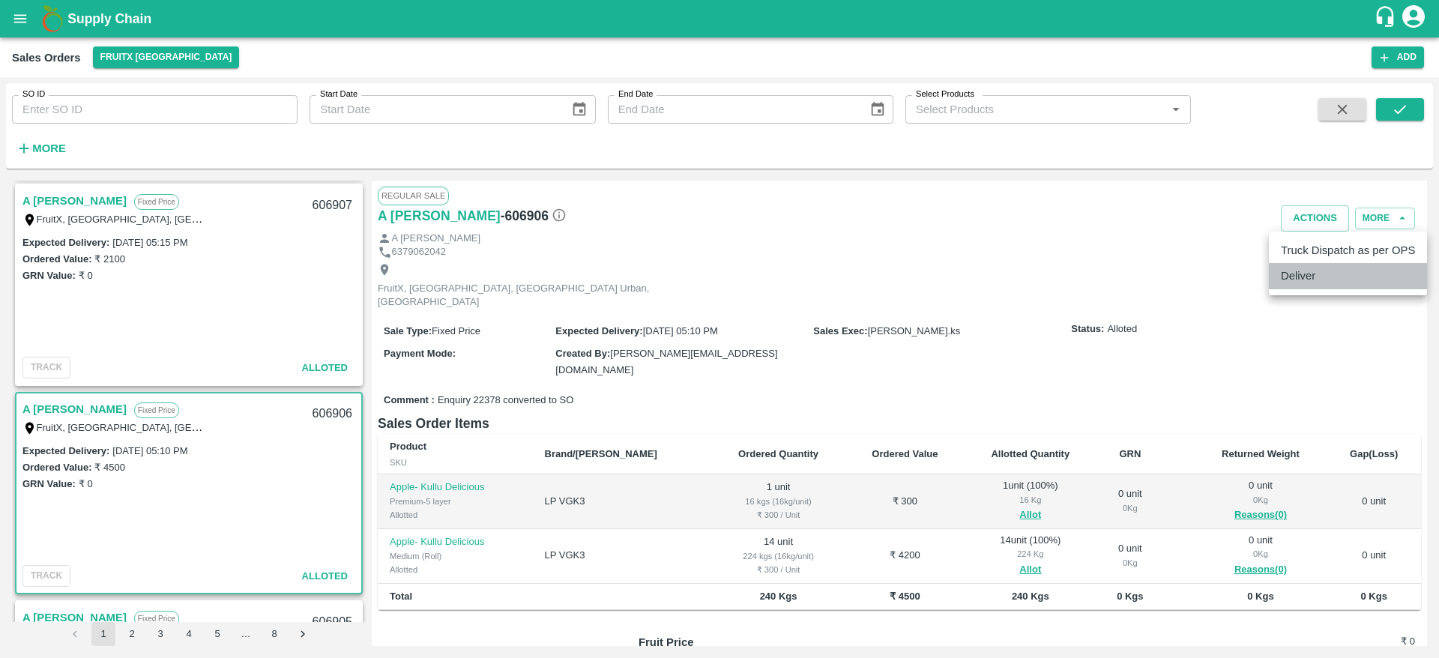
click at [1296, 275] on li "Deliver" at bounding box center [1348, 275] width 158 height 25
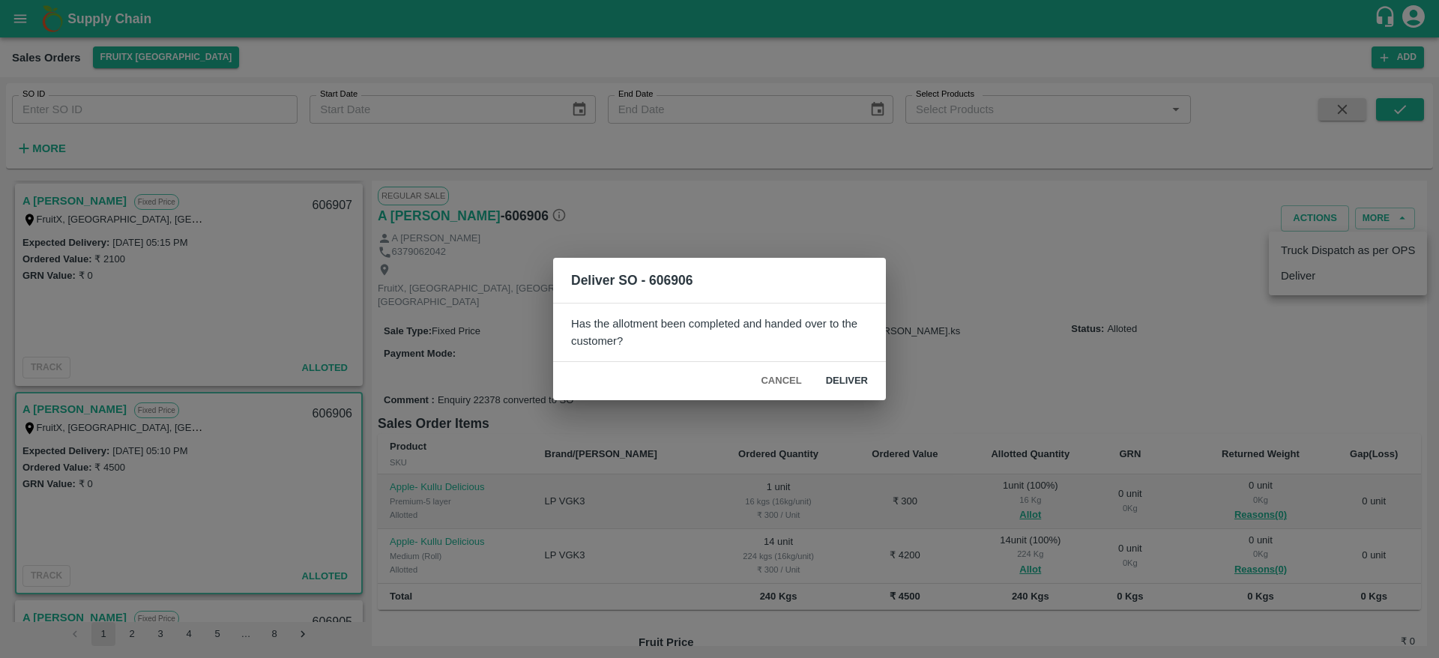
click at [1023, 265] on div "Deliver SO - 606906 Has the allotment been completed and handed over to the cus…" at bounding box center [719, 329] width 1439 height 658
click at [783, 370] on button "Cancel" at bounding box center [781, 381] width 52 height 26
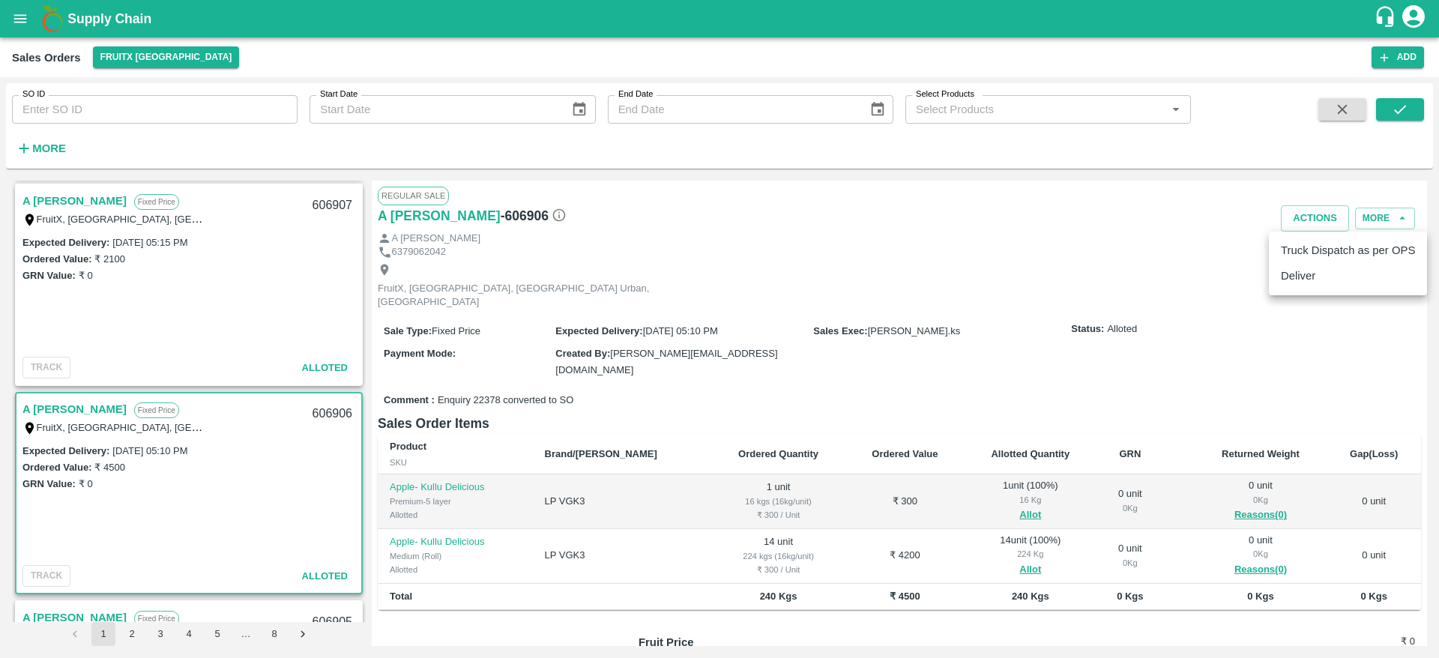
click at [72, 214] on div at bounding box center [719, 329] width 1439 height 658
click at [60, 201] on link "A [PERSON_NAME]" at bounding box center [74, 200] width 104 height 19
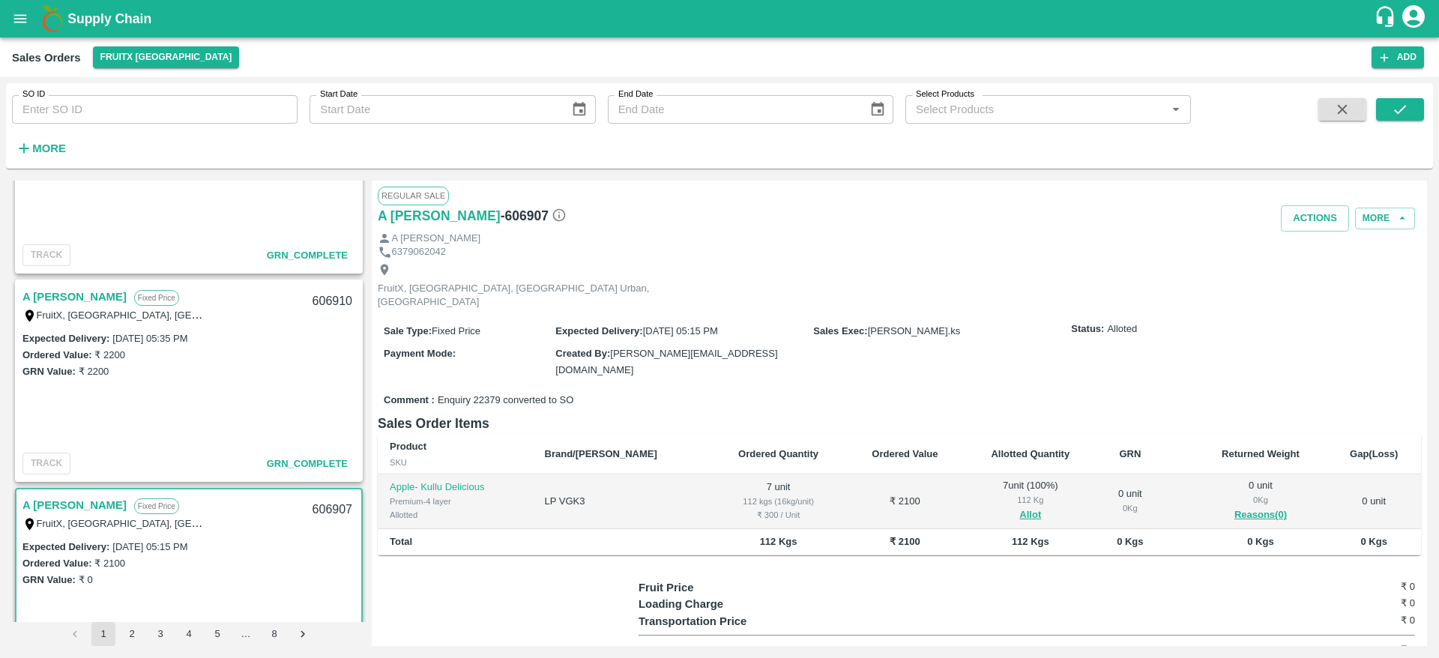
scroll to position [944, 0]
click at [66, 513] on link "A [PERSON_NAME]" at bounding box center [74, 507] width 104 height 19
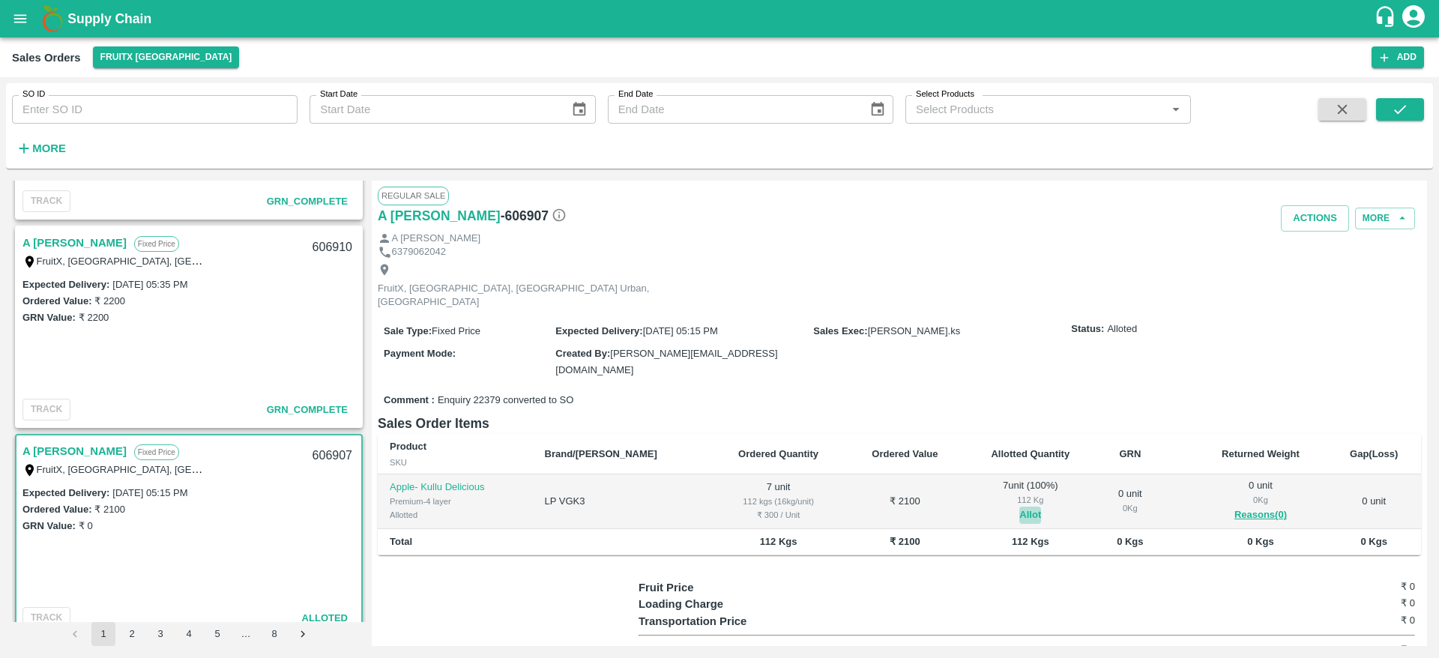
click at [1019, 507] on button "Allot" at bounding box center [1030, 515] width 22 height 17
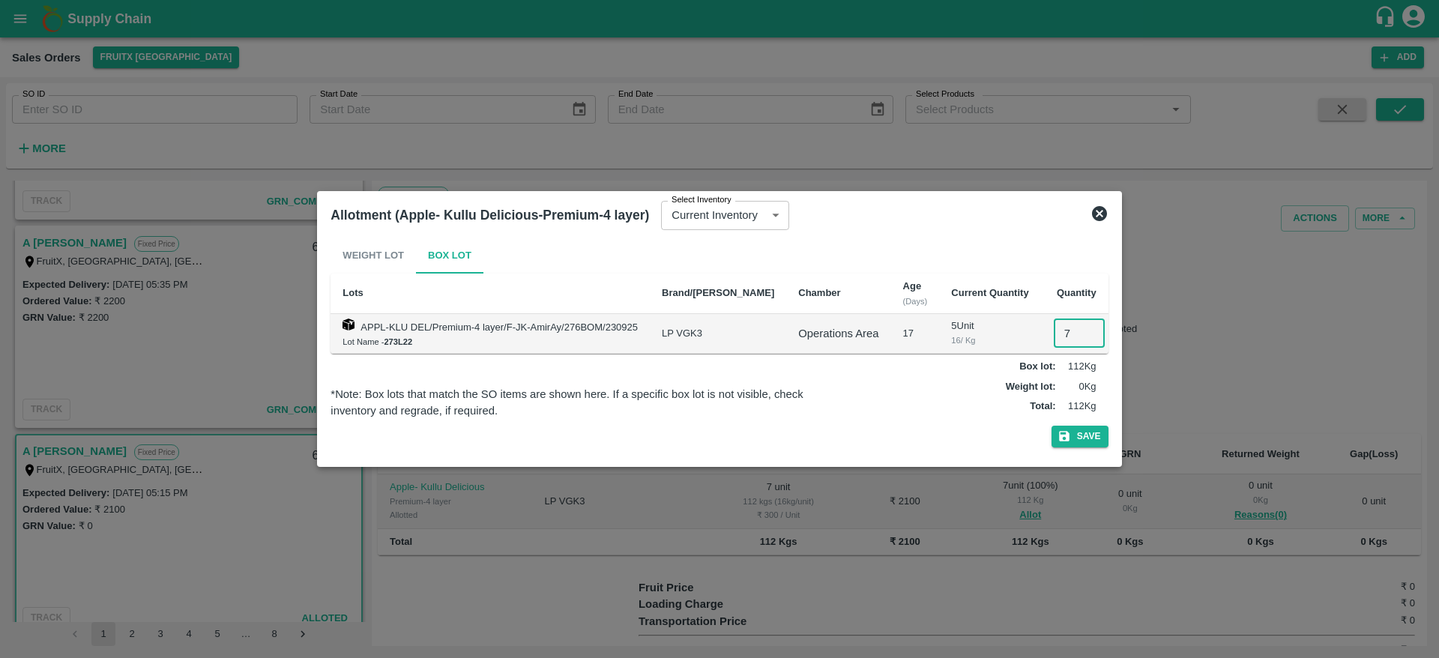
click at [1056, 343] on input "7" at bounding box center [1079, 333] width 51 height 28
type input "0"
click at [1073, 436] on button "Save" at bounding box center [1080, 437] width 57 height 22
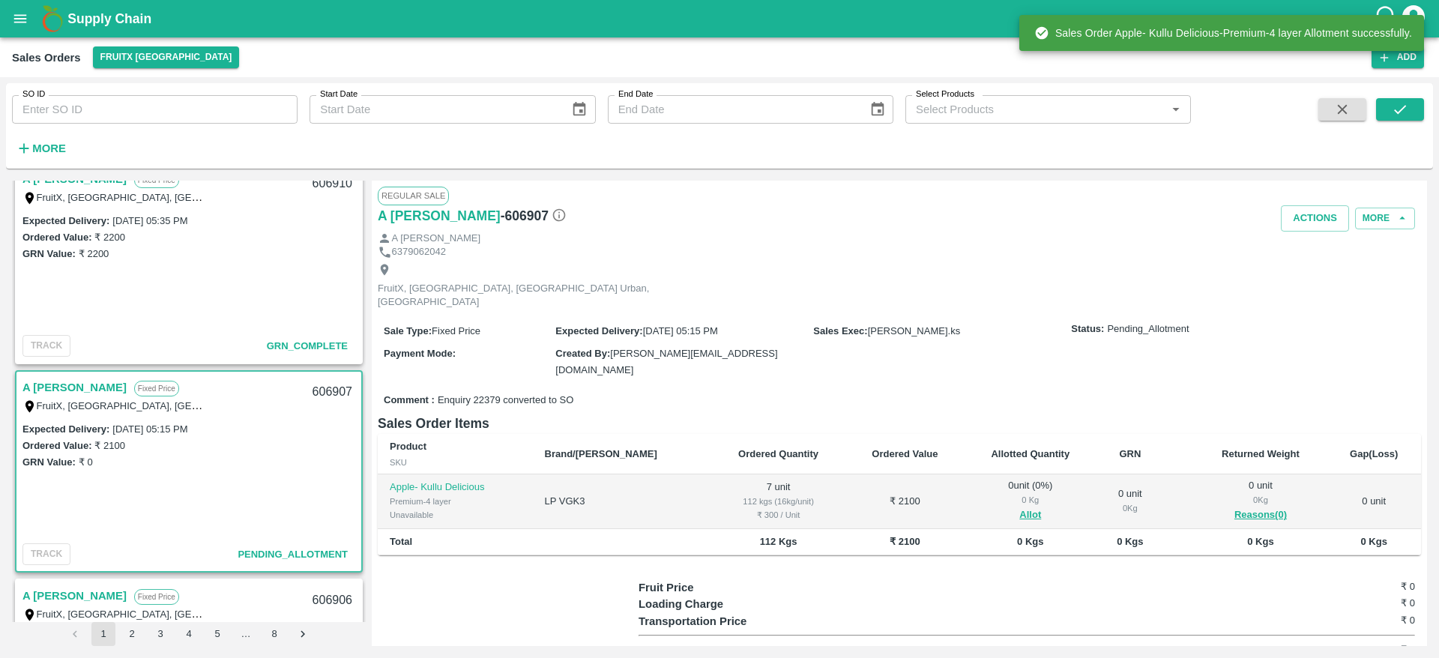
scroll to position [1067, 0]
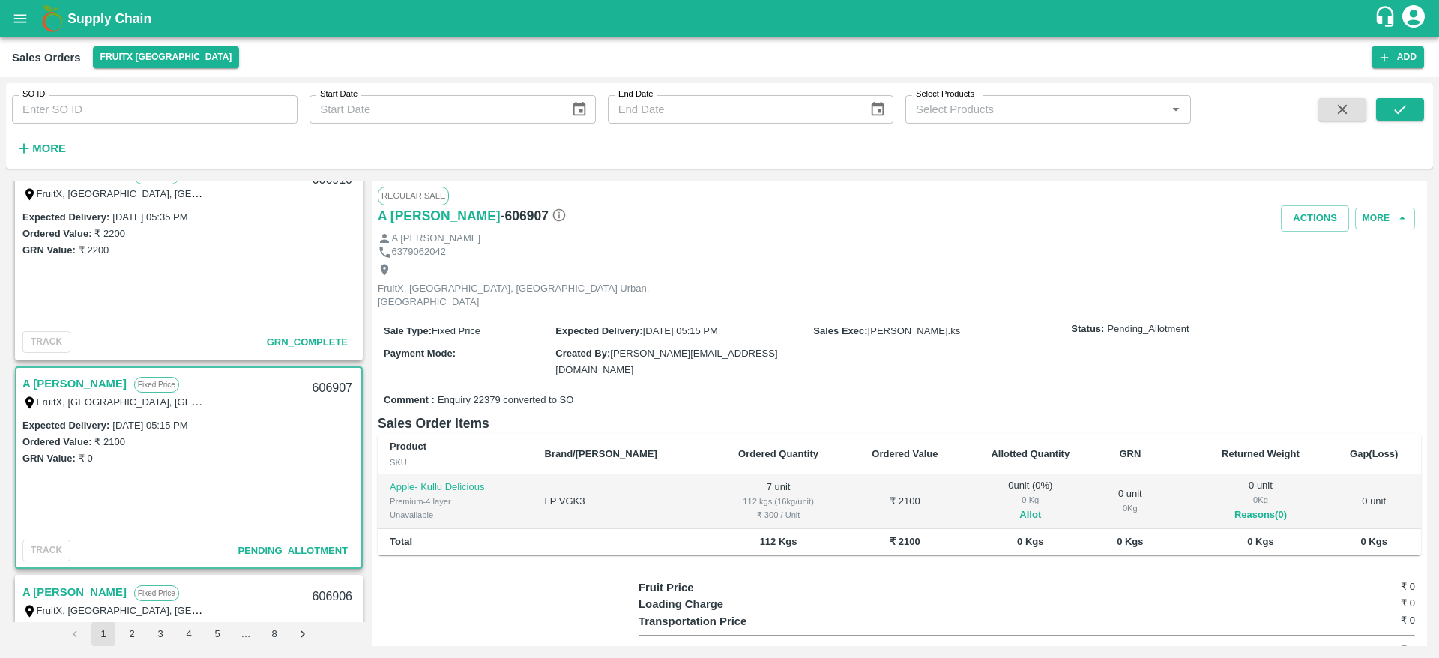
click at [205, 463] on div "GRN Value: ₹ 0" at bounding box center [188, 458] width 333 height 16
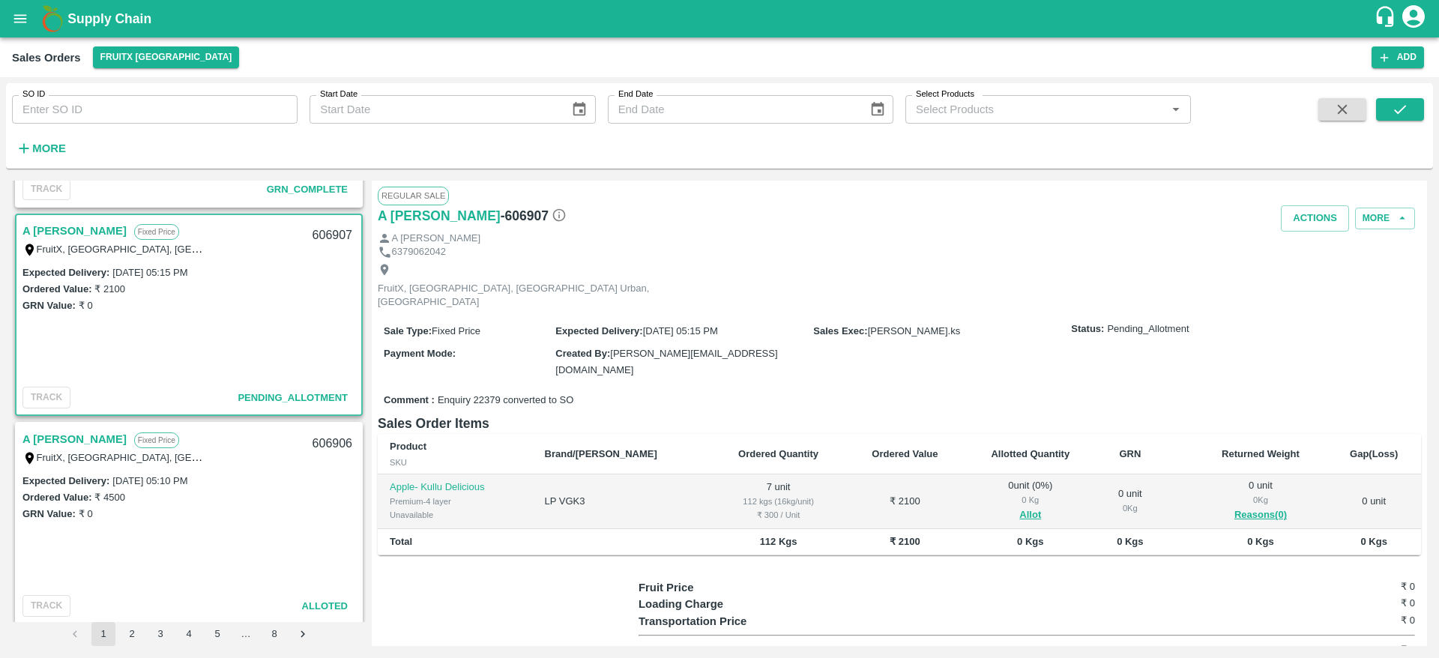
scroll to position [1315, 0]
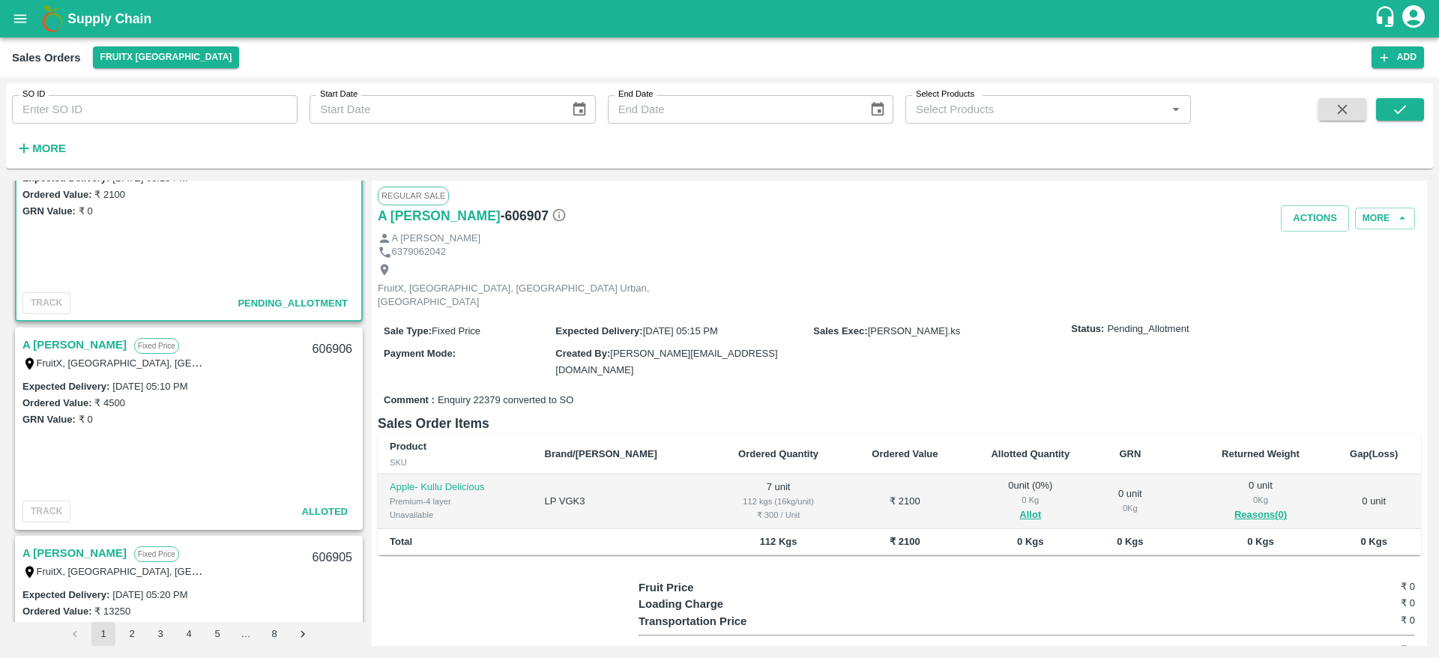
click at [51, 344] on link "A [PERSON_NAME]" at bounding box center [74, 344] width 104 height 19
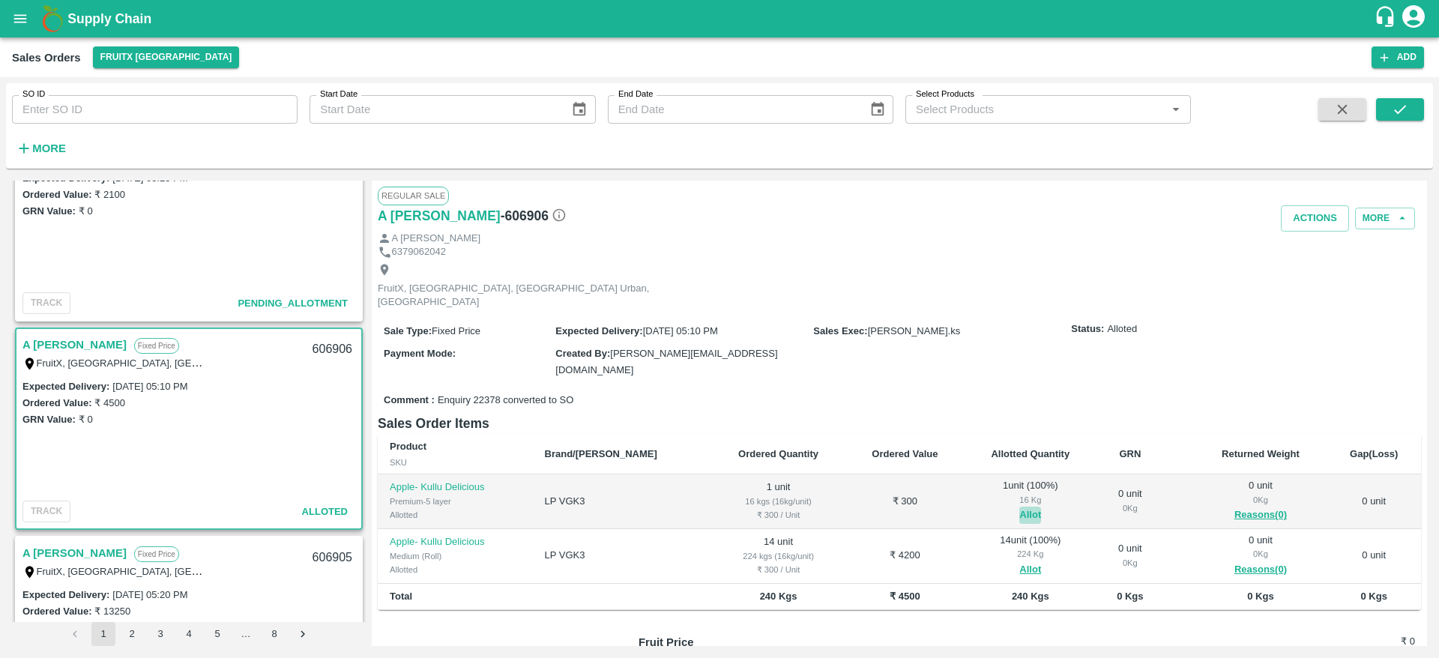
click at [1019, 507] on button "Allot" at bounding box center [1030, 515] width 22 height 17
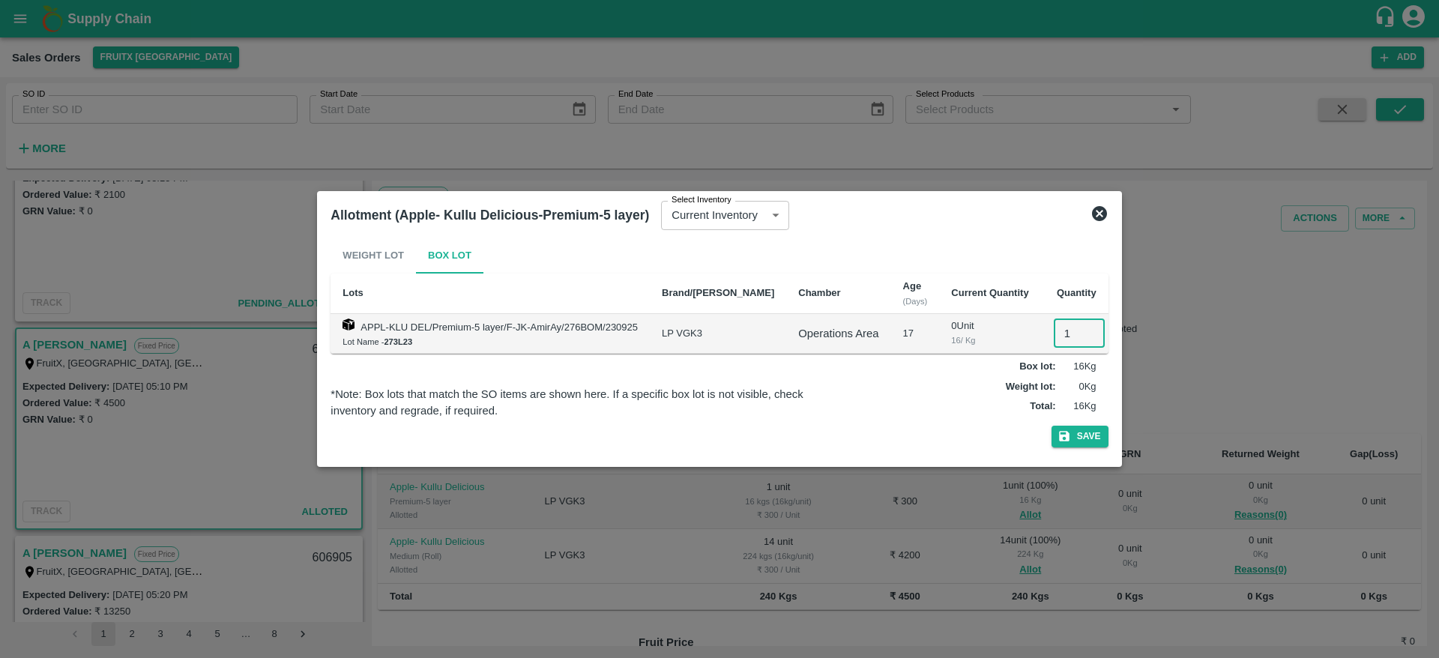
click at [1058, 337] on input "1" at bounding box center [1079, 333] width 51 height 28
type input "0"
click at [1070, 430] on button "Save" at bounding box center [1080, 437] width 57 height 22
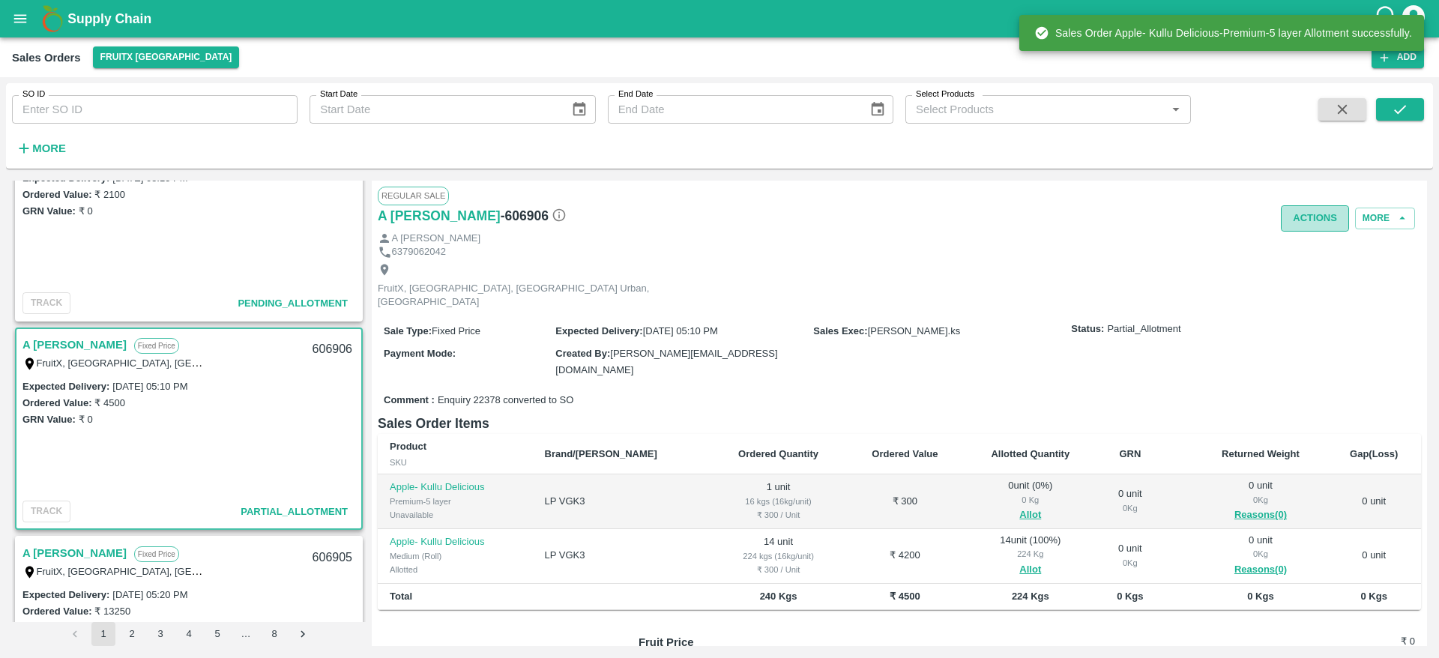
click at [1315, 225] on button "Actions" at bounding box center [1315, 218] width 68 height 26
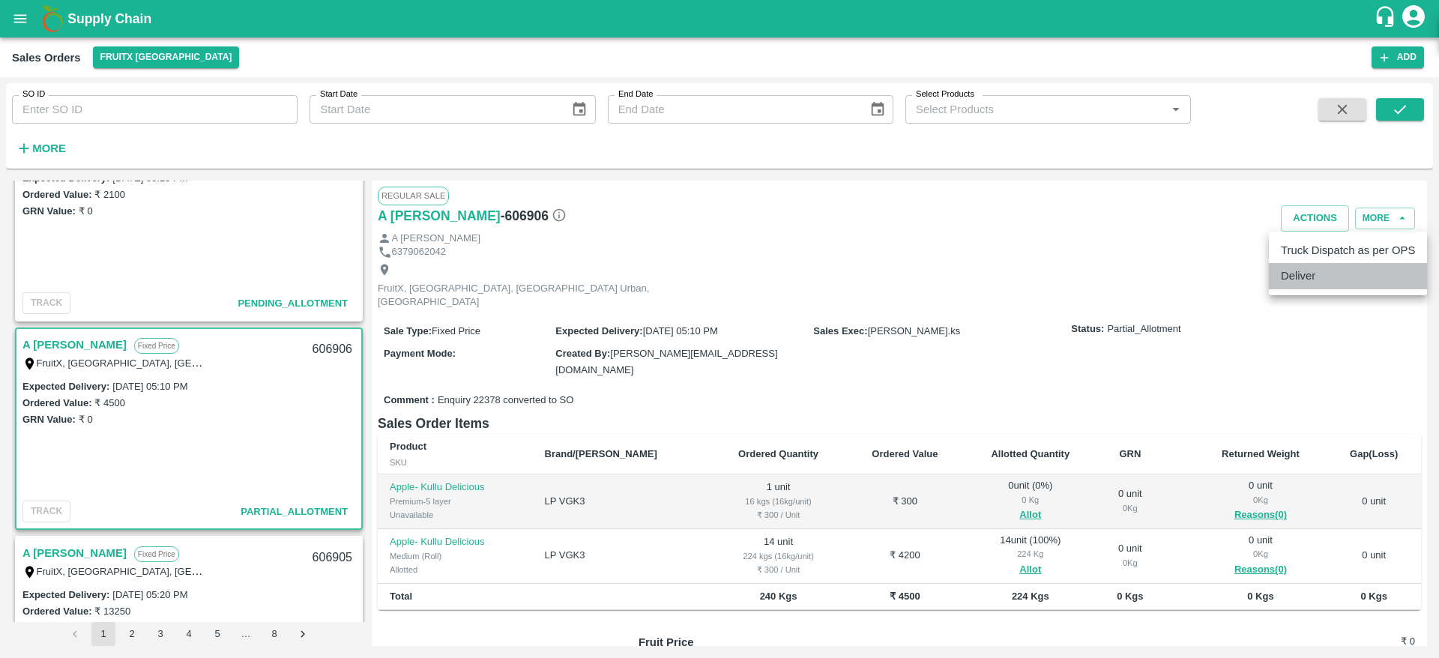
click at [1308, 272] on li "Deliver" at bounding box center [1348, 275] width 158 height 25
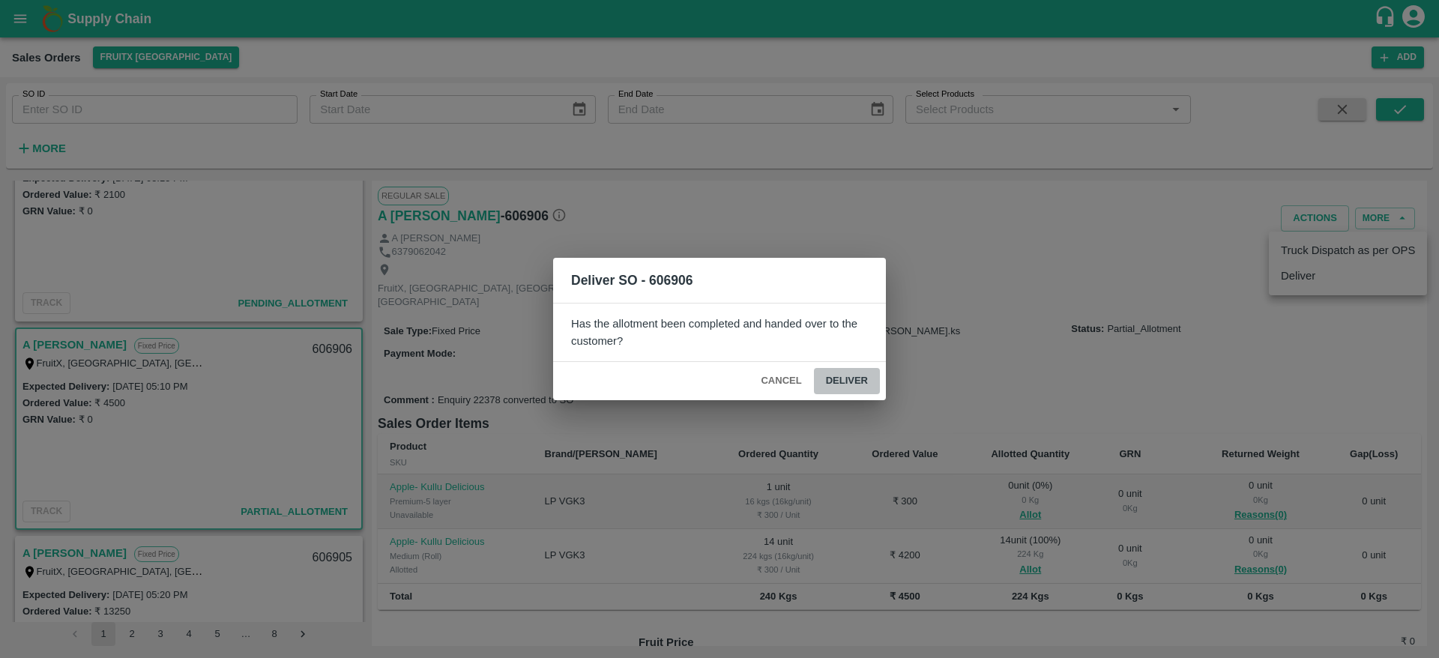
click at [852, 379] on button "Deliver" at bounding box center [847, 381] width 66 height 26
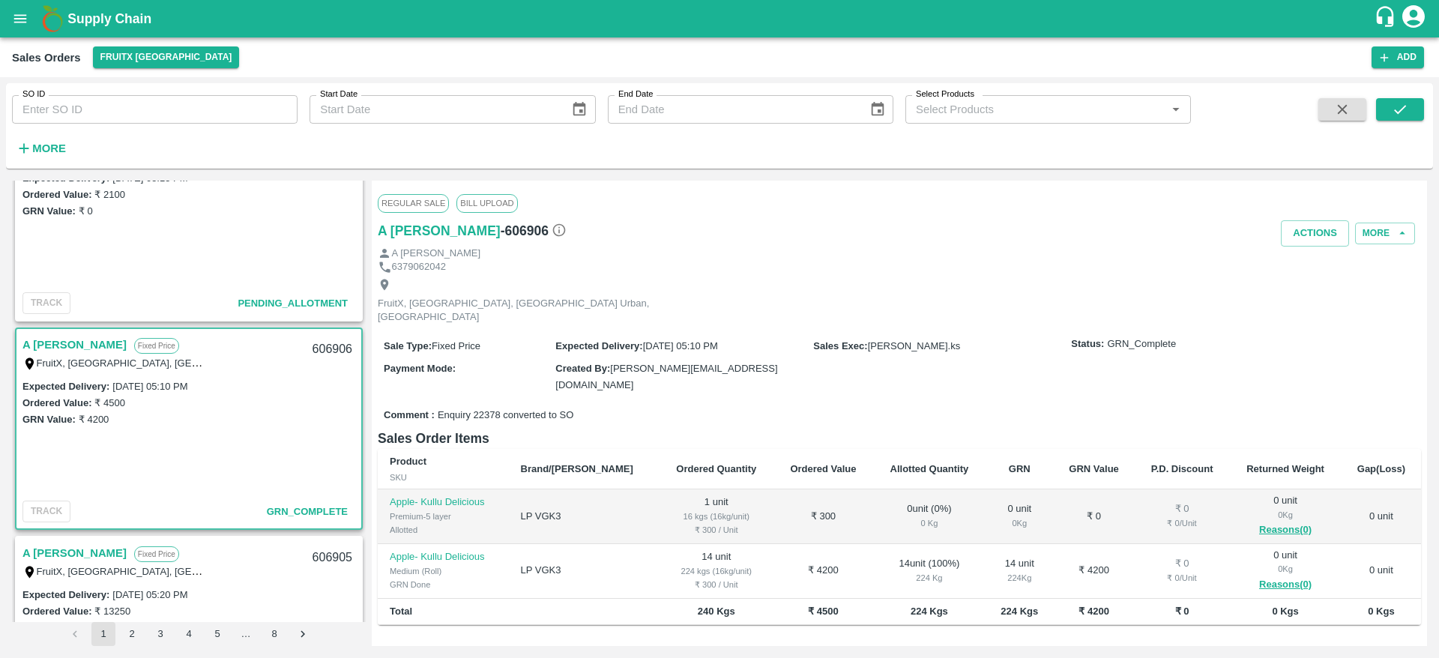
click at [203, 116] on input "SO ID" at bounding box center [155, 109] width 286 height 28
paste input "606785"
type input "606785"
click at [1397, 112] on icon "submit" at bounding box center [1400, 109] width 12 height 9
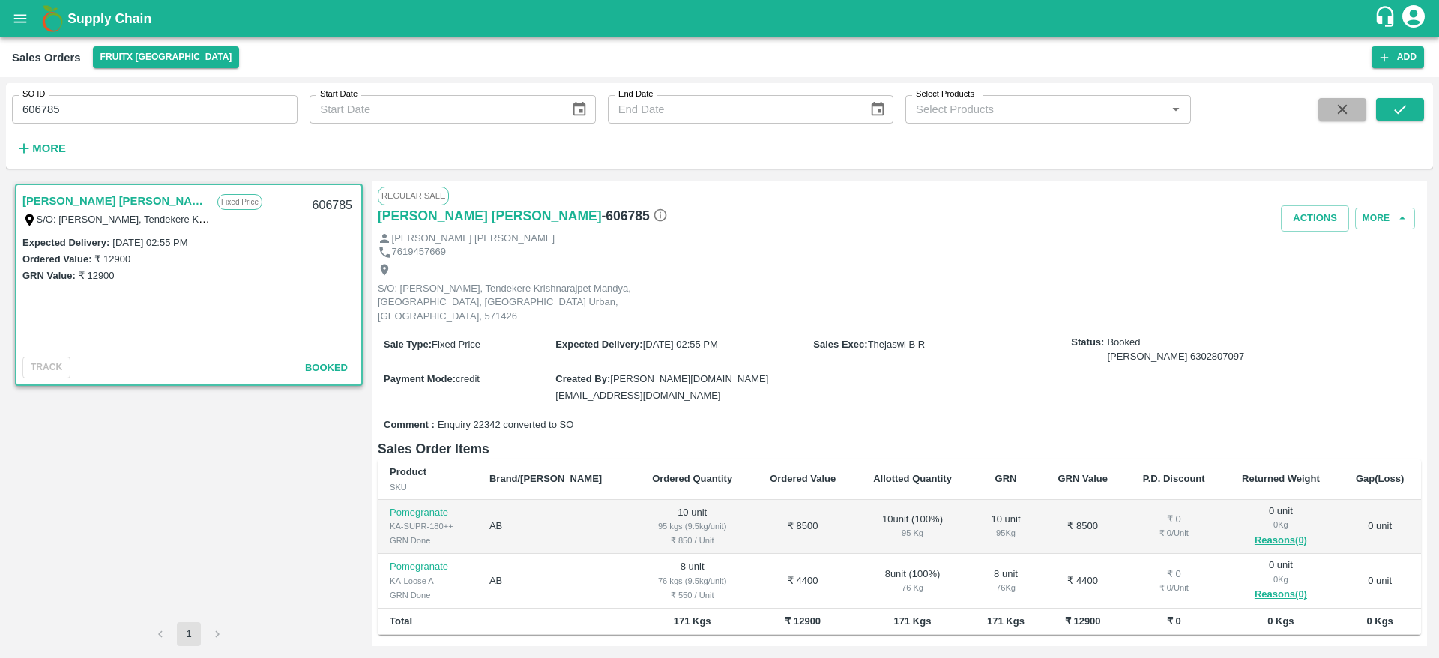
click at [1340, 101] on icon "button" at bounding box center [1342, 109] width 16 height 16
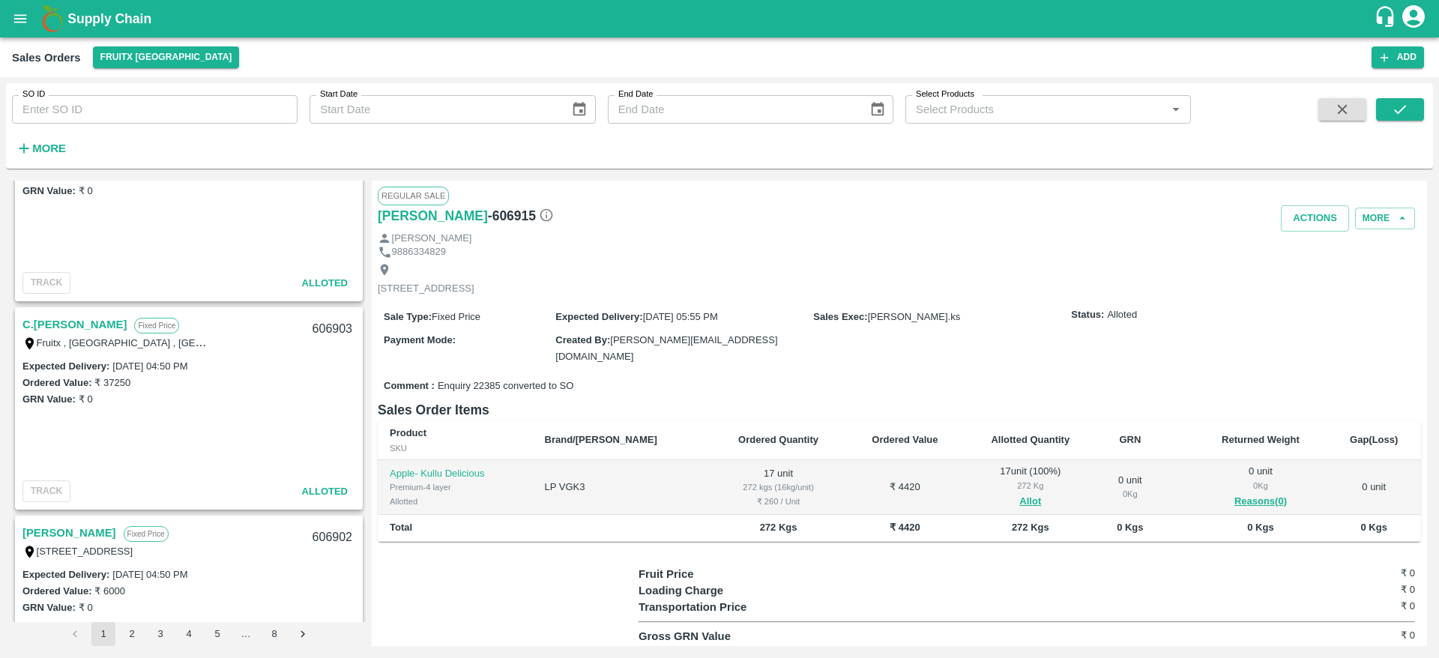
scroll to position [1623, 0]
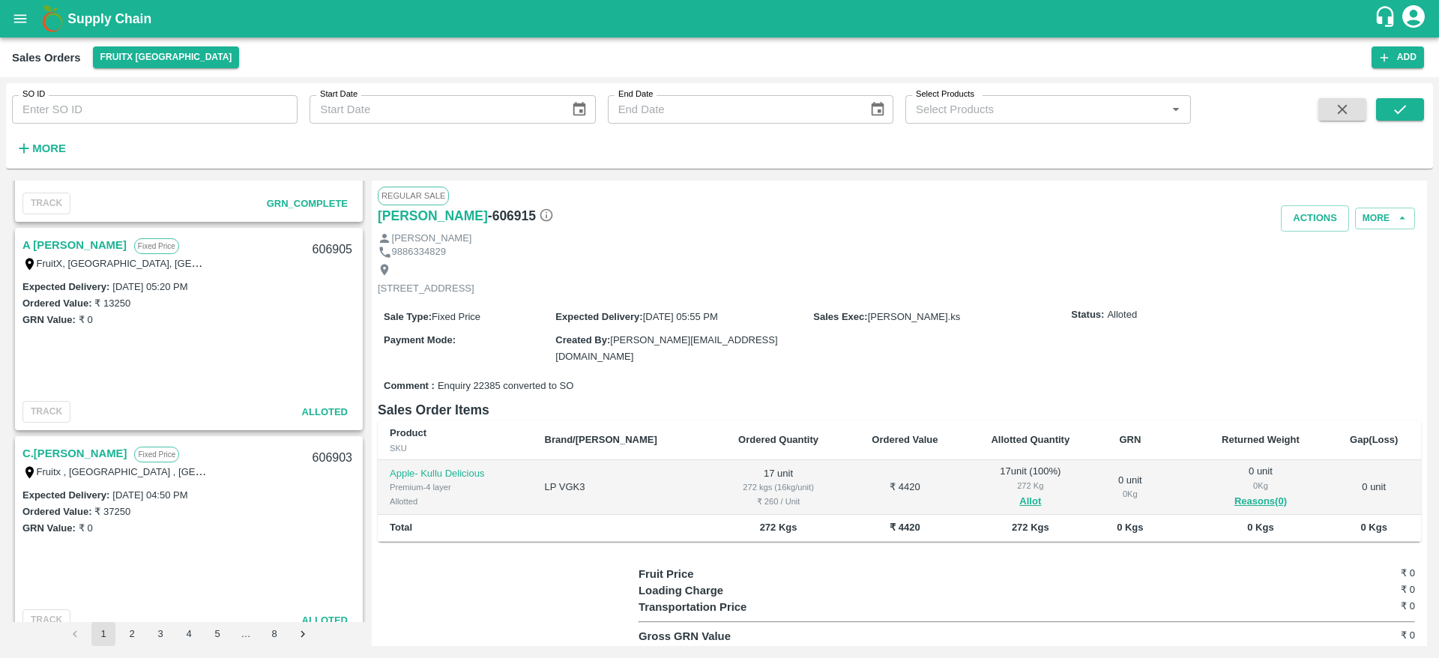
click at [61, 236] on link "A [PERSON_NAME]" at bounding box center [74, 244] width 104 height 19
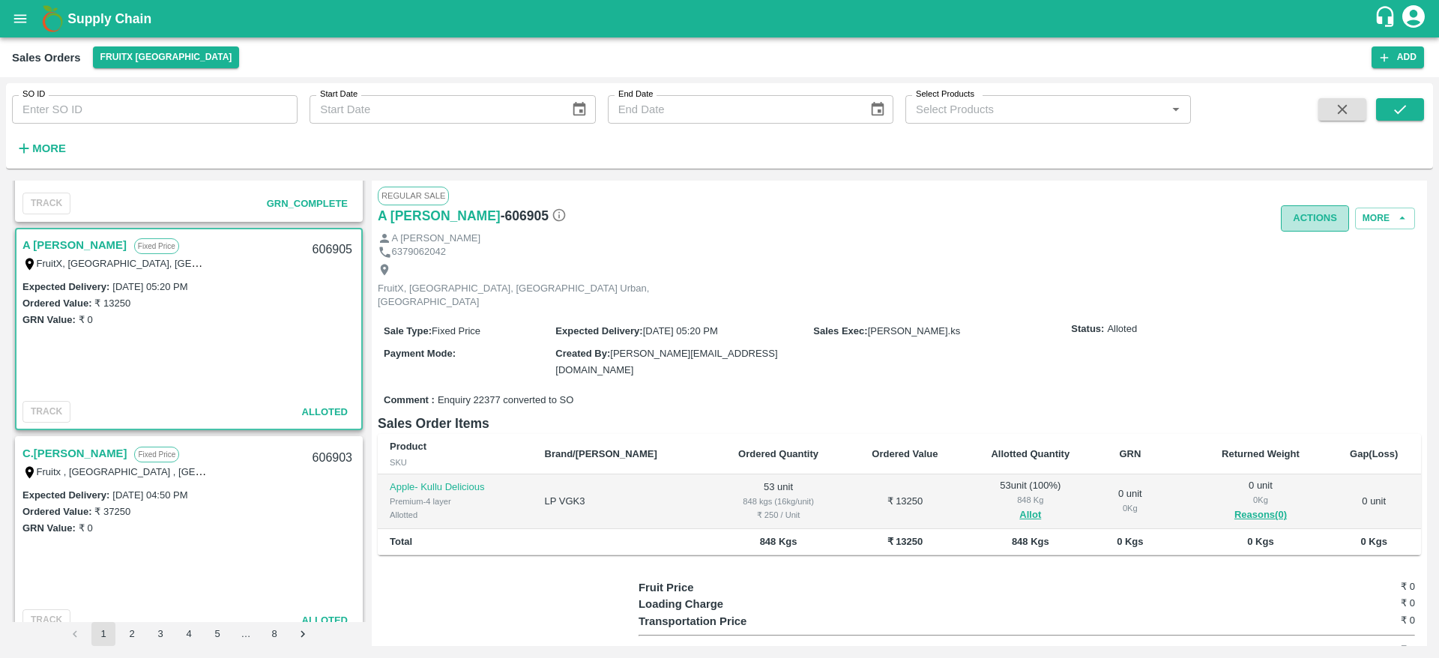
click at [1319, 205] on button "Actions" at bounding box center [1315, 218] width 68 height 26
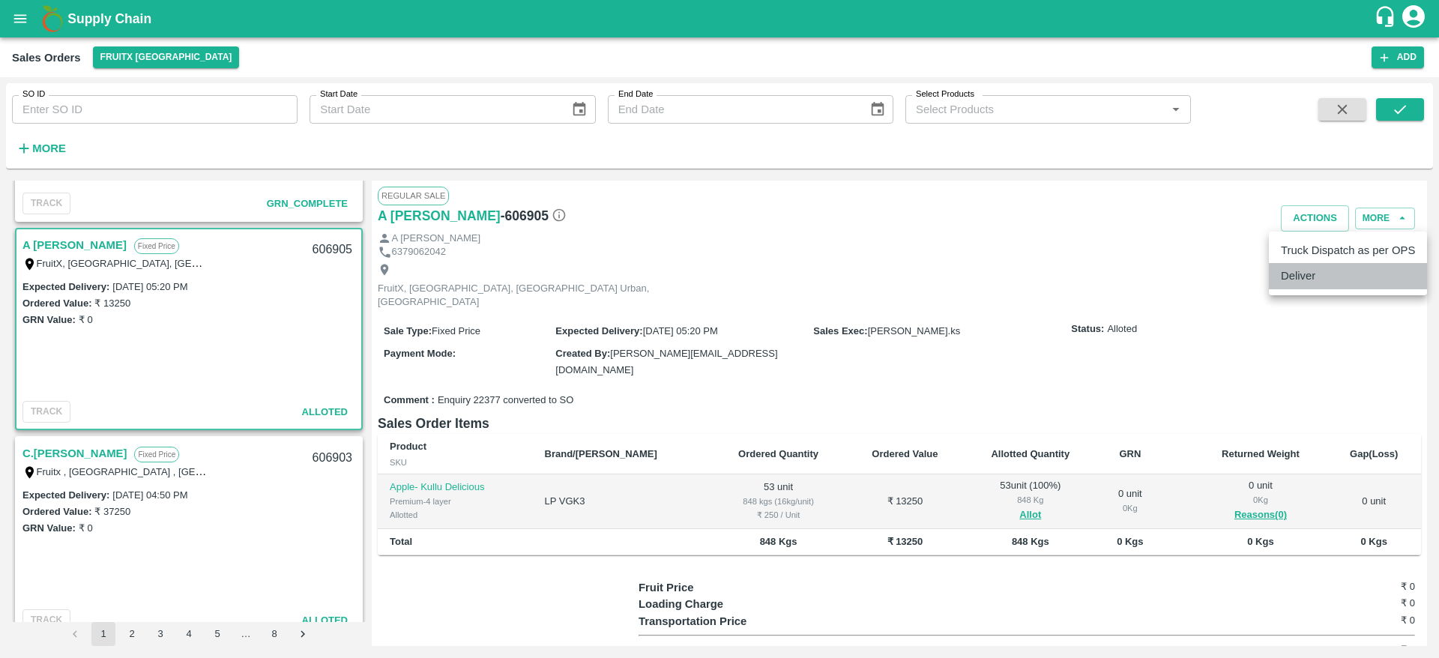
click at [1336, 286] on li "Deliver" at bounding box center [1348, 275] width 158 height 25
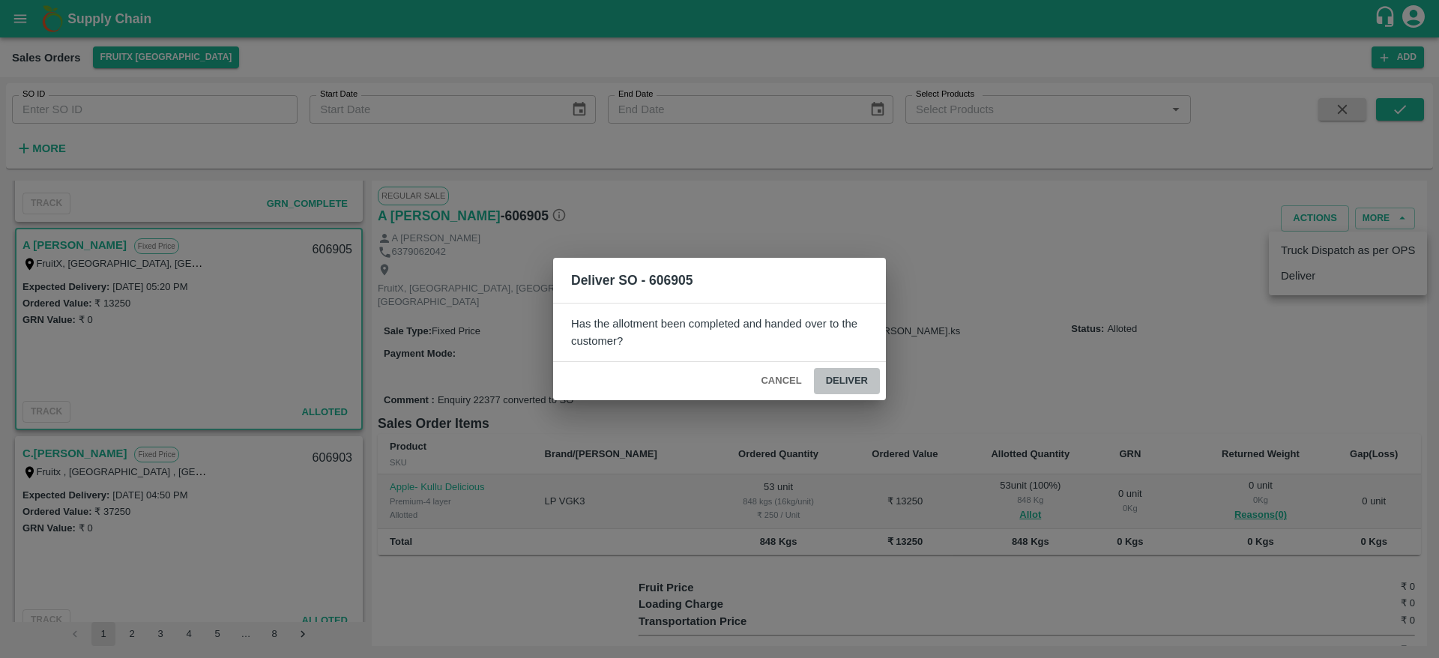
click at [841, 368] on button "Deliver" at bounding box center [847, 381] width 66 height 26
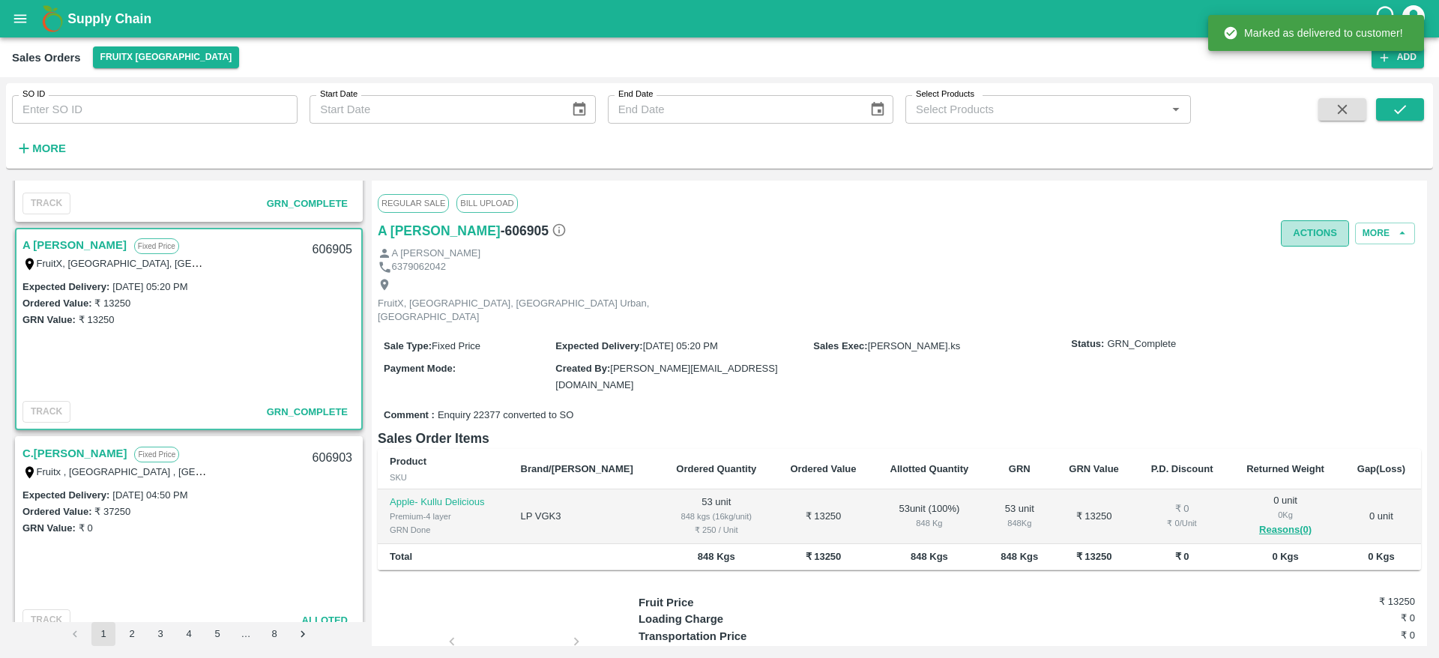
click at [1299, 235] on button "Actions" at bounding box center [1315, 233] width 68 height 26
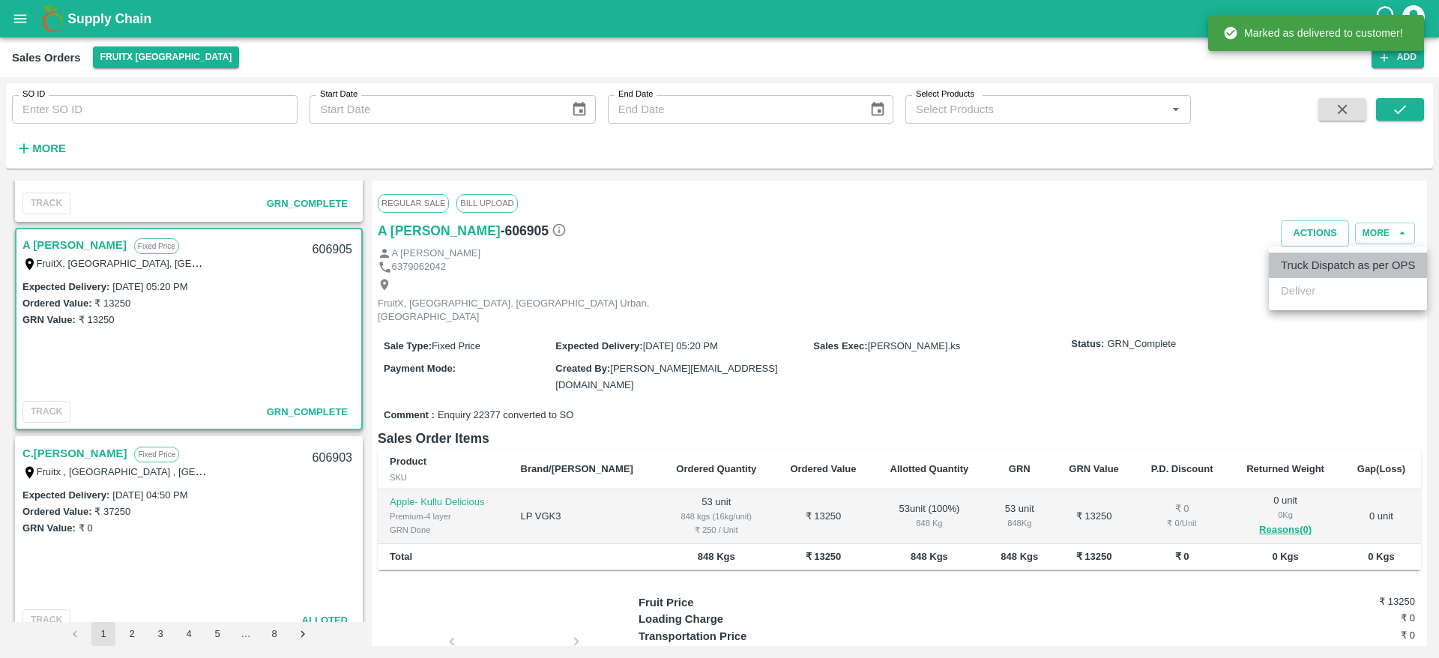
click at [1313, 269] on li "Truck Dispatch as per OPS" at bounding box center [1348, 265] width 158 height 25
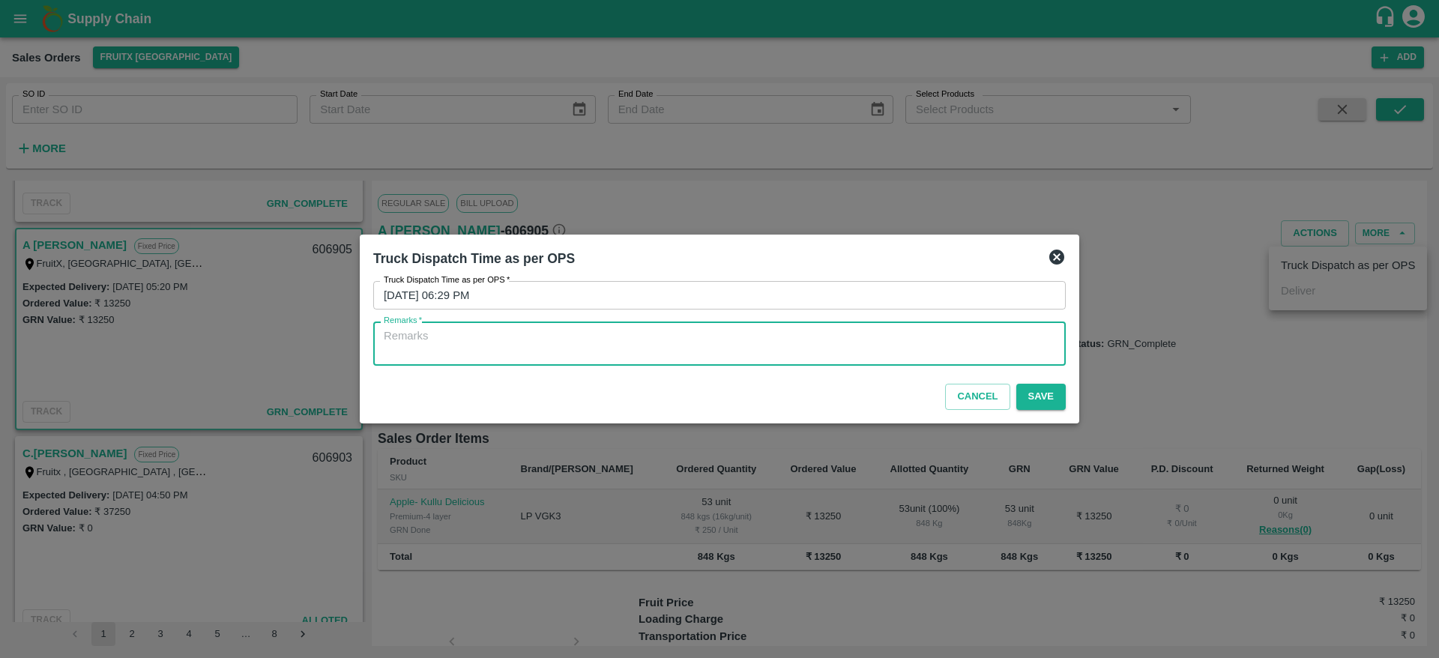
click at [907, 349] on textarea "Remarks   *" at bounding box center [720, 343] width 672 height 31
type textarea "OTD"
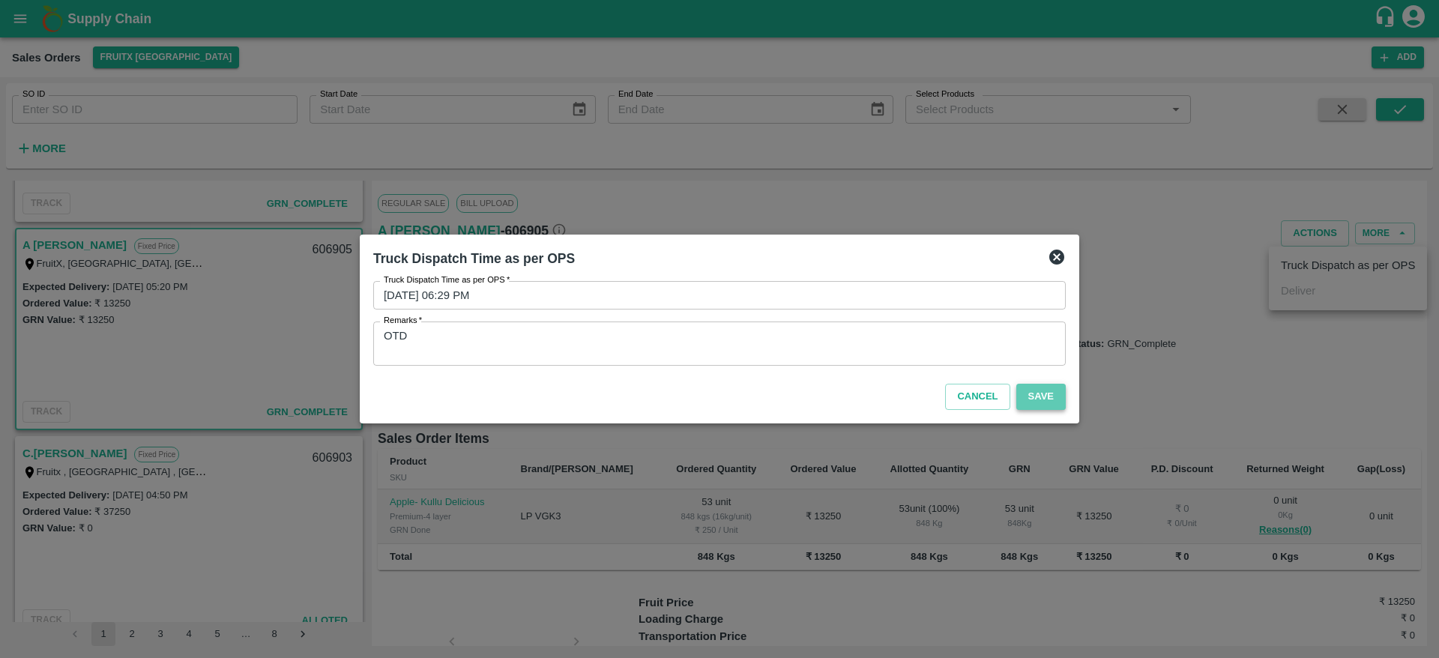
click at [1040, 400] on button "Save" at bounding box center [1040, 397] width 49 height 26
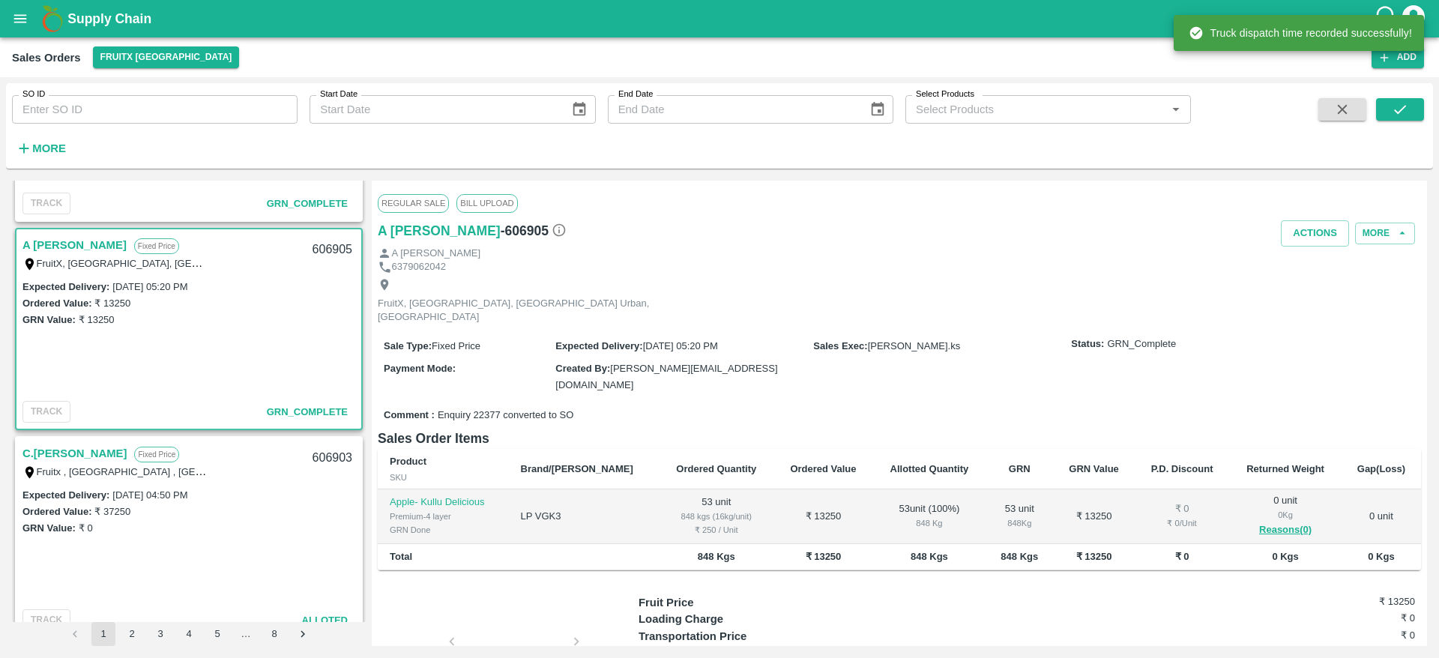
scroll to position [1732, 0]
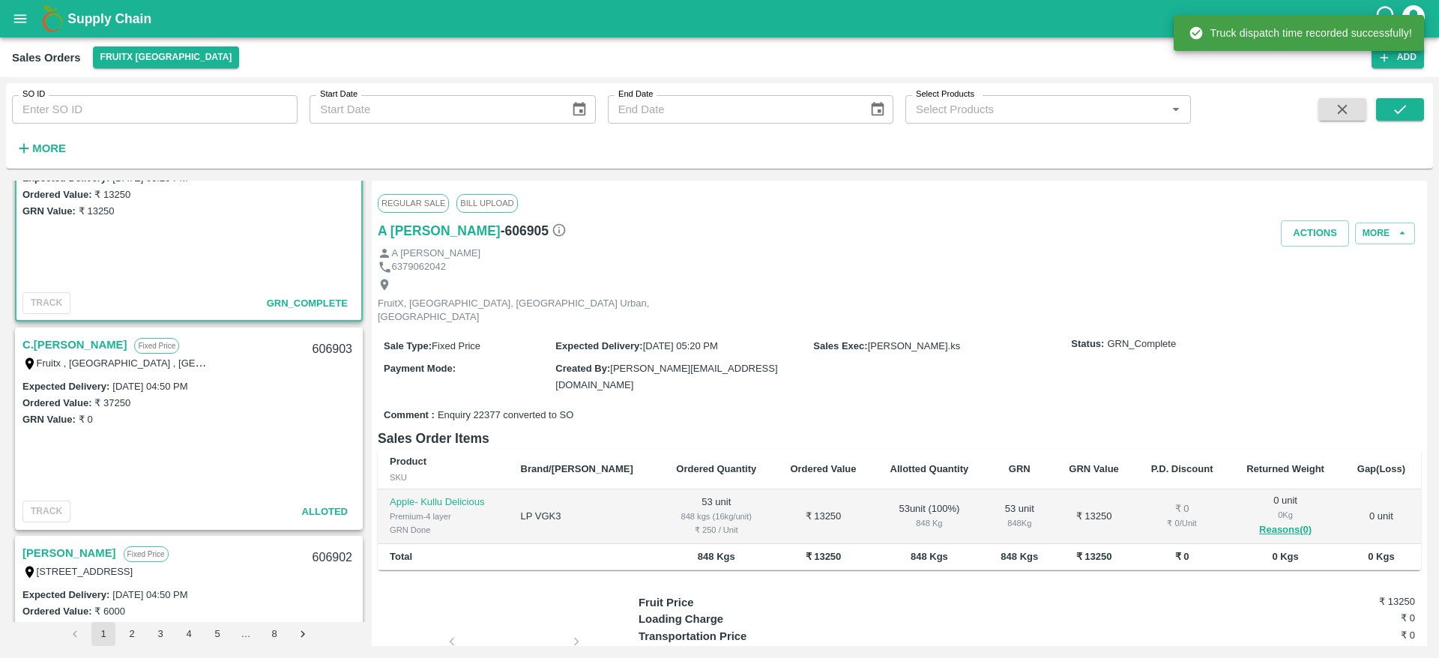
click at [78, 342] on link "C.[PERSON_NAME]" at bounding box center [74, 344] width 104 height 19
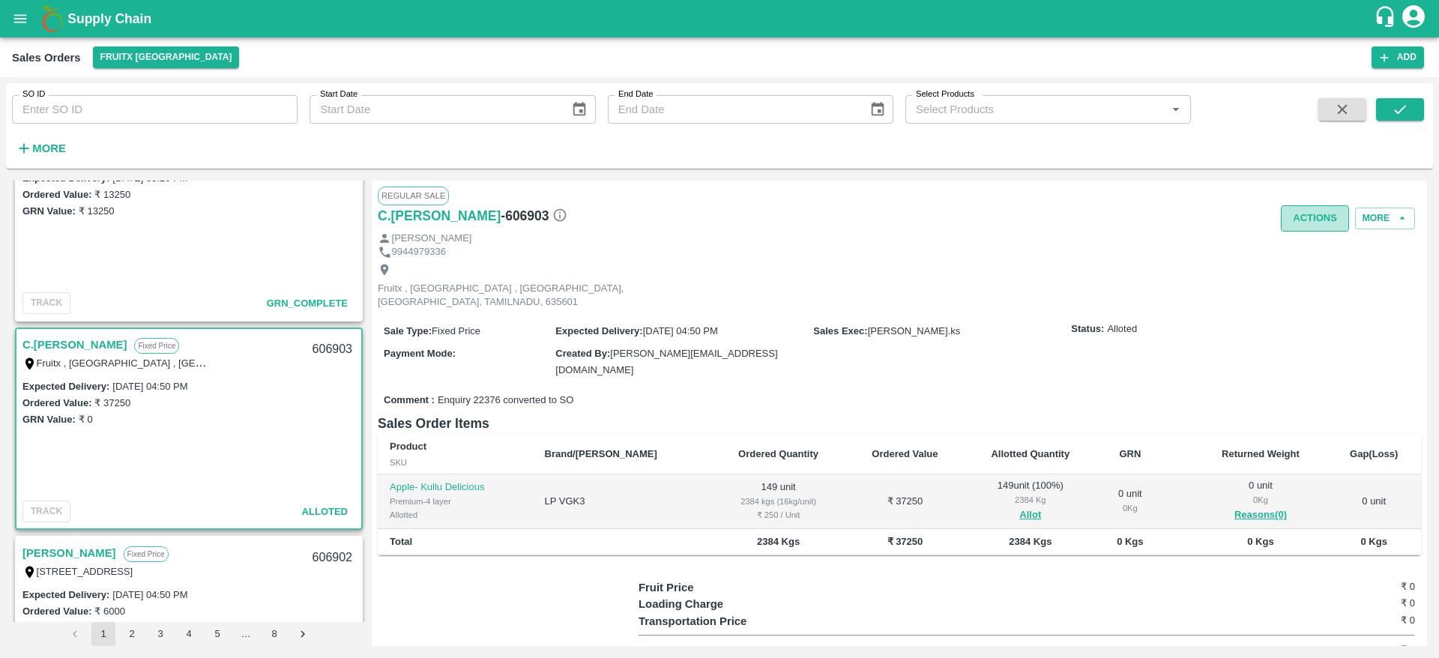
click at [1310, 230] on button "Actions" at bounding box center [1315, 218] width 68 height 26
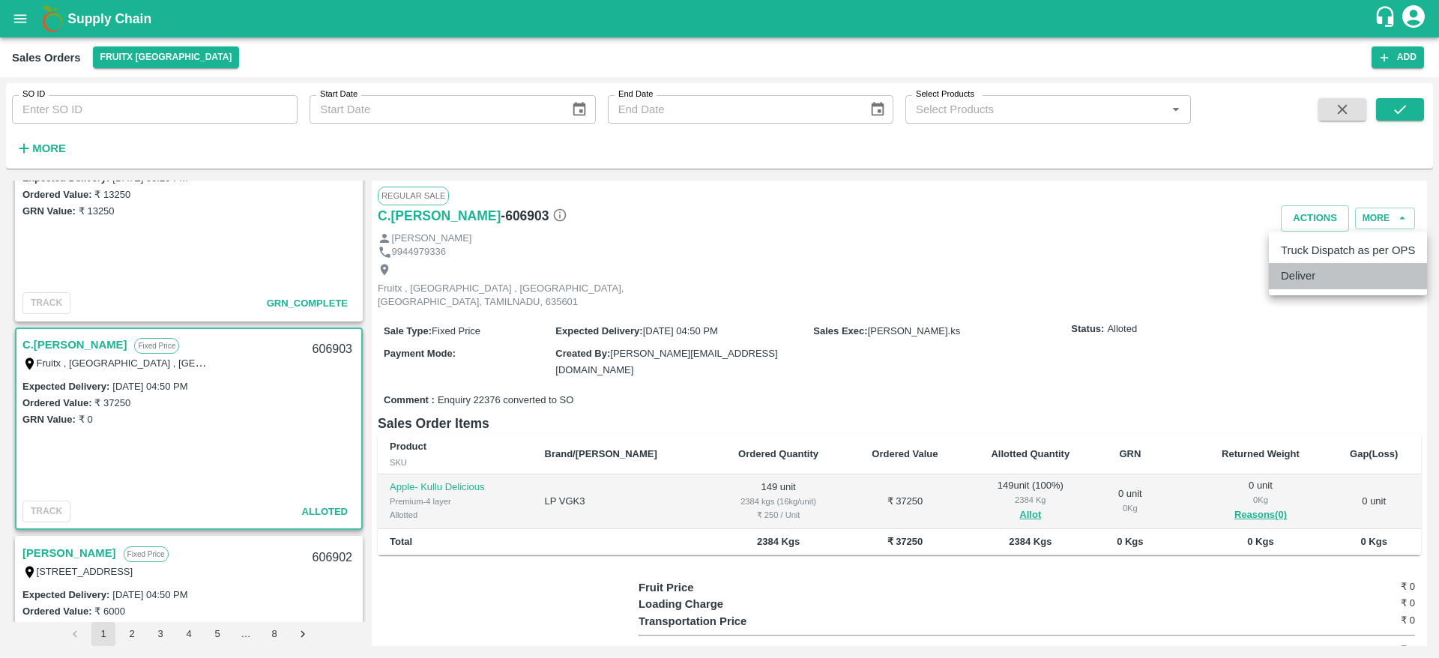
click at [1304, 284] on li "Deliver" at bounding box center [1348, 275] width 158 height 25
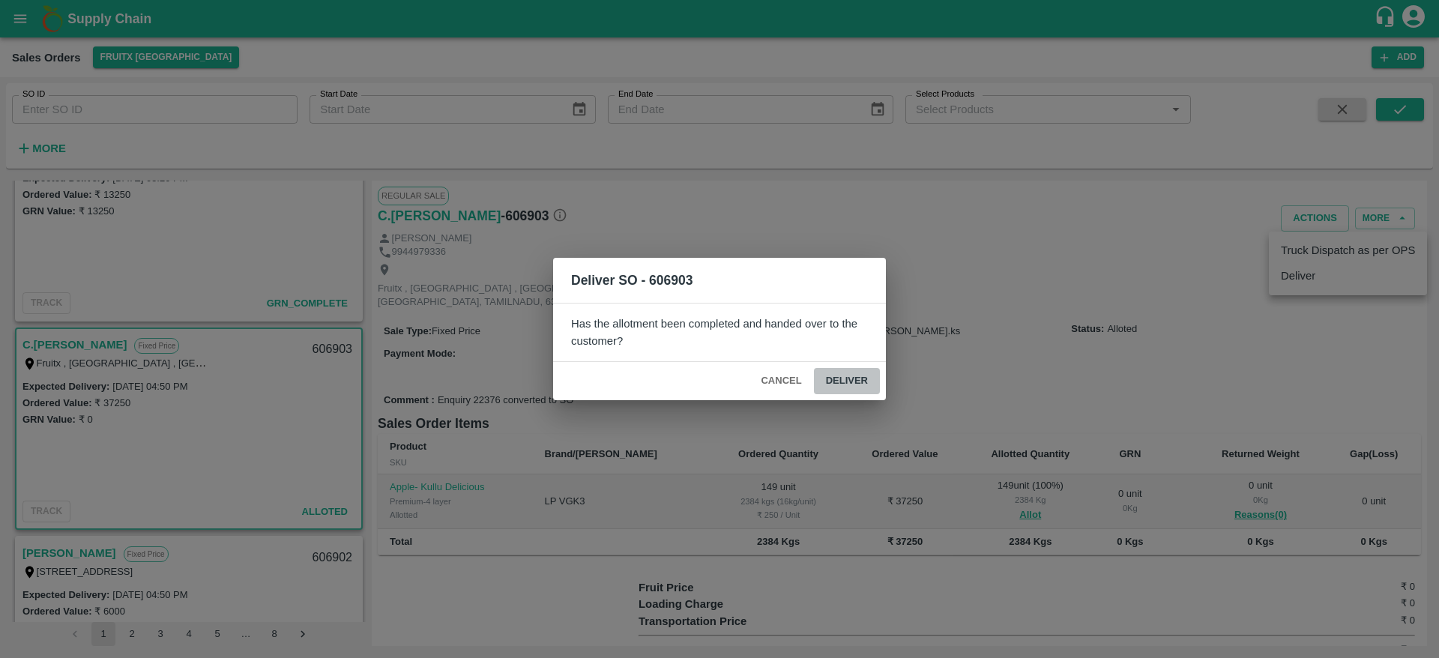
click at [839, 378] on button "Deliver" at bounding box center [847, 381] width 66 height 26
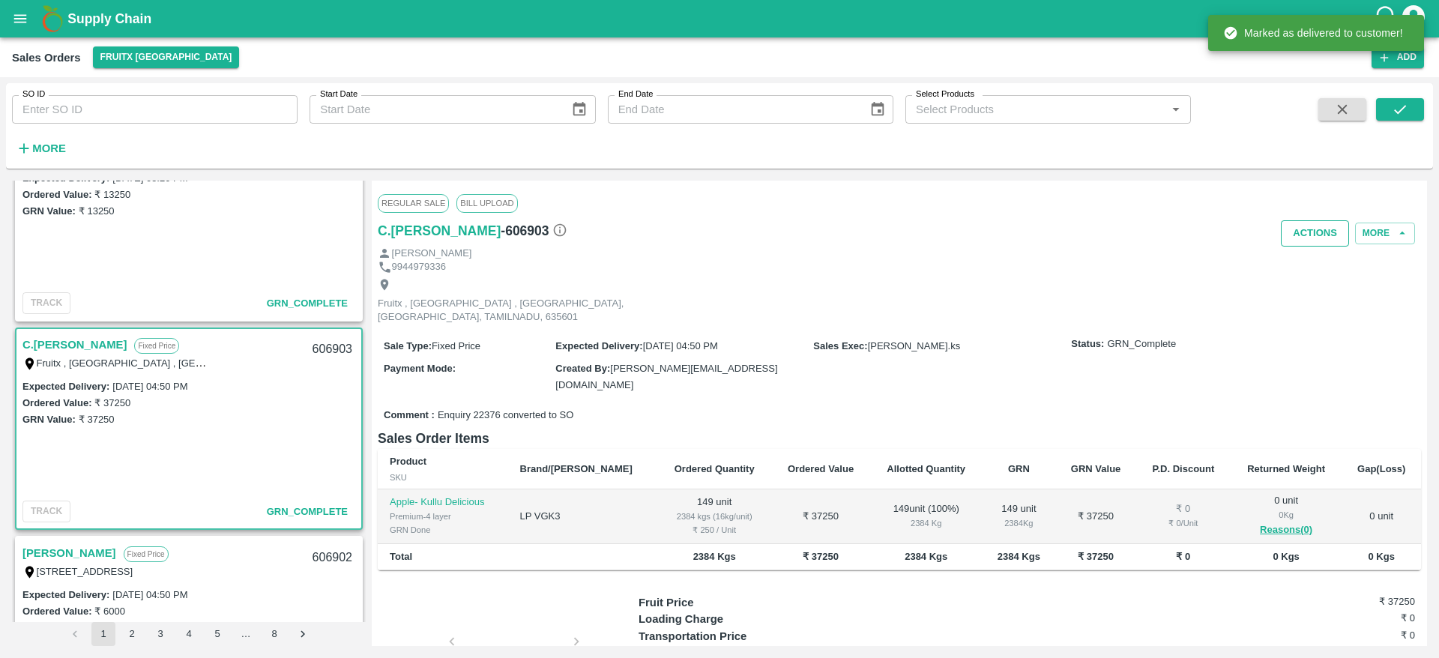
drag, startPoint x: 1314, startPoint y: 232, endPoint x: 1313, endPoint y: 245, distance: 13.6
click at [1313, 245] on button "Actions" at bounding box center [1315, 233] width 68 height 26
click at [1313, 245] on div at bounding box center [719, 329] width 1439 height 658
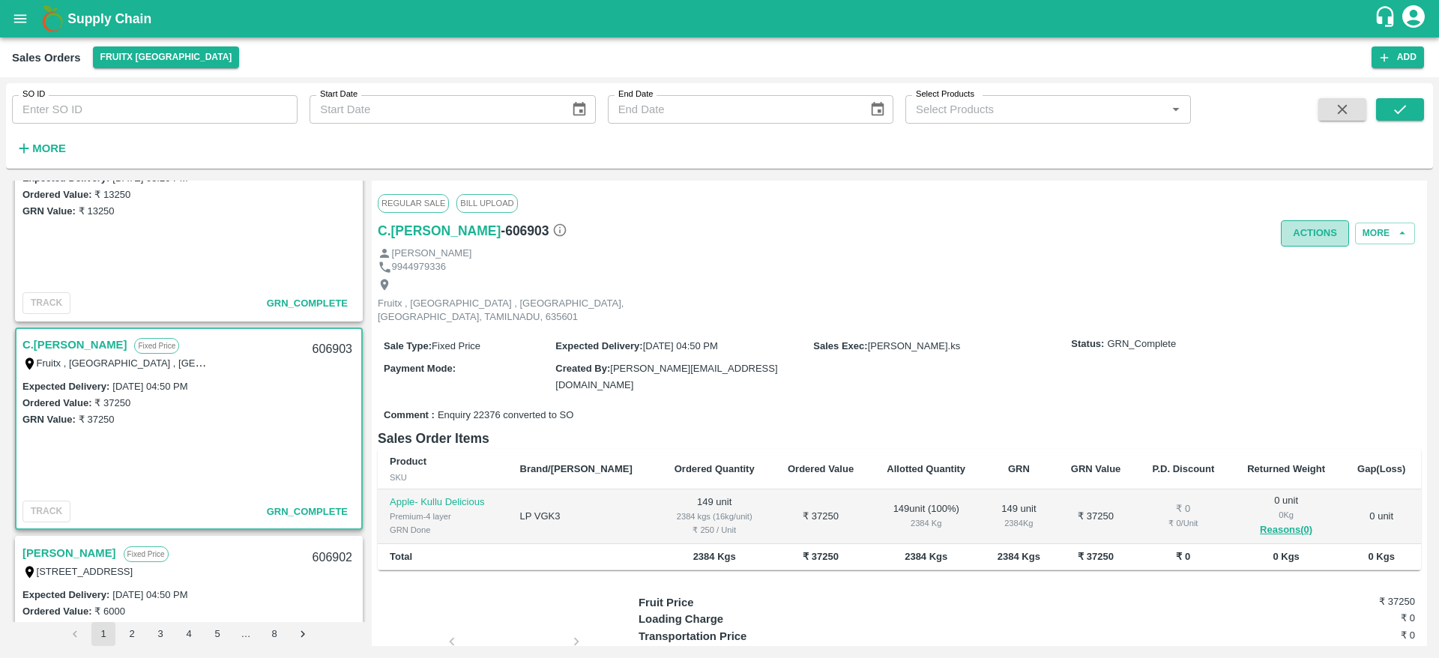
click at [1313, 244] on button "Actions" at bounding box center [1315, 233] width 68 height 26
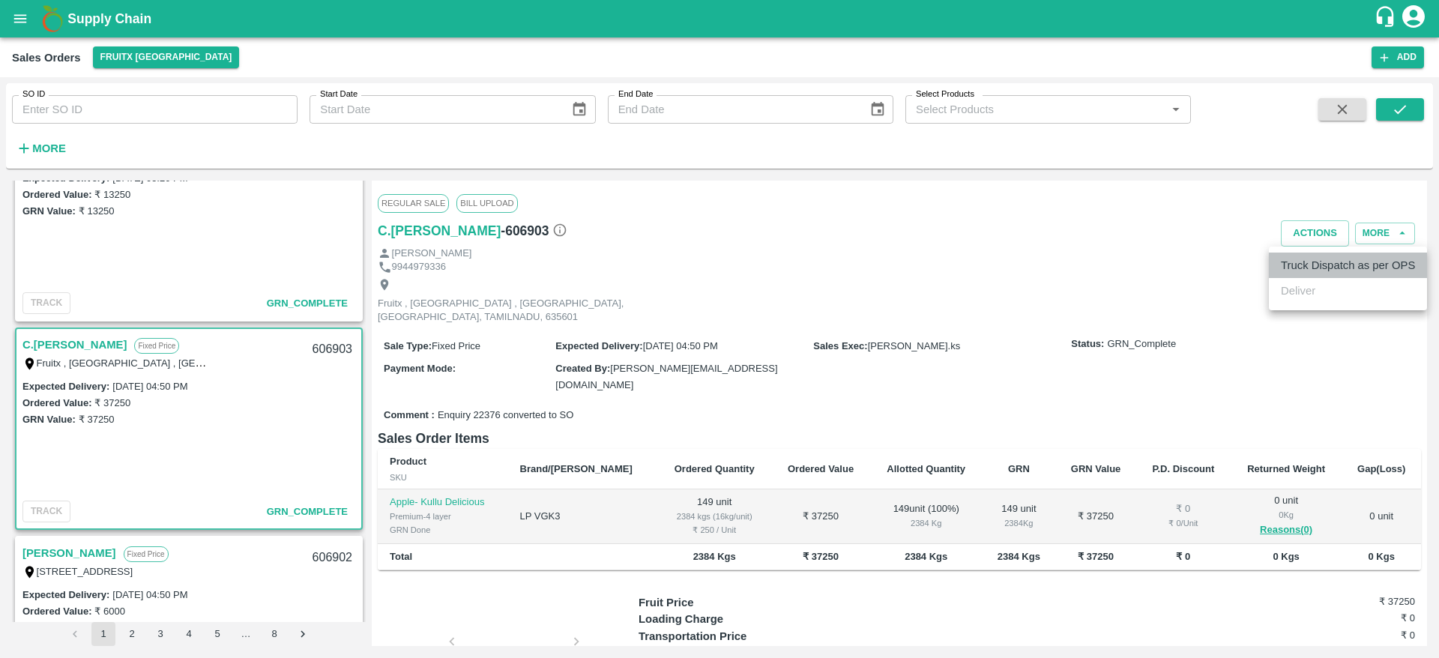
click at [1322, 259] on li "Truck Dispatch as per OPS" at bounding box center [1348, 265] width 158 height 25
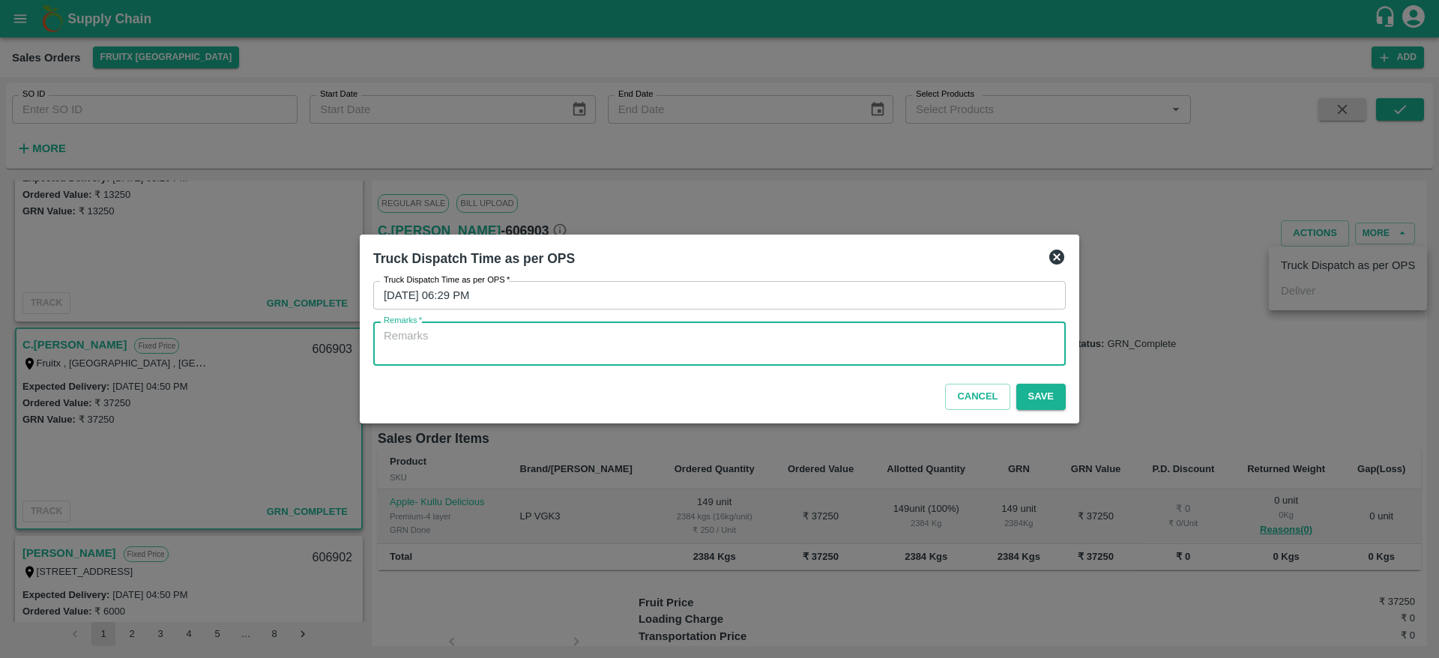
click at [920, 333] on textarea "Remarks   *" at bounding box center [720, 343] width 672 height 31
type textarea "OTD"
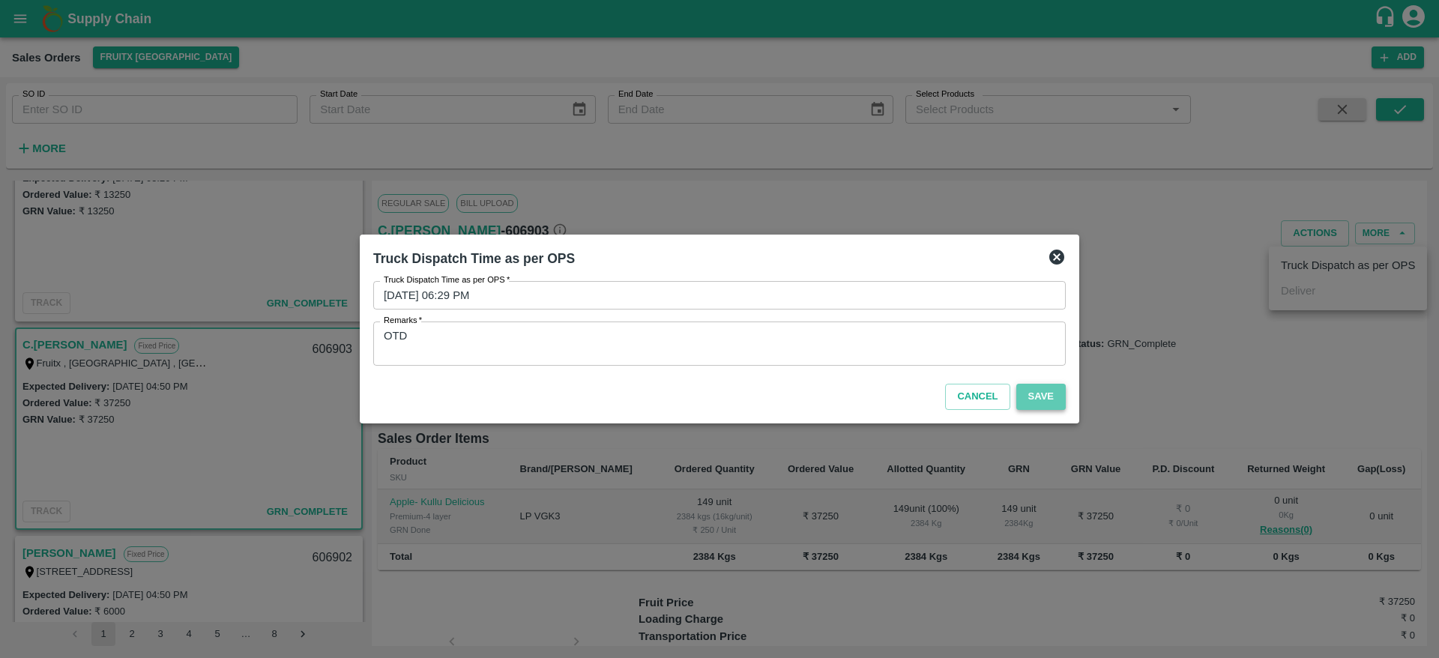
click at [1049, 391] on button "Save" at bounding box center [1040, 397] width 49 height 26
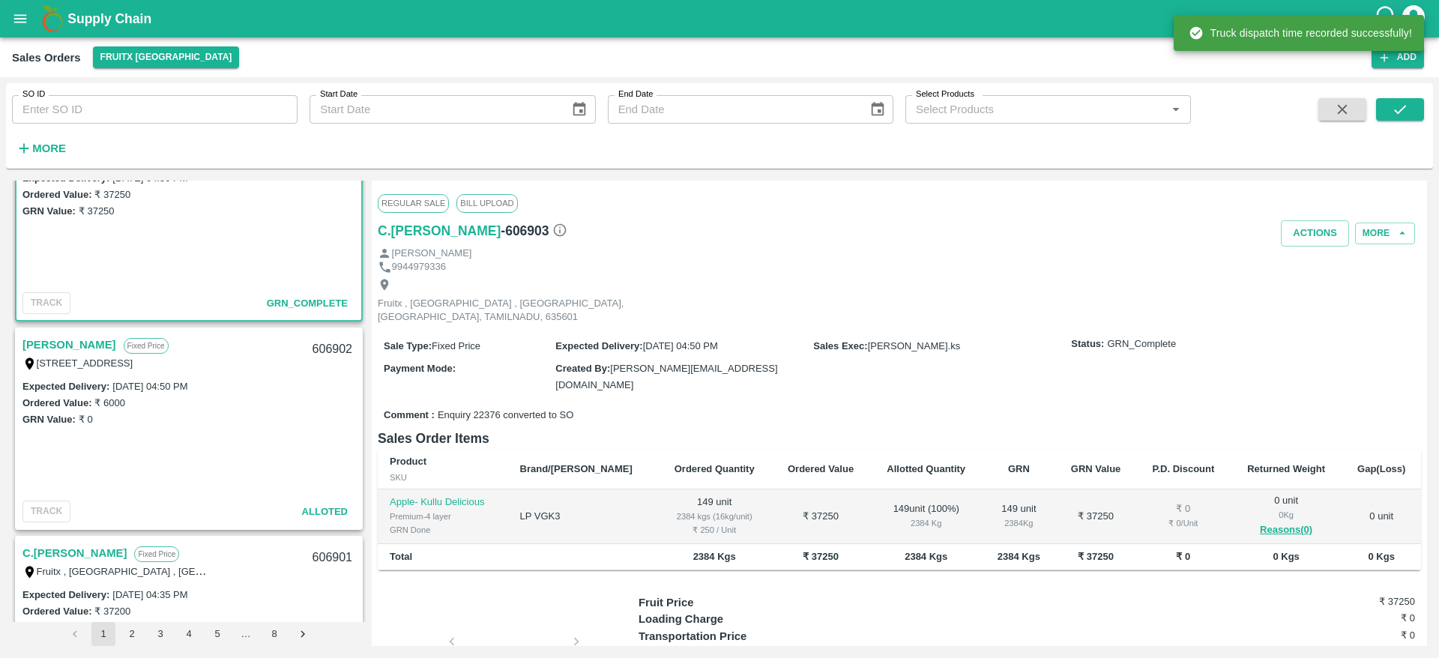
scroll to position [1941, 0]
click at [73, 338] on link "[PERSON_NAME]" at bounding box center [69, 343] width 94 height 19
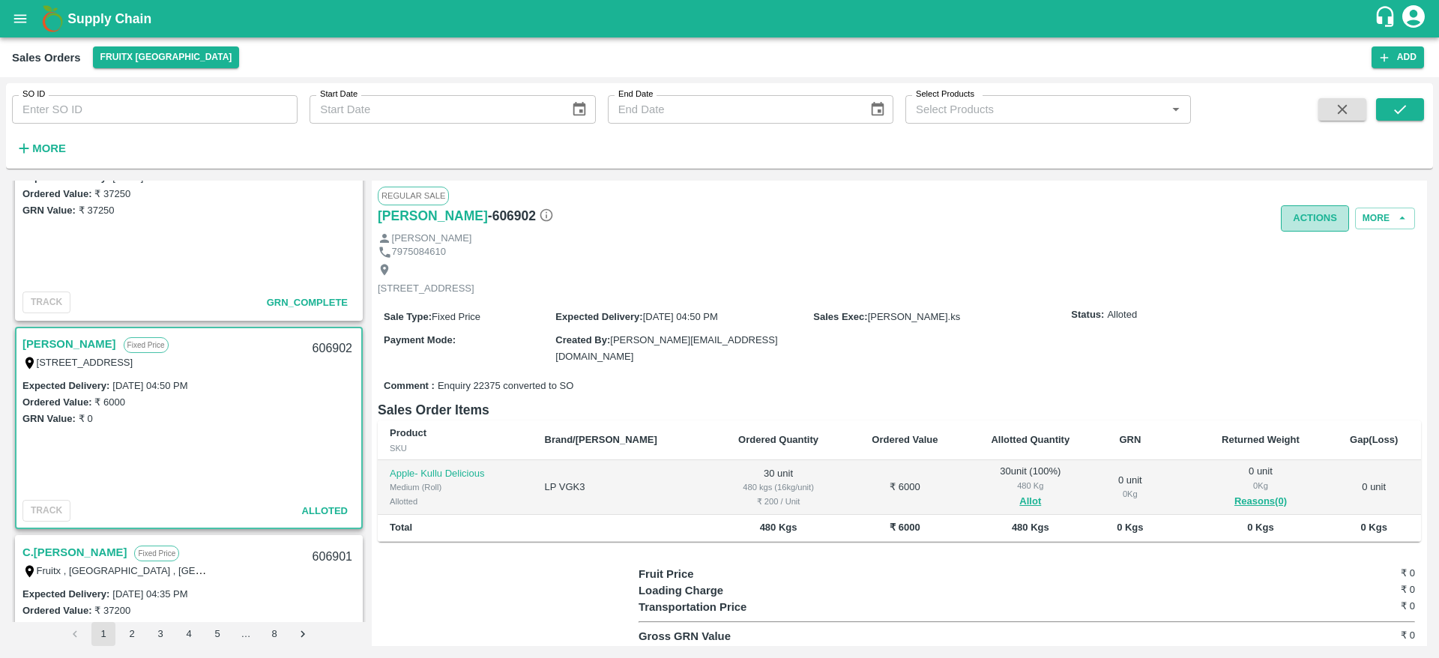
click at [1321, 225] on button "Actions" at bounding box center [1315, 218] width 68 height 26
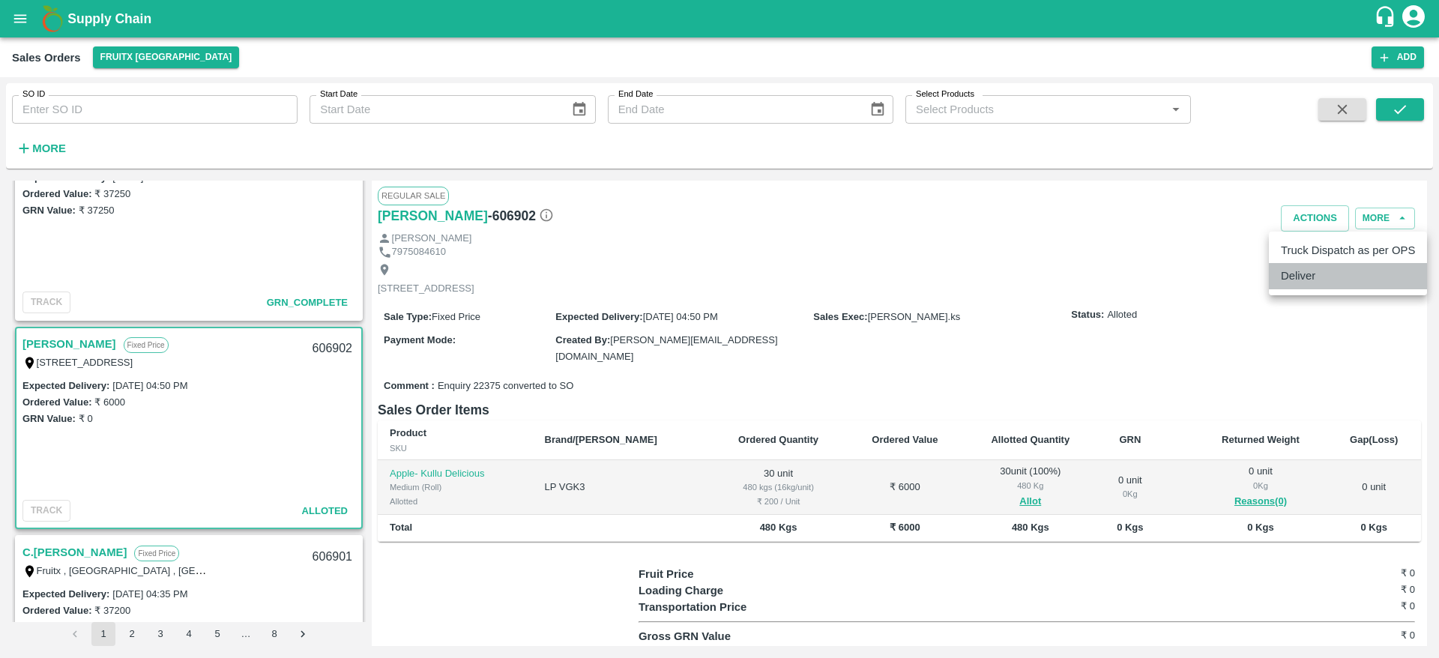
click at [1304, 289] on li "Deliver" at bounding box center [1348, 275] width 158 height 25
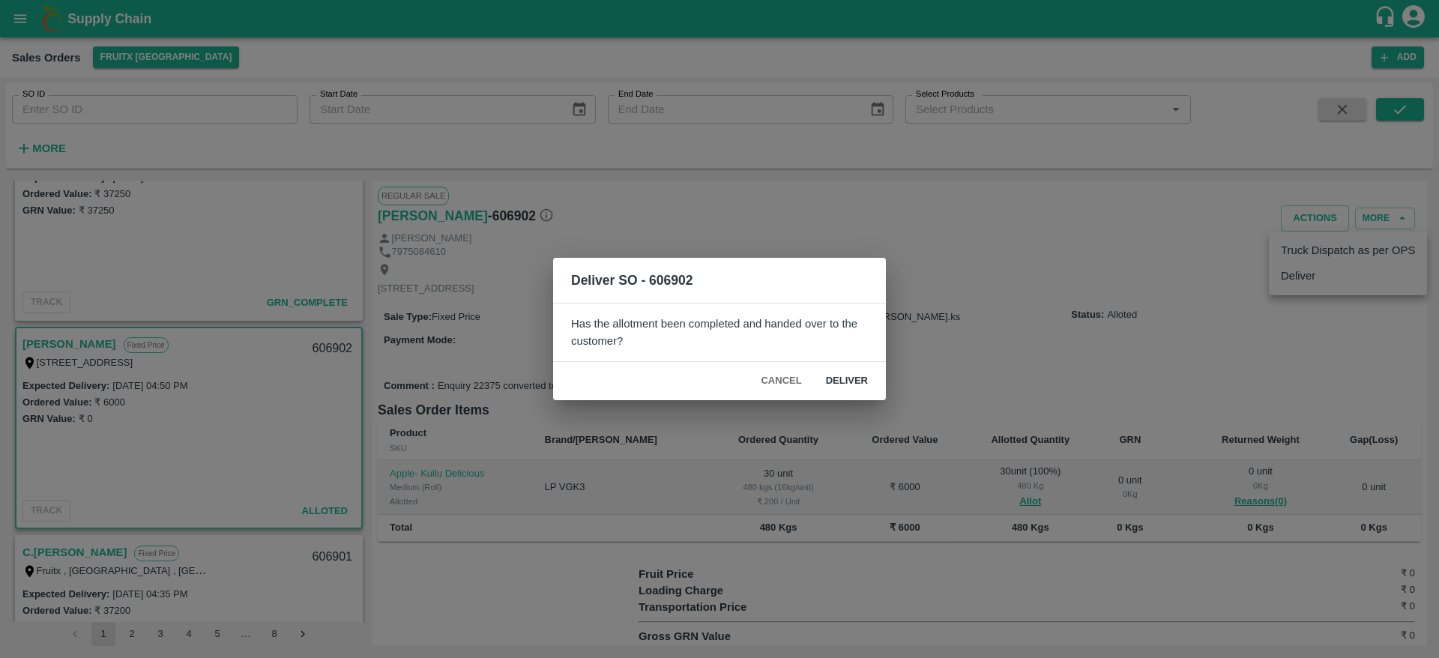
click at [834, 384] on button "Deliver" at bounding box center [847, 381] width 66 height 26
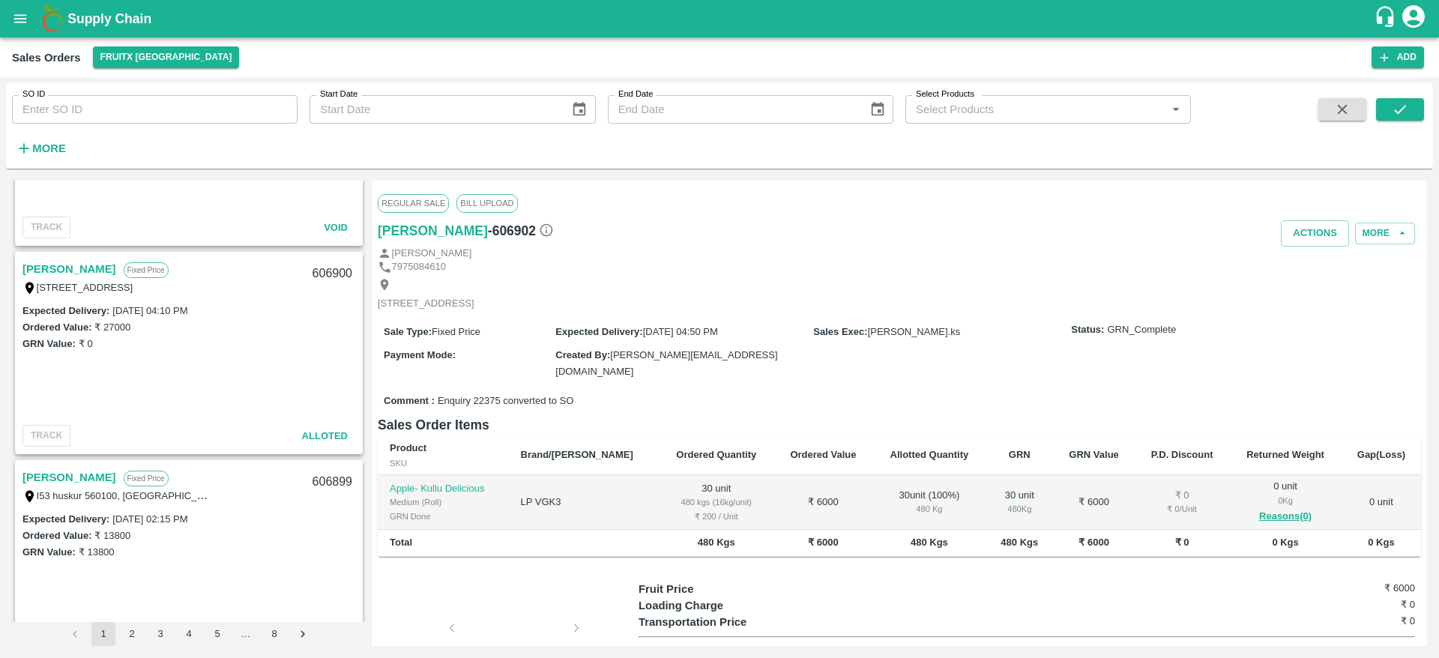
scroll to position [2431, 0]
click at [92, 271] on link "[PERSON_NAME]" at bounding box center [69, 270] width 94 height 19
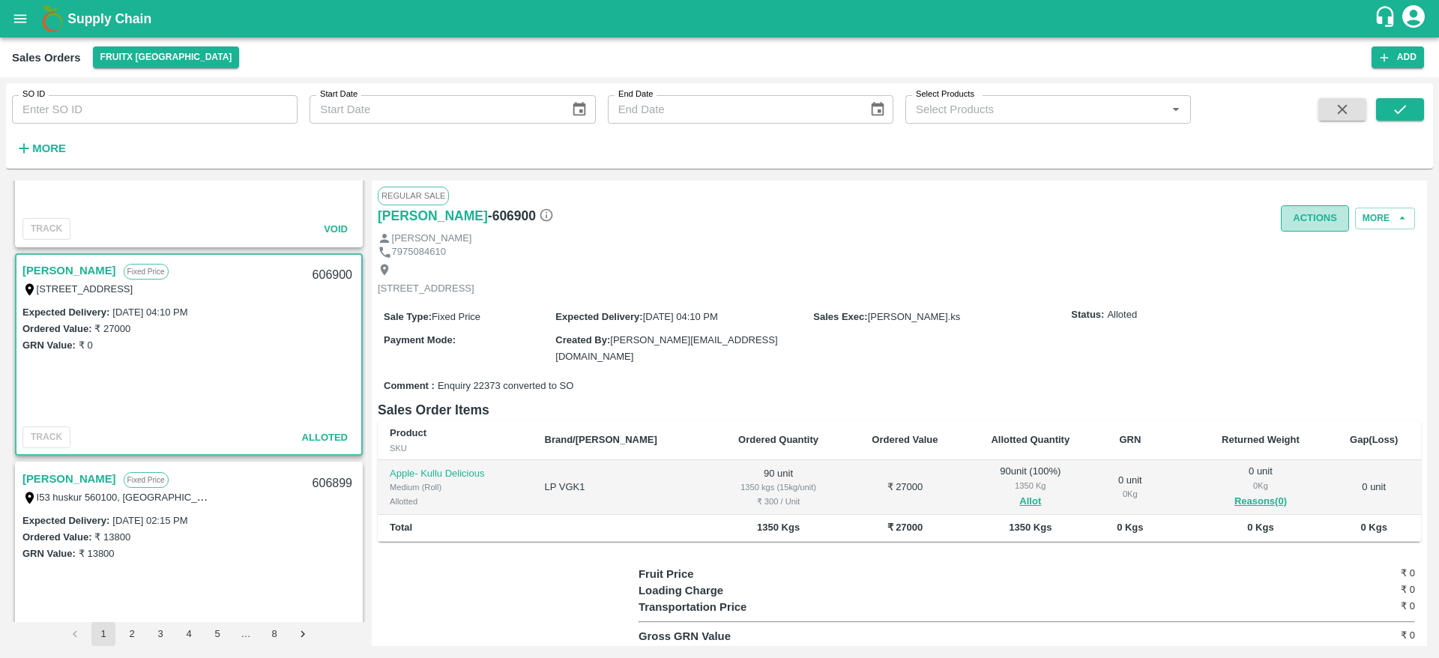
click at [1305, 218] on button "Actions" at bounding box center [1315, 218] width 68 height 26
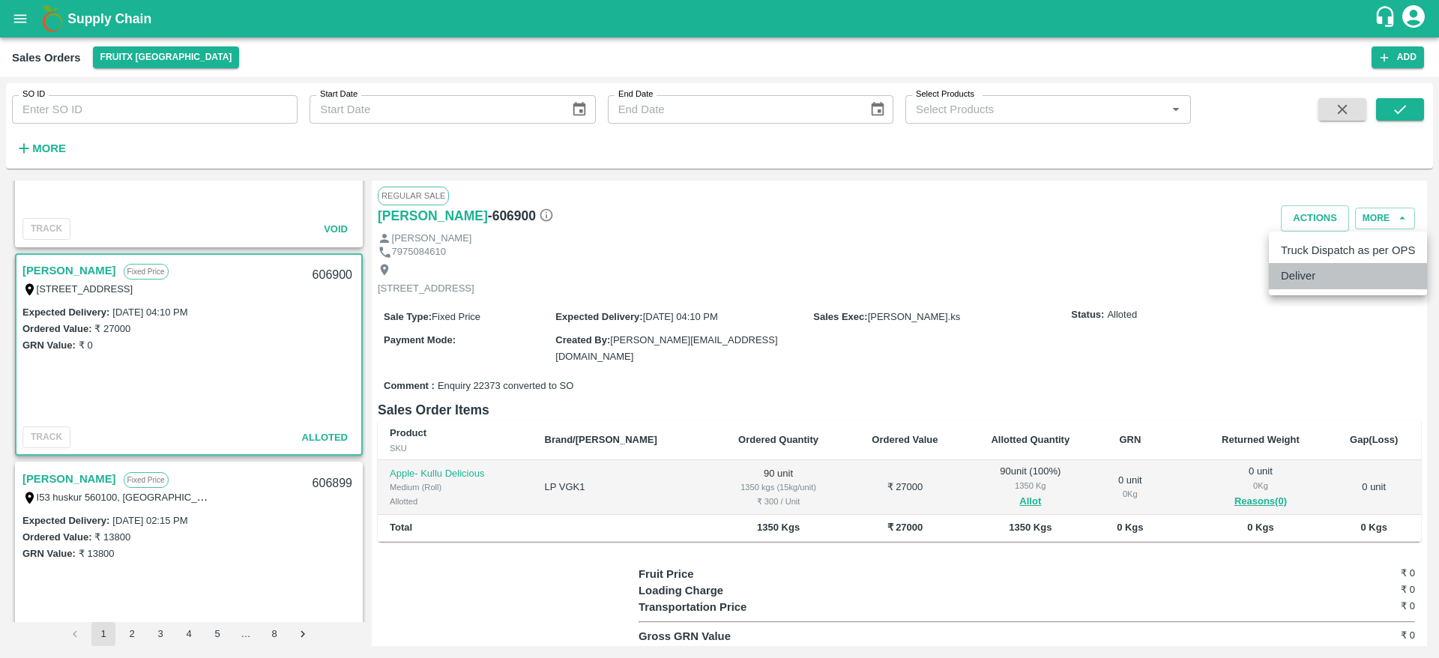
click at [1301, 266] on li "Deliver" at bounding box center [1348, 275] width 158 height 25
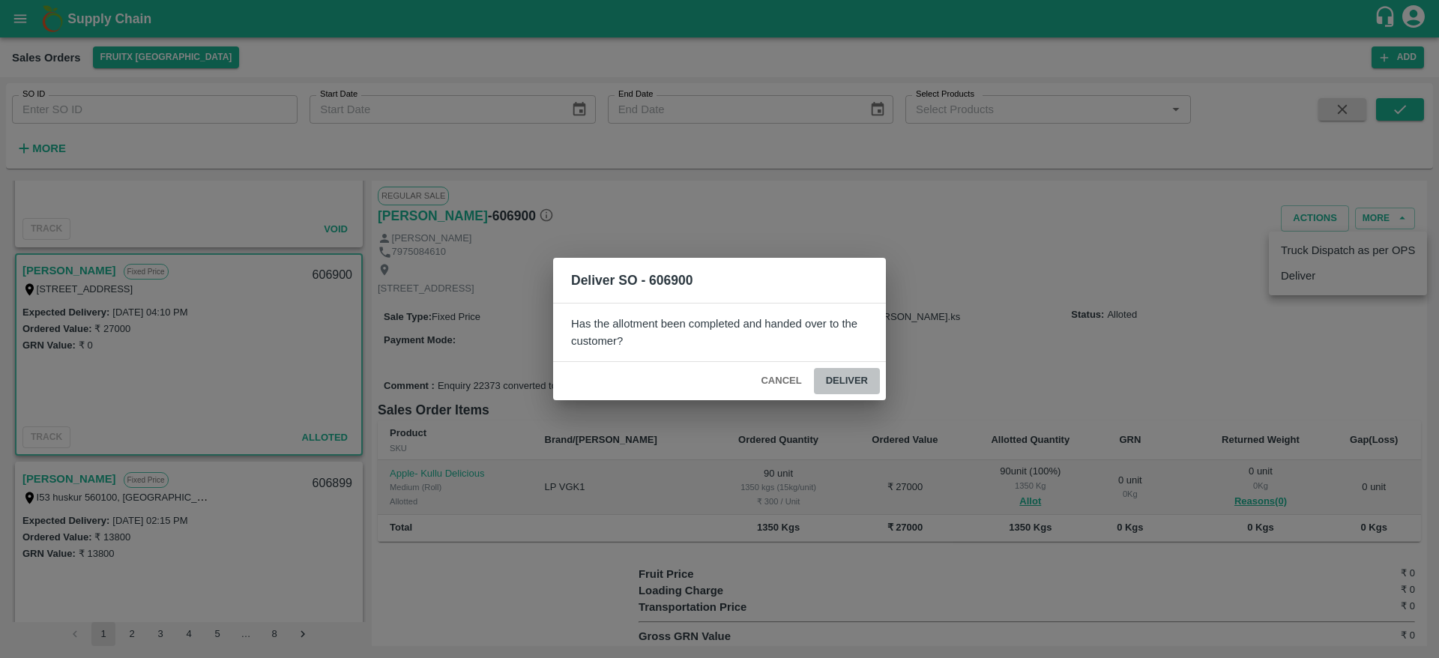
click at [865, 372] on button "Deliver" at bounding box center [847, 381] width 66 height 26
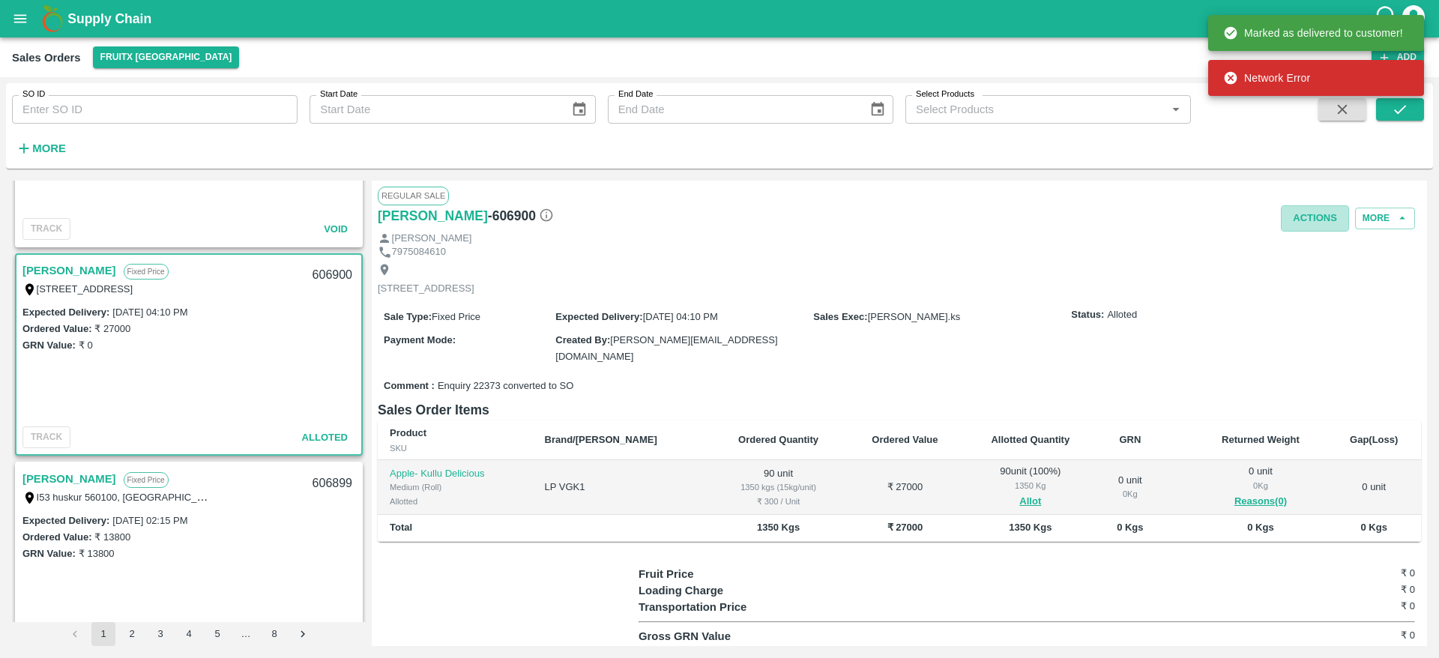
click at [1295, 214] on button "Actions" at bounding box center [1315, 218] width 68 height 26
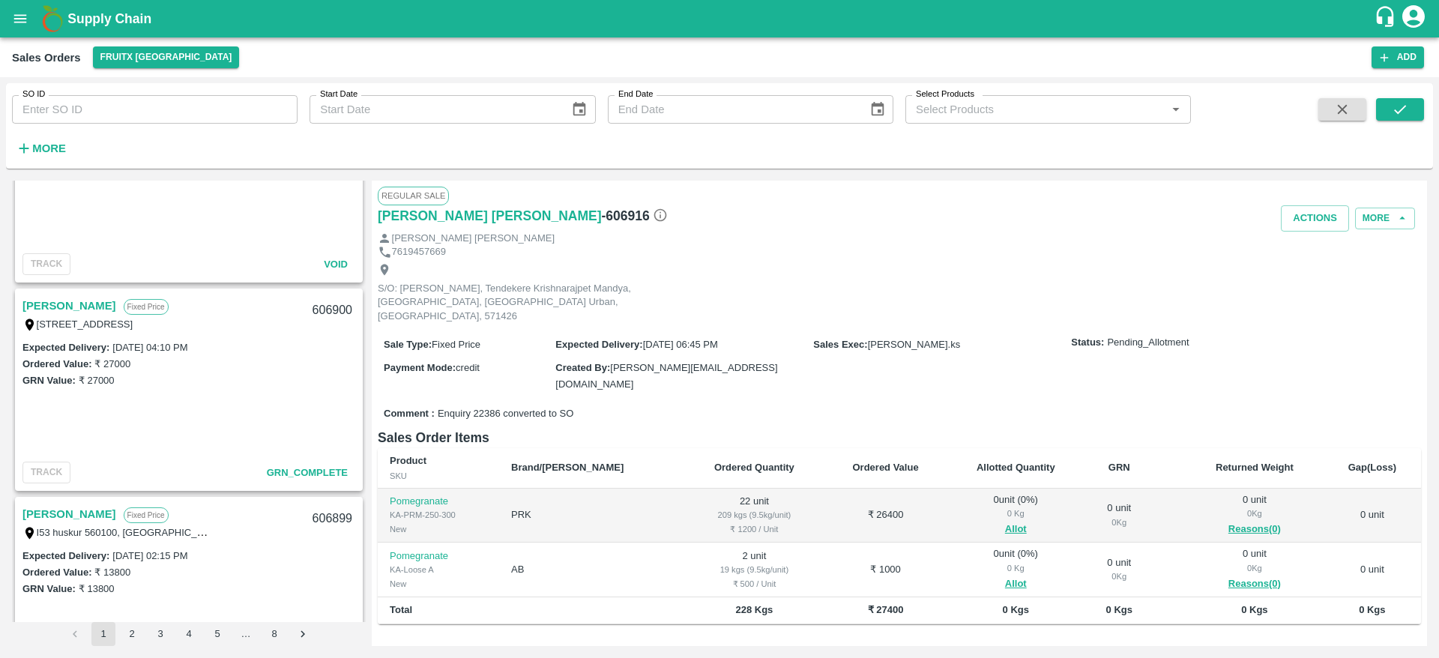
scroll to position [2696, 0]
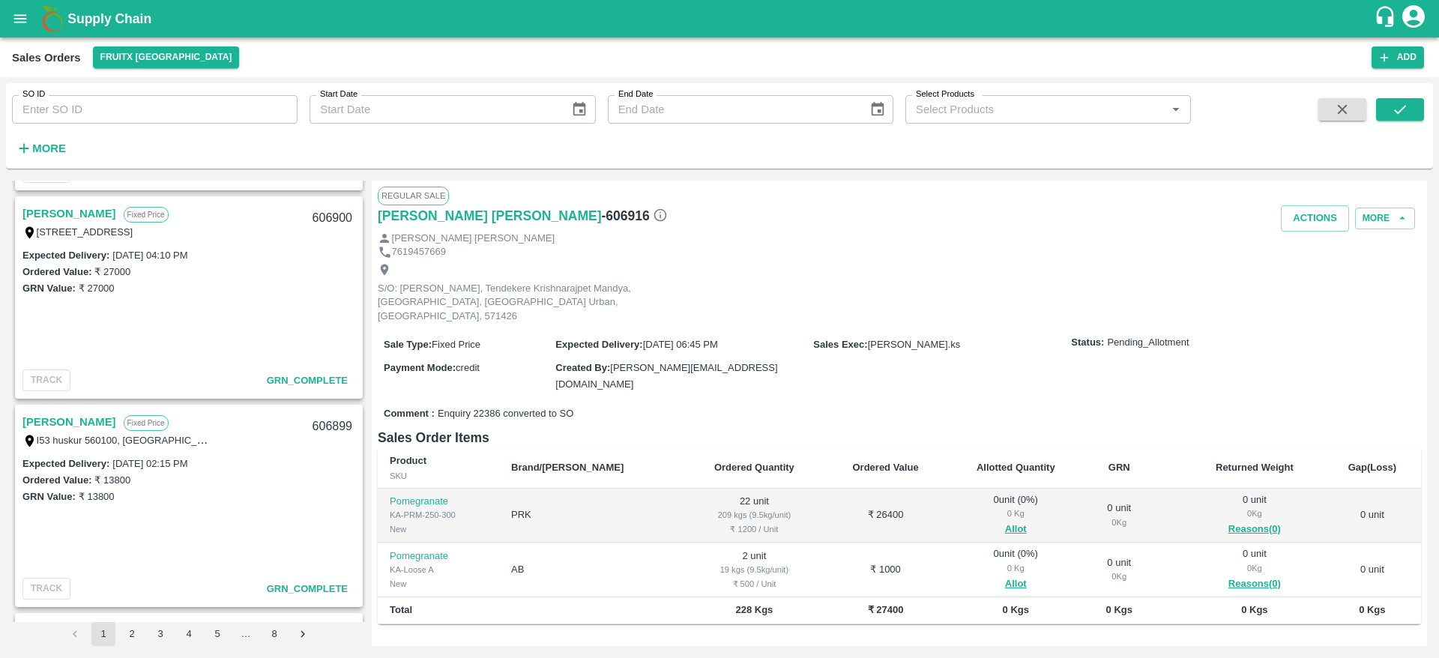
click at [63, 205] on link "[PERSON_NAME]" at bounding box center [69, 213] width 94 height 19
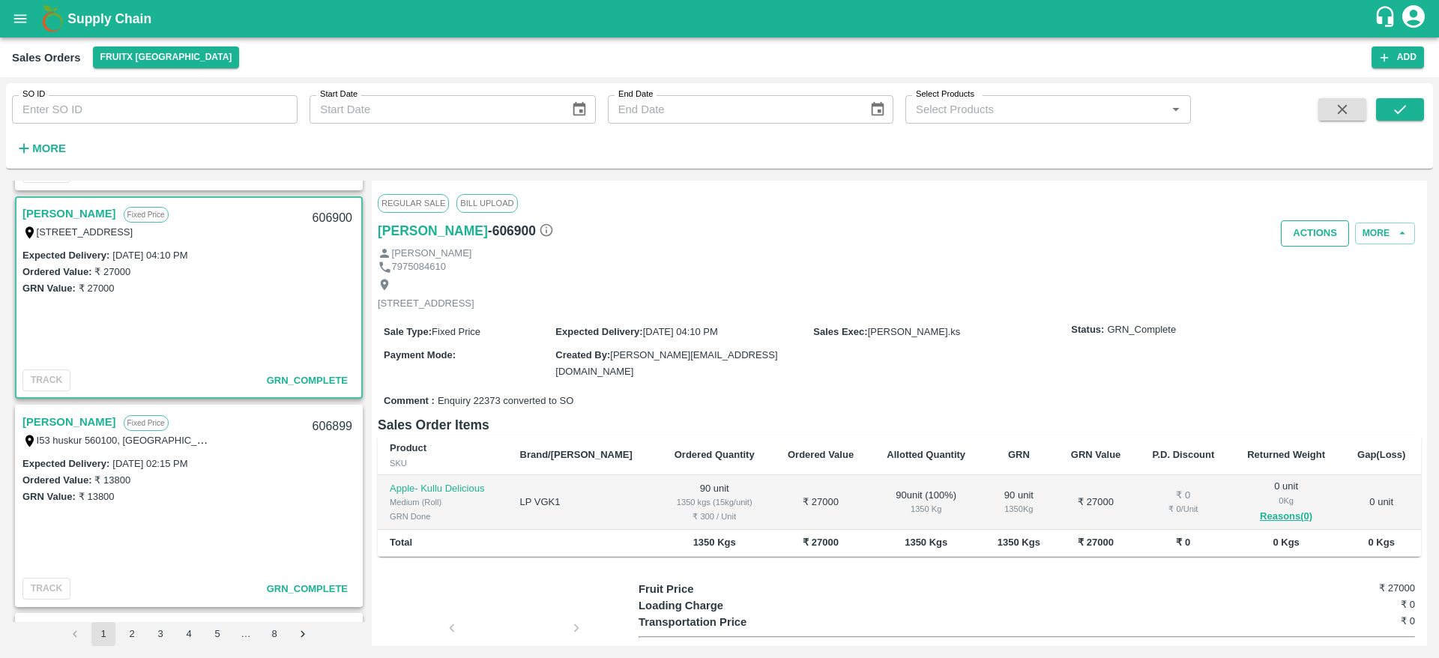
click at [1308, 226] on button "Actions" at bounding box center [1315, 233] width 68 height 26
click at [1325, 250] on ul "Truck Dispatch as per OPS Deliver" at bounding box center [1348, 279] width 158 height 64
click at [1325, 266] on li "Truck Dispatch as per OPS" at bounding box center [1348, 265] width 158 height 25
type textarea "OTD"
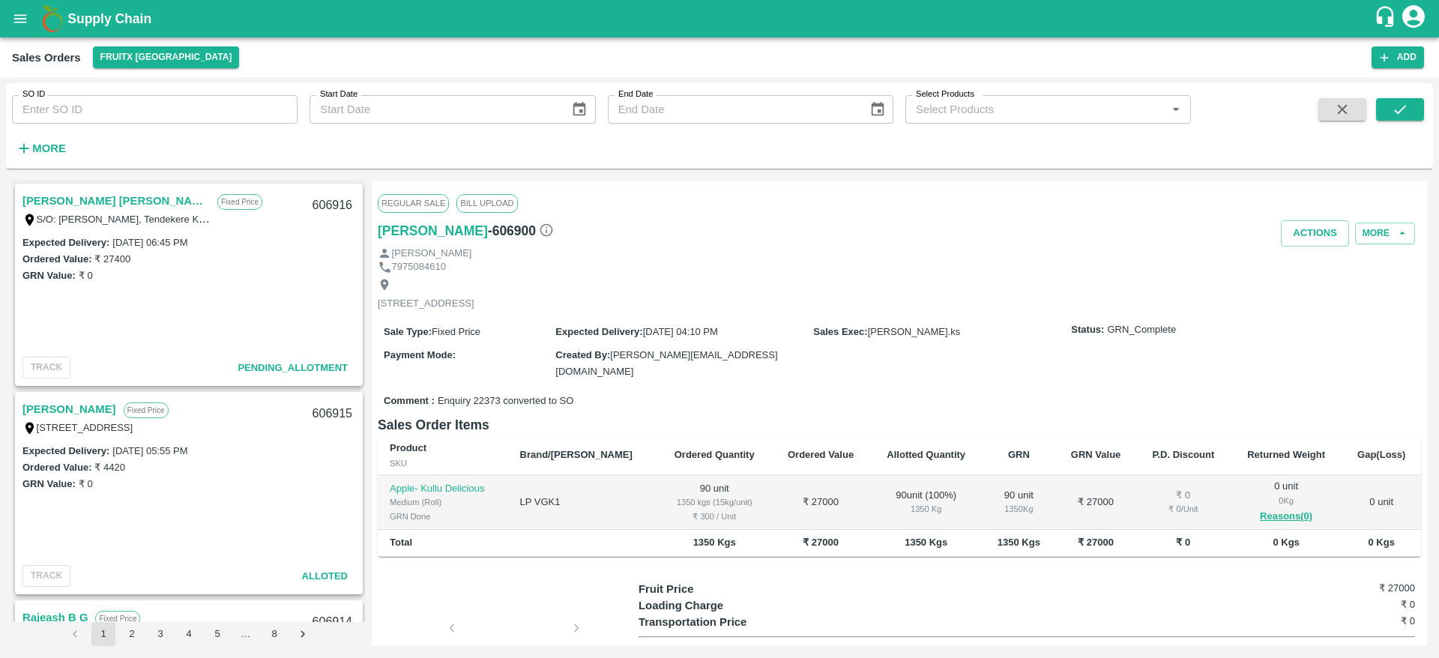
click at [91, 202] on link "[PERSON_NAME] [PERSON_NAME]" at bounding box center [115, 200] width 187 height 19
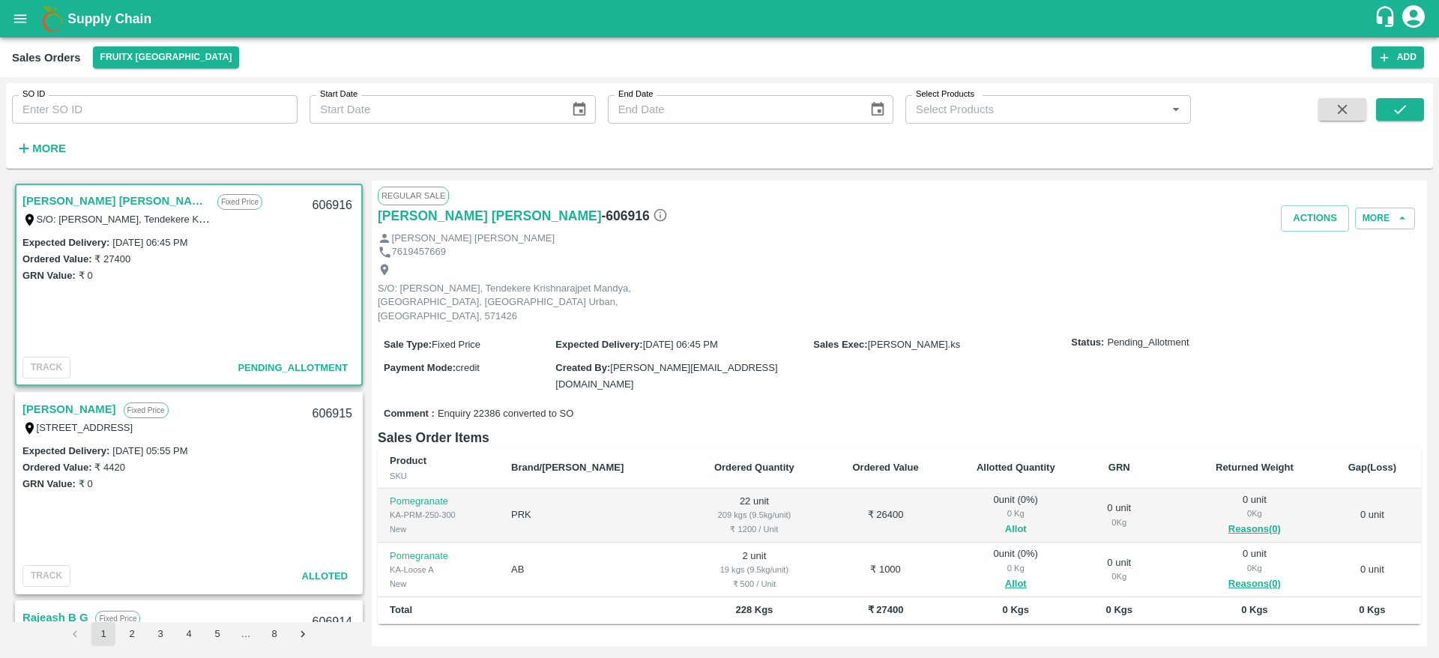
click at [1005, 521] on button "Allot" at bounding box center [1016, 529] width 22 height 17
type input "22"
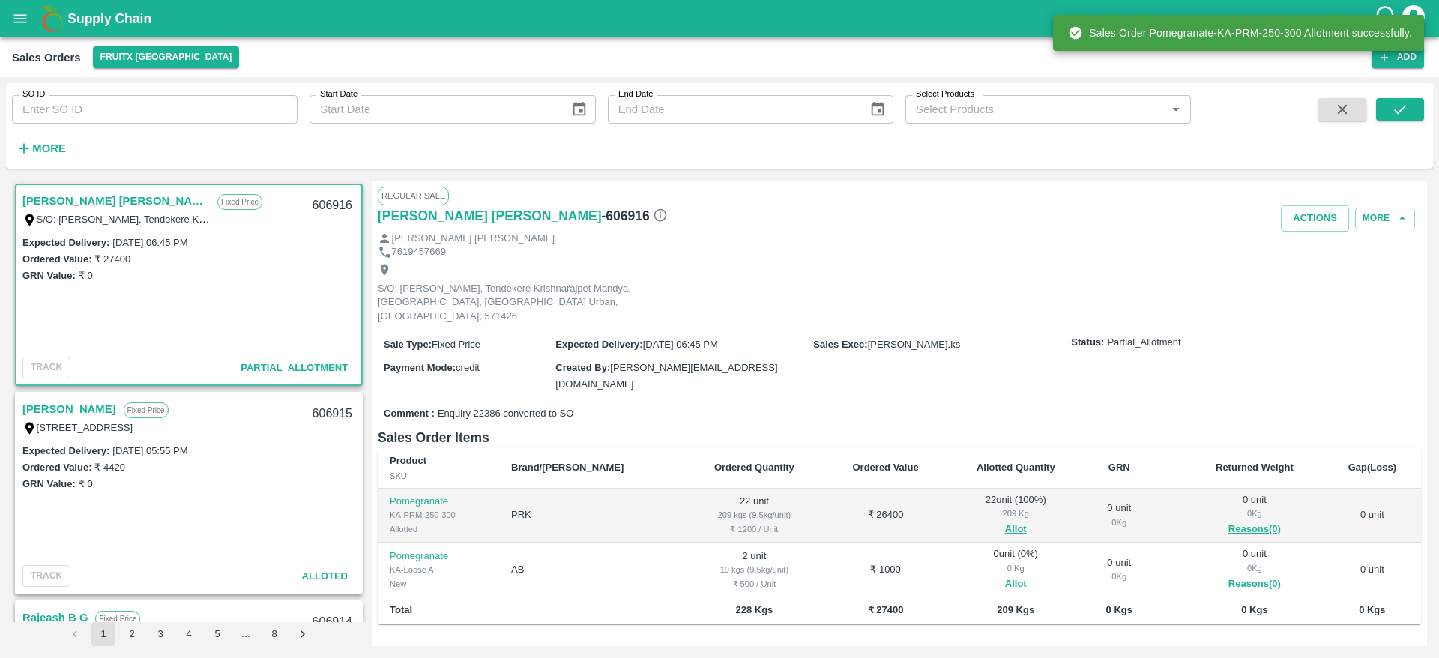
scroll to position [119, 0]
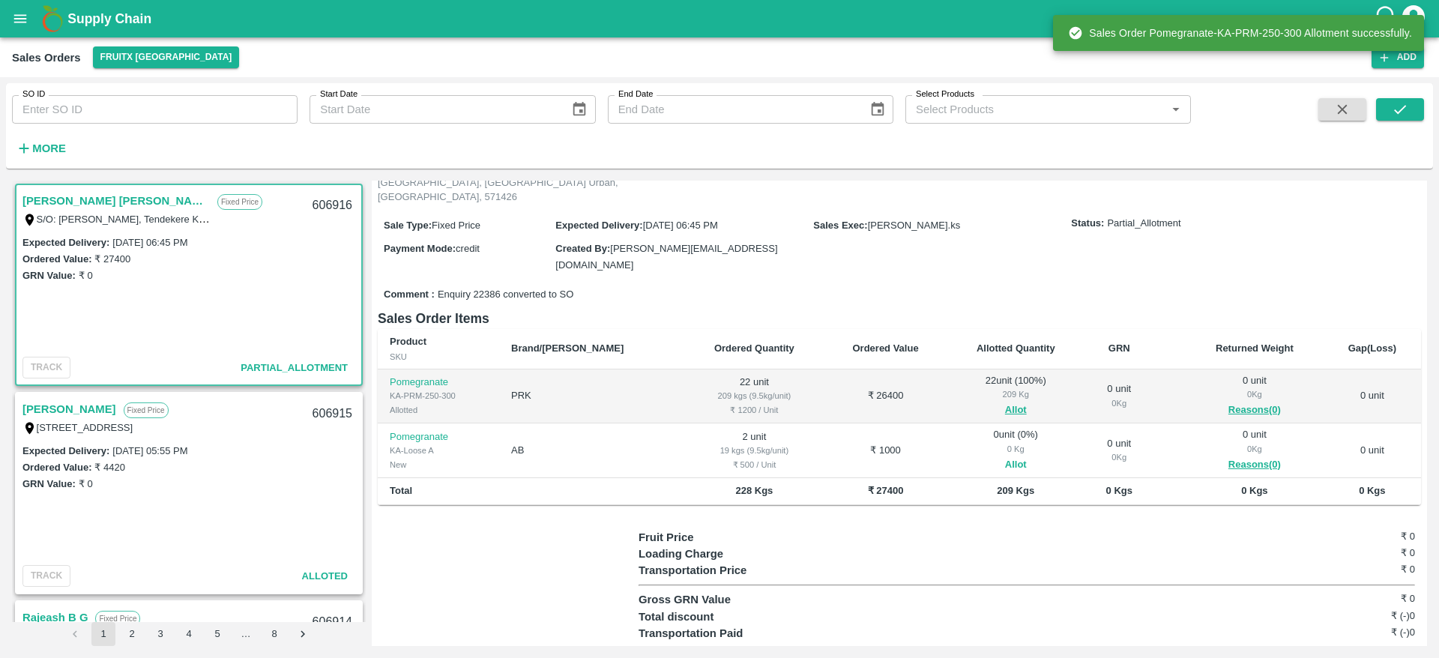
click at [1005, 457] on button "Allot" at bounding box center [1016, 465] width 22 height 17
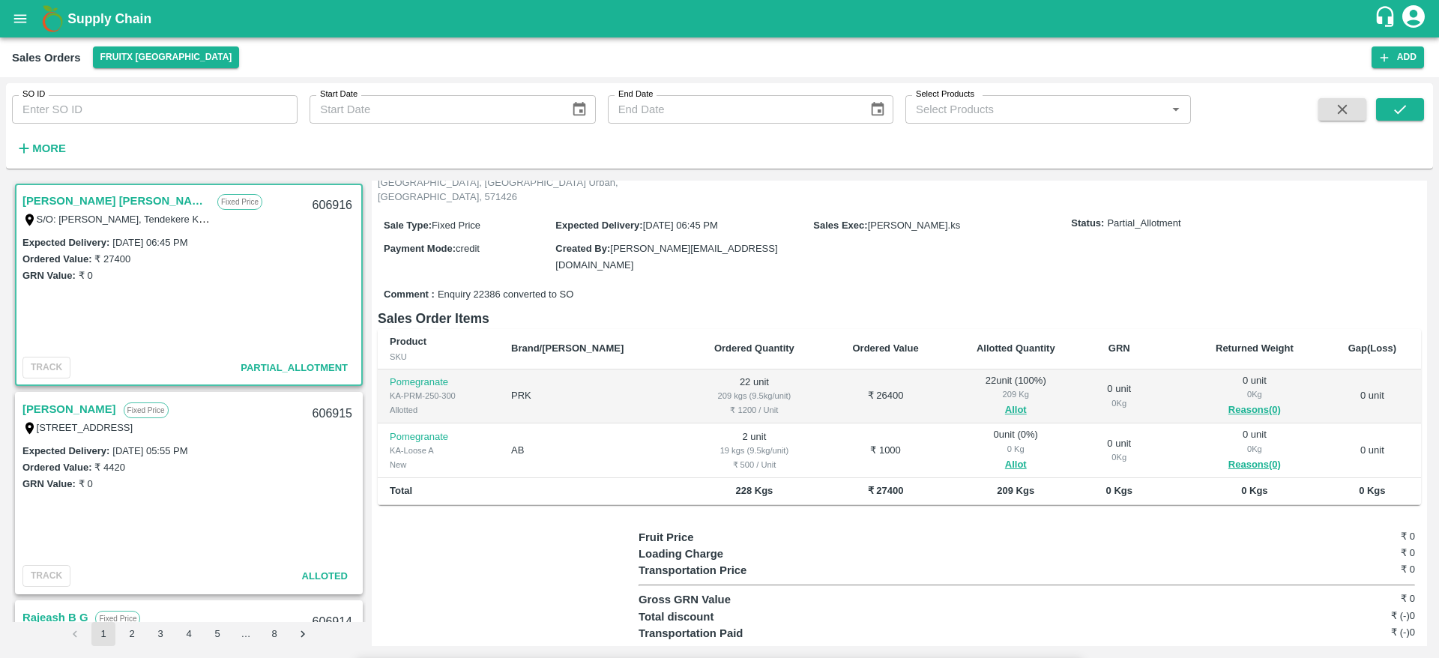
type input "2"
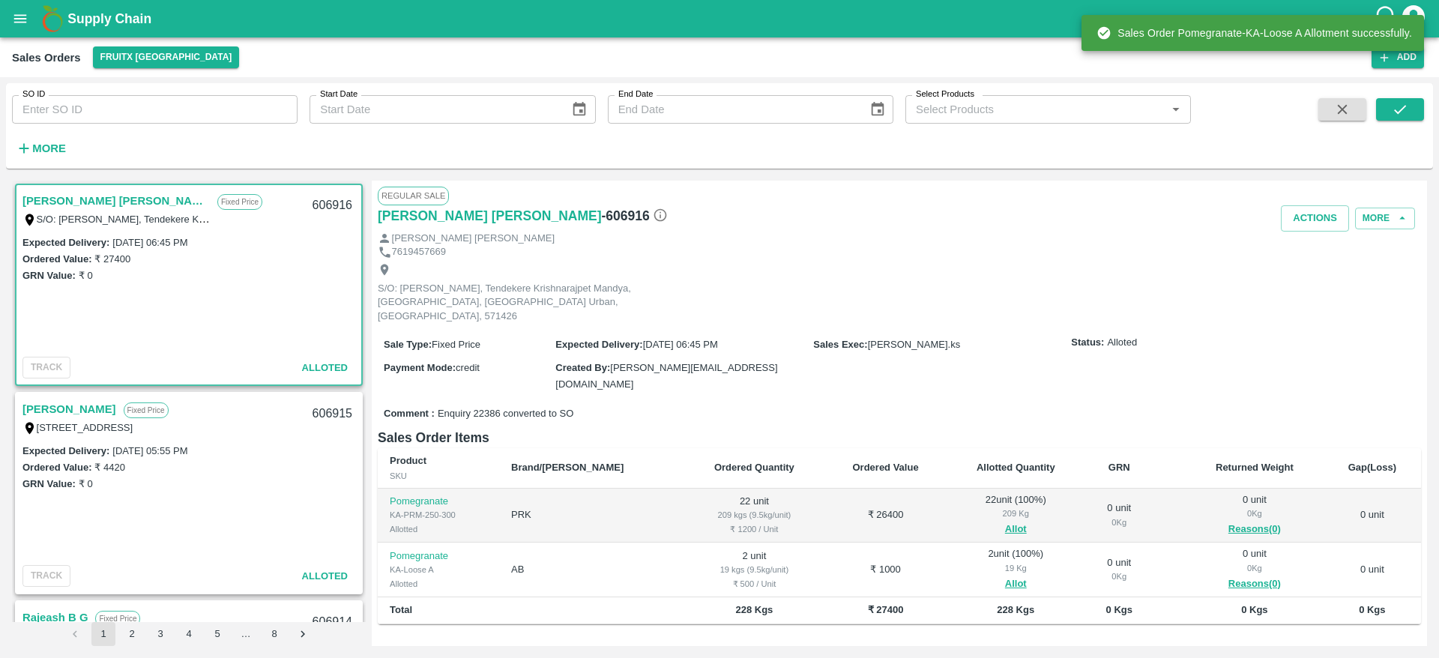
click at [325, 202] on div "606916" at bounding box center [333, 205] width 58 height 35
copy div "606916"
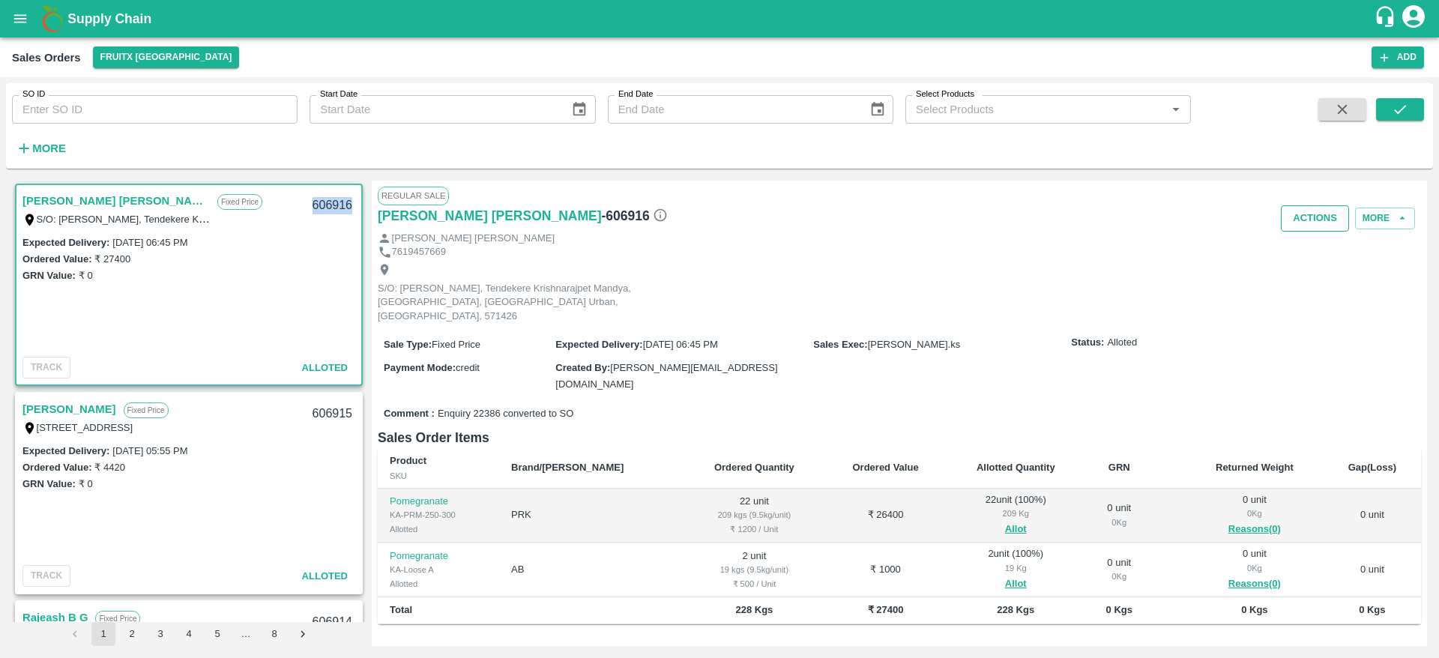
click at [1306, 215] on button "Actions" at bounding box center [1315, 218] width 68 height 26
click at [1311, 275] on li "Deliver" at bounding box center [1348, 275] width 158 height 25
drag, startPoint x: 851, startPoint y: 395, endPoint x: 852, endPoint y: 385, distance: 10.5
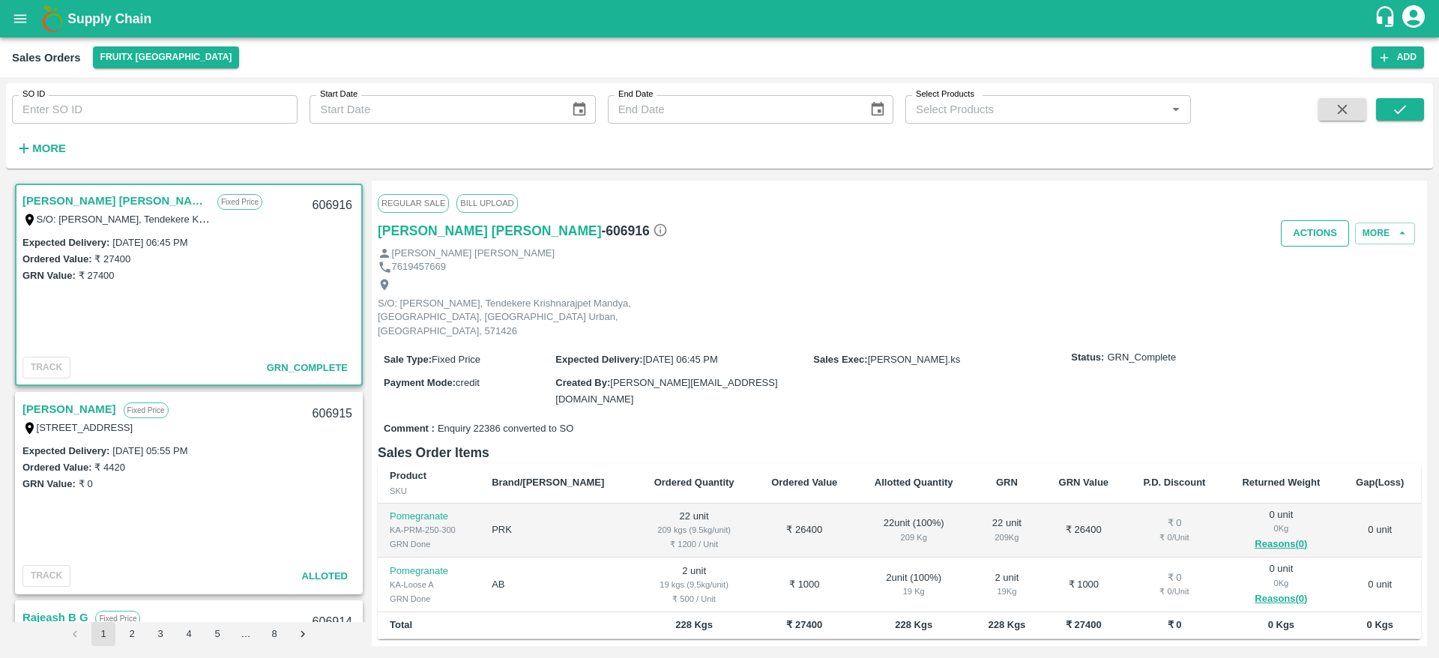
click at [1312, 234] on button "Actions" at bounding box center [1315, 233] width 68 height 26
click at [1313, 265] on li "Truck Dispatch as per OPS" at bounding box center [1348, 265] width 158 height 25
type input "10/10/2025 06:34 PM"
type textarea "OTD"
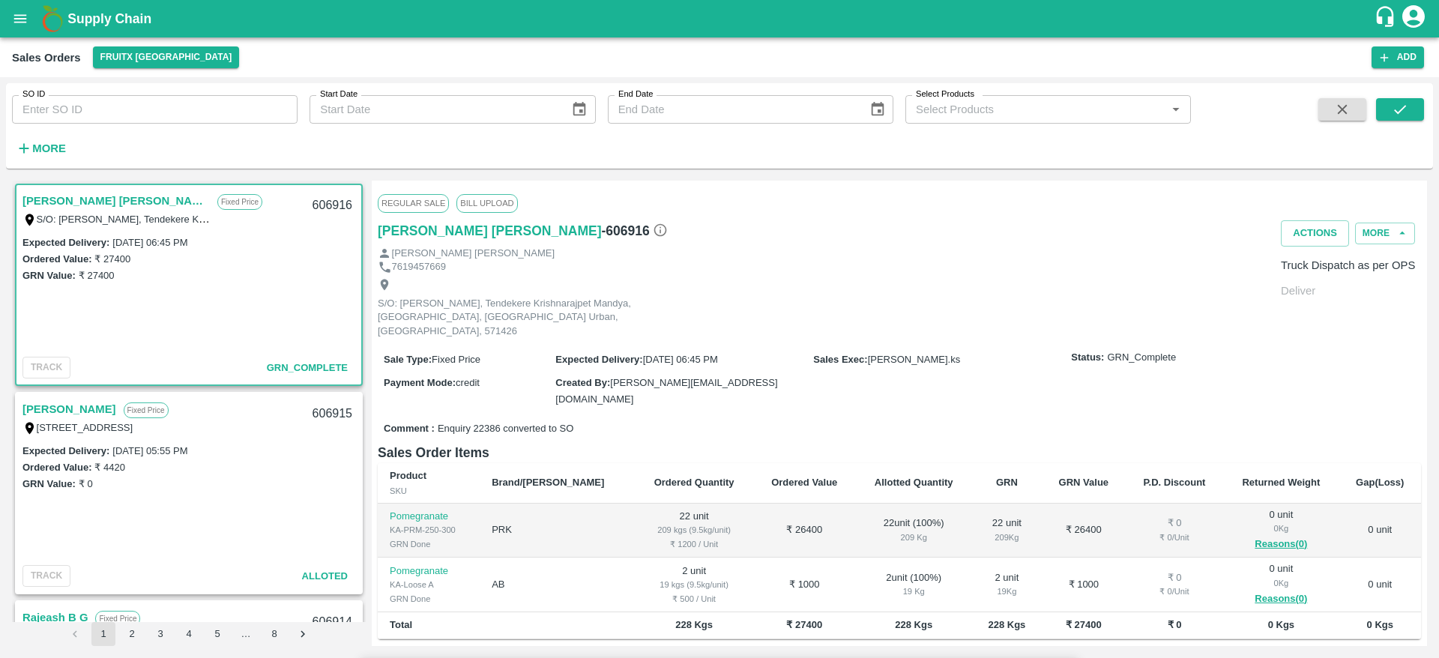
click at [1329, 118] on button "button" at bounding box center [1343, 109] width 48 height 22
